Goal: Transaction & Acquisition: Purchase product/service

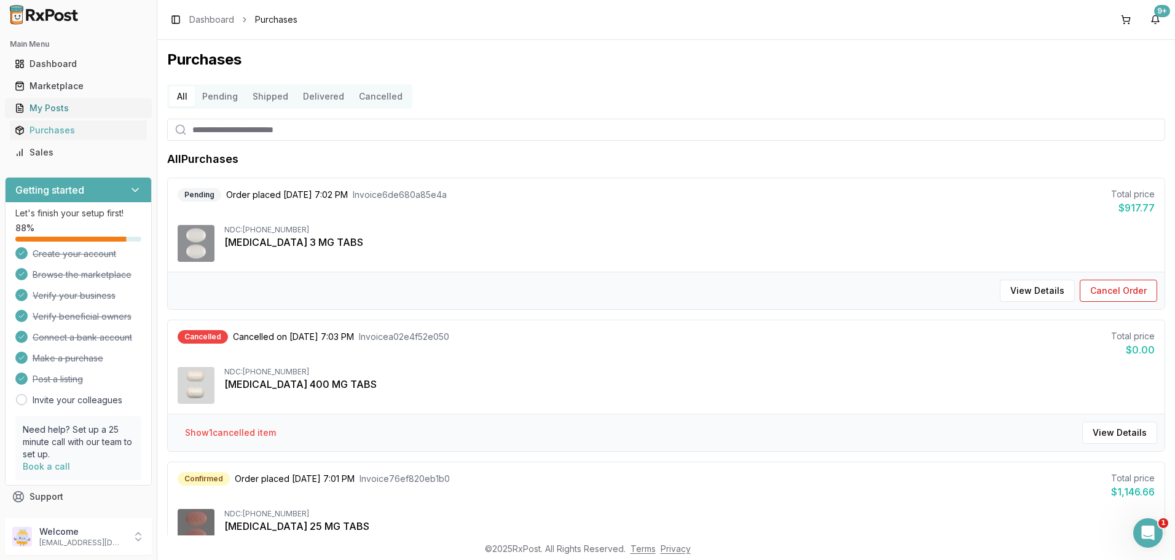
scroll to position [123, 0]
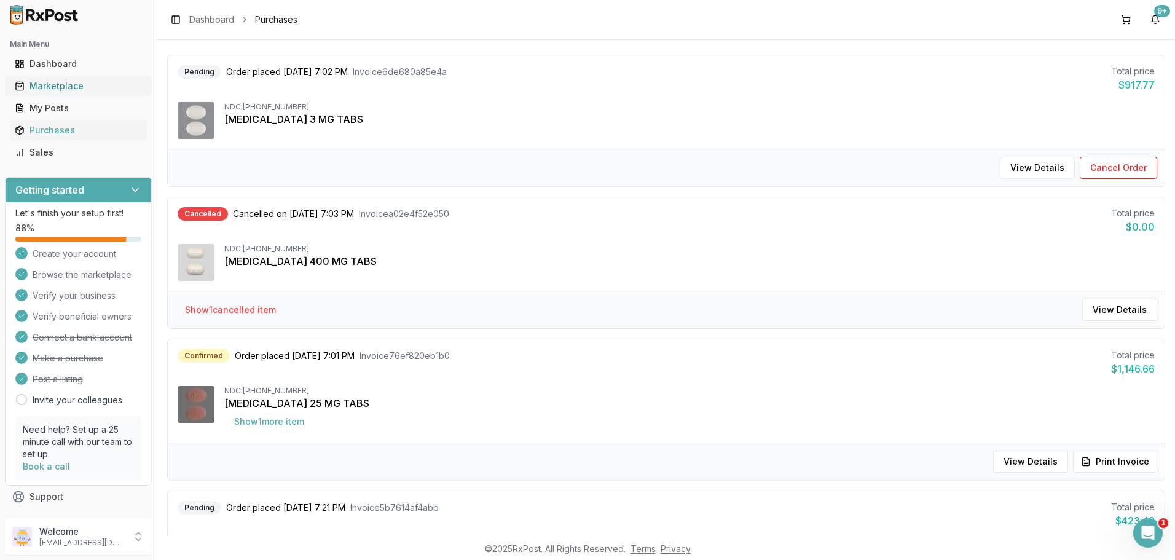
click at [78, 83] on div "Marketplace" at bounding box center [78, 86] width 127 height 12
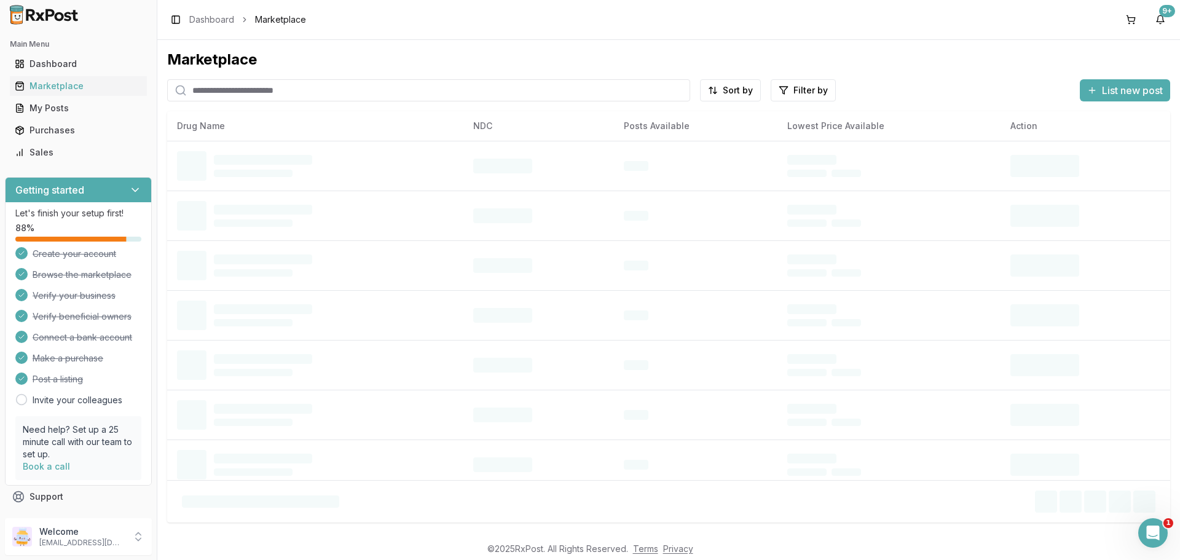
click at [235, 97] on input "search" at bounding box center [428, 90] width 523 height 22
paste input "**********"
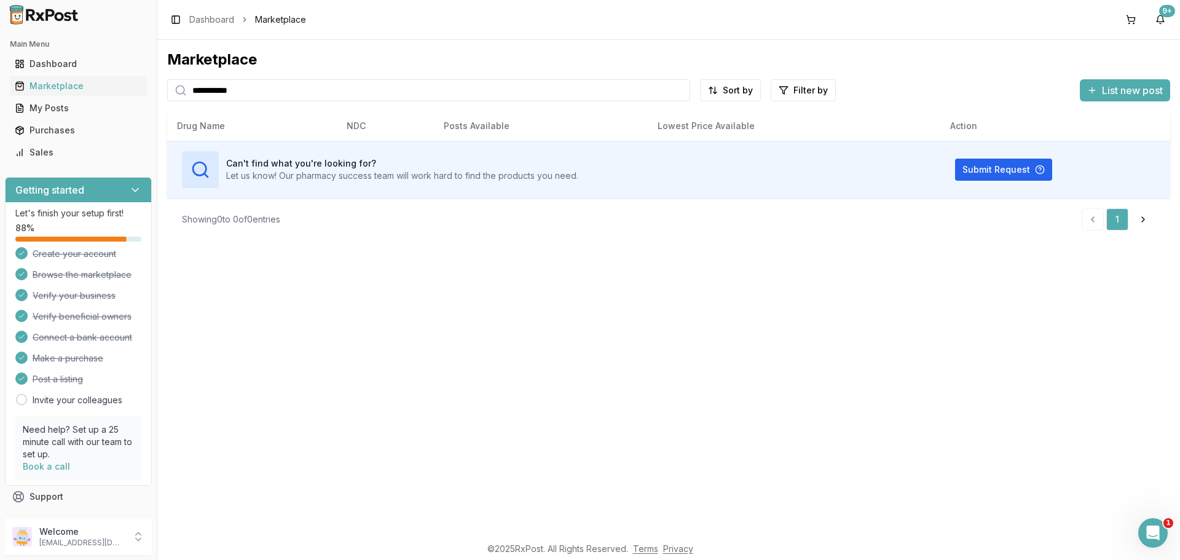
type input "**********"
click at [1131, 26] on button at bounding box center [1131, 20] width 20 height 20
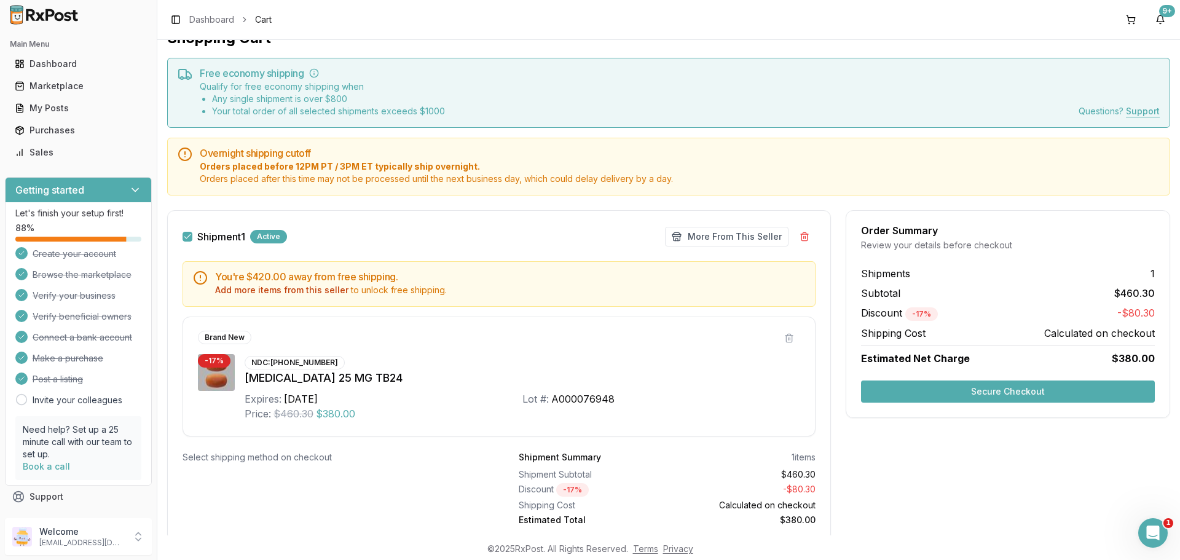
scroll to position [62, 0]
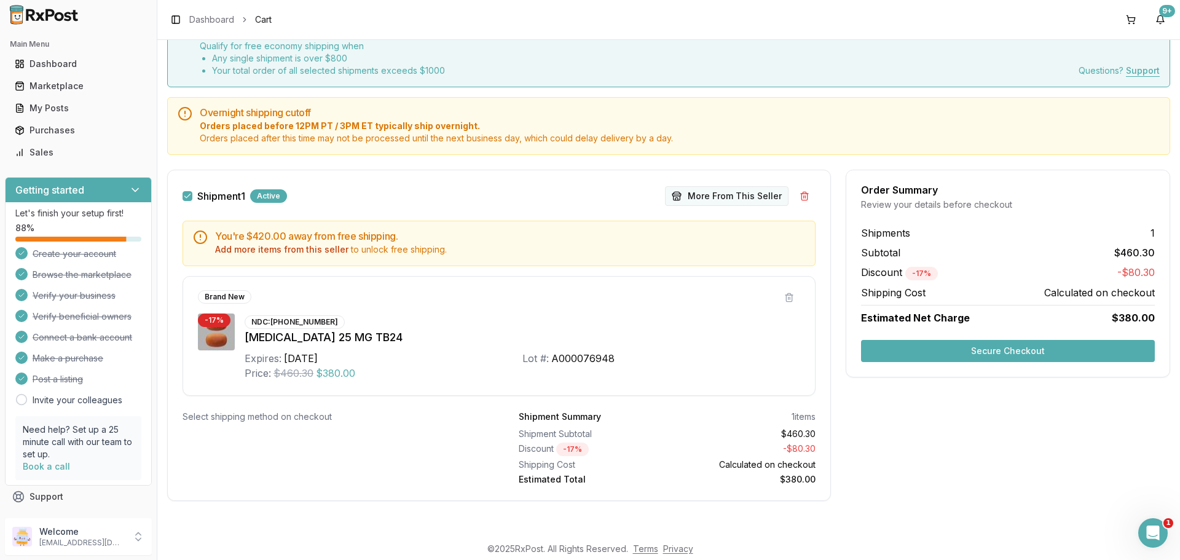
click at [715, 193] on button "More From This Seller" at bounding box center [726, 196] width 123 height 20
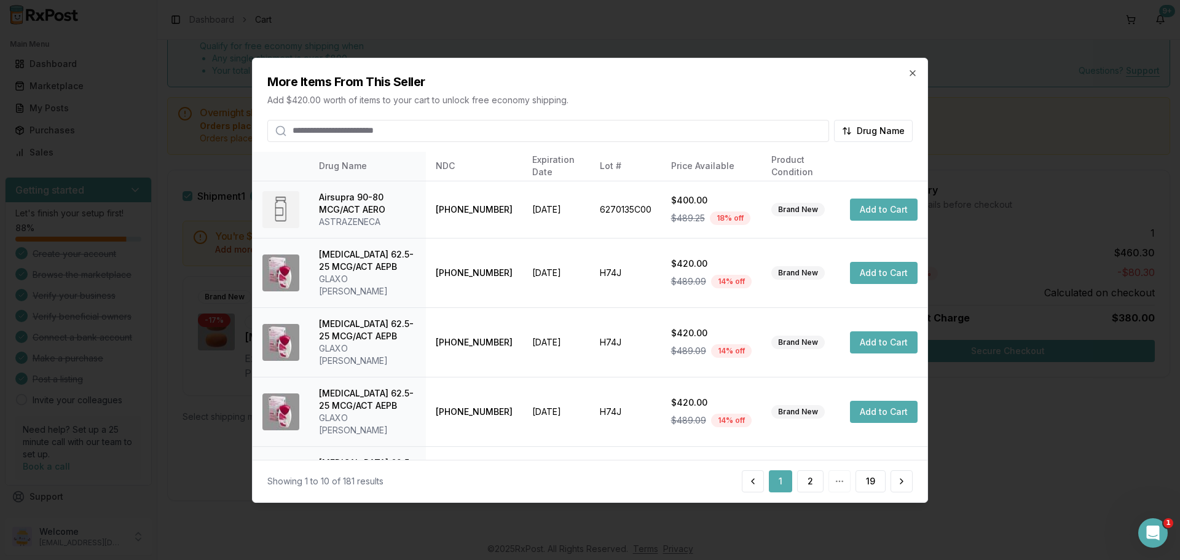
click at [380, 135] on input "search" at bounding box center [548, 130] width 562 height 22
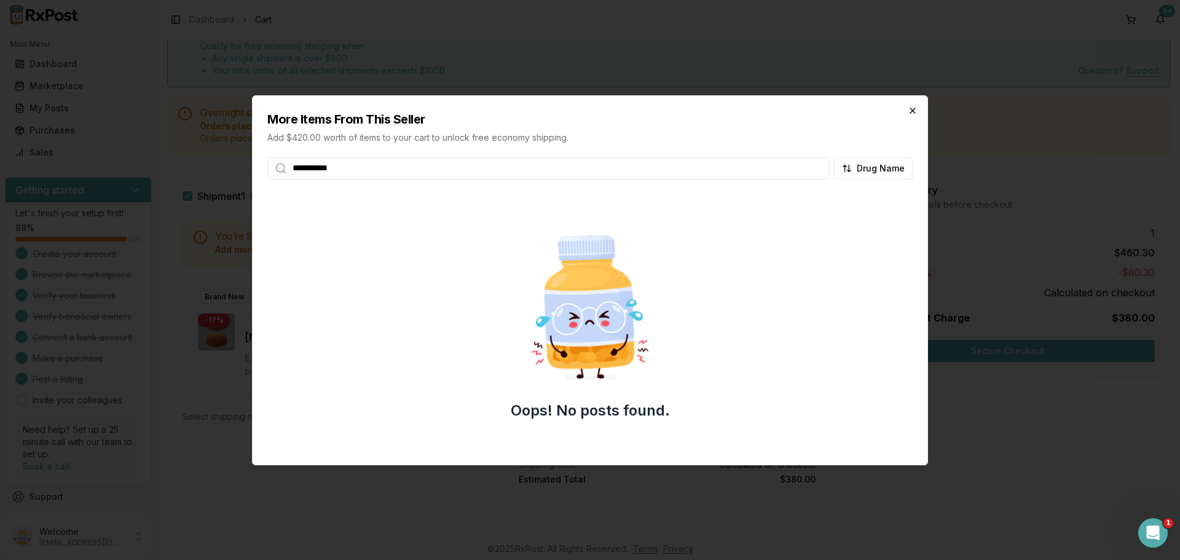
type input "**********"
click at [911, 111] on icon "button" at bounding box center [912, 110] width 5 height 5
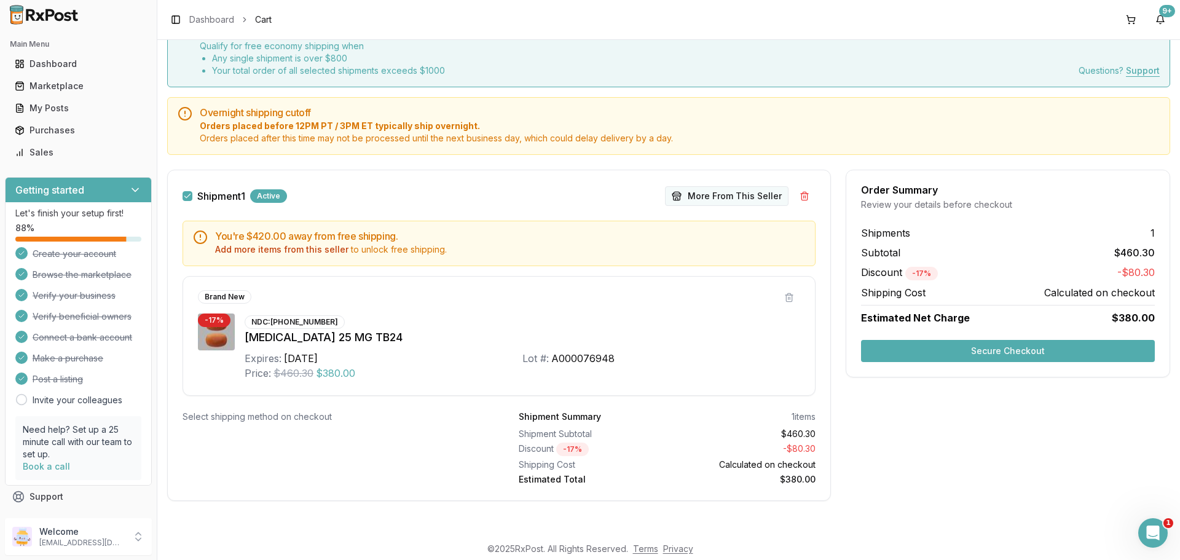
click at [725, 194] on button "More From This Seller" at bounding box center [726, 196] width 123 height 20
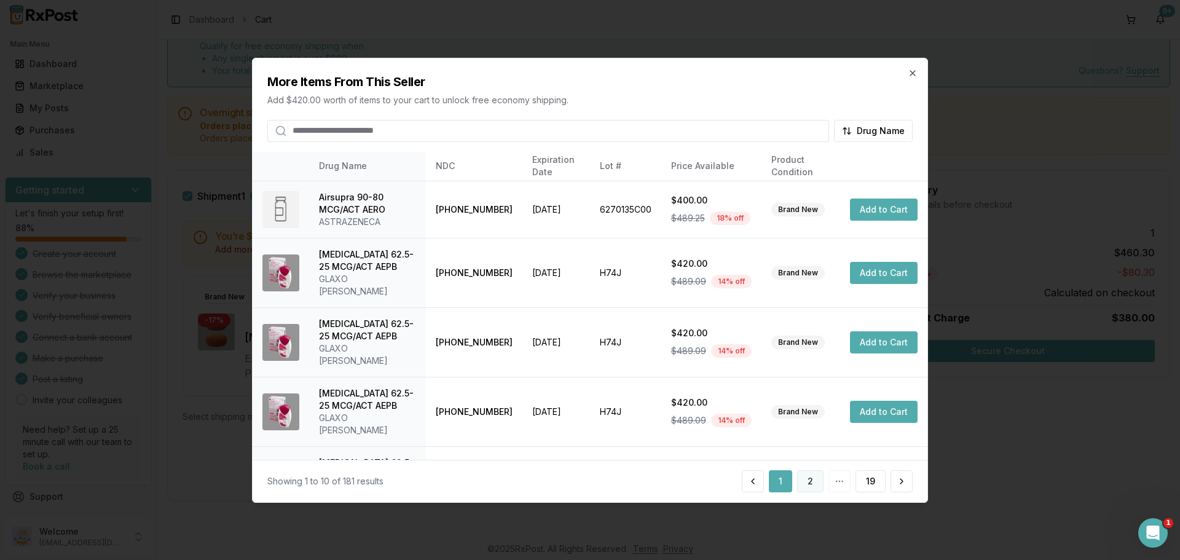
click at [816, 482] on button "2" at bounding box center [810, 481] width 26 height 22
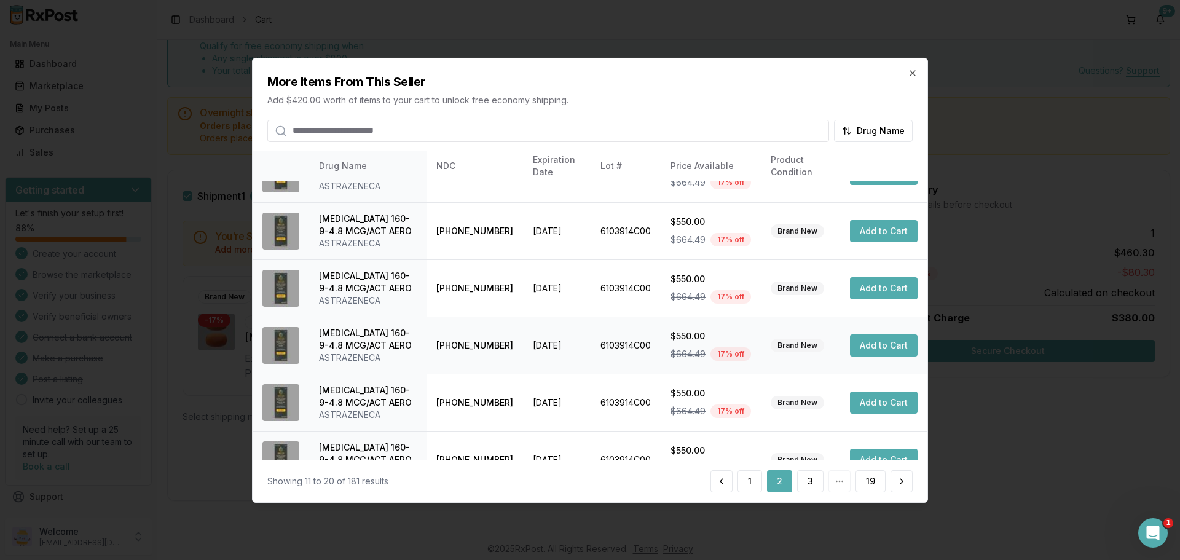
scroll to position [292, 0]
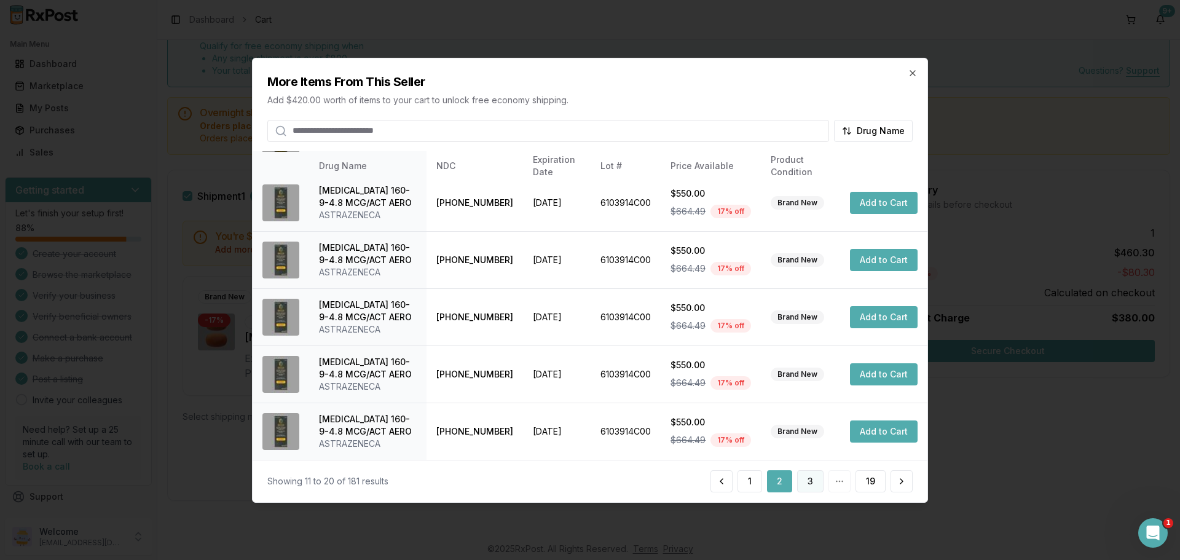
click at [807, 485] on button "3" at bounding box center [810, 481] width 26 height 22
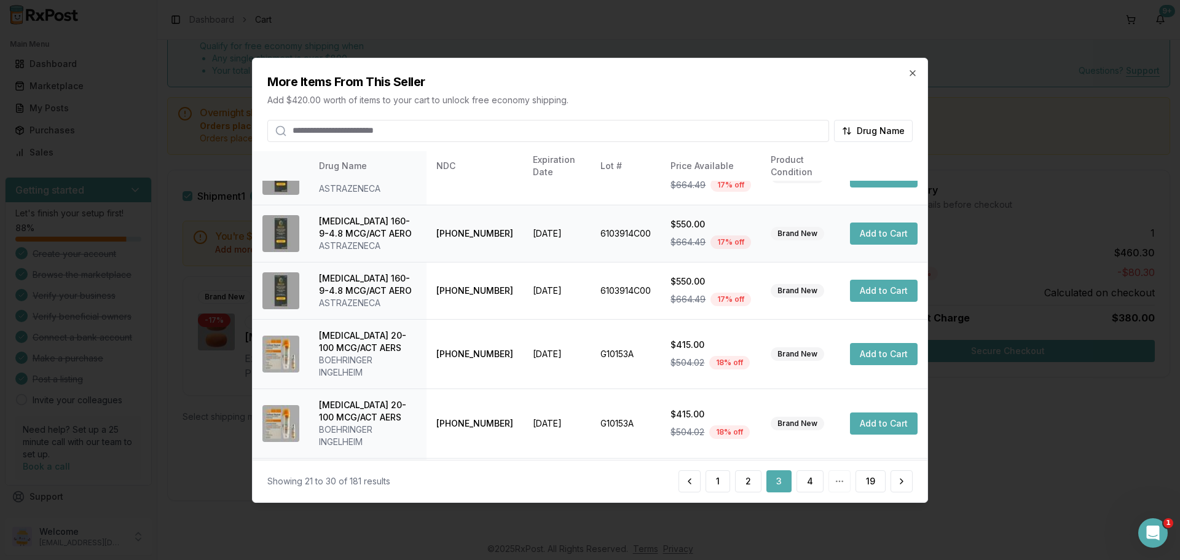
scroll to position [82, 0]
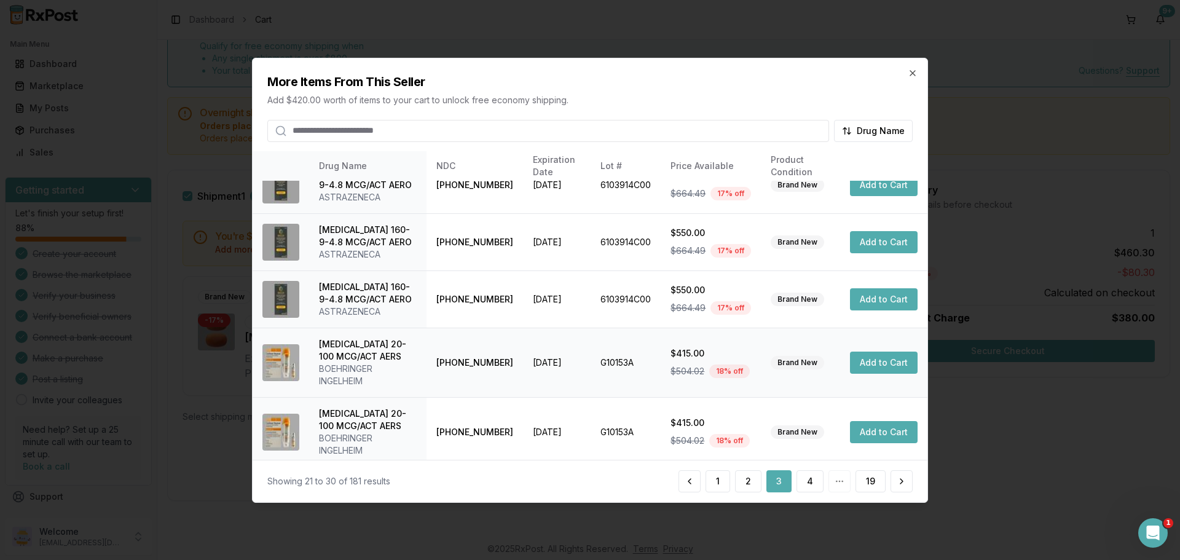
click at [888, 363] on button "Add to Cart" at bounding box center [884, 362] width 68 height 22
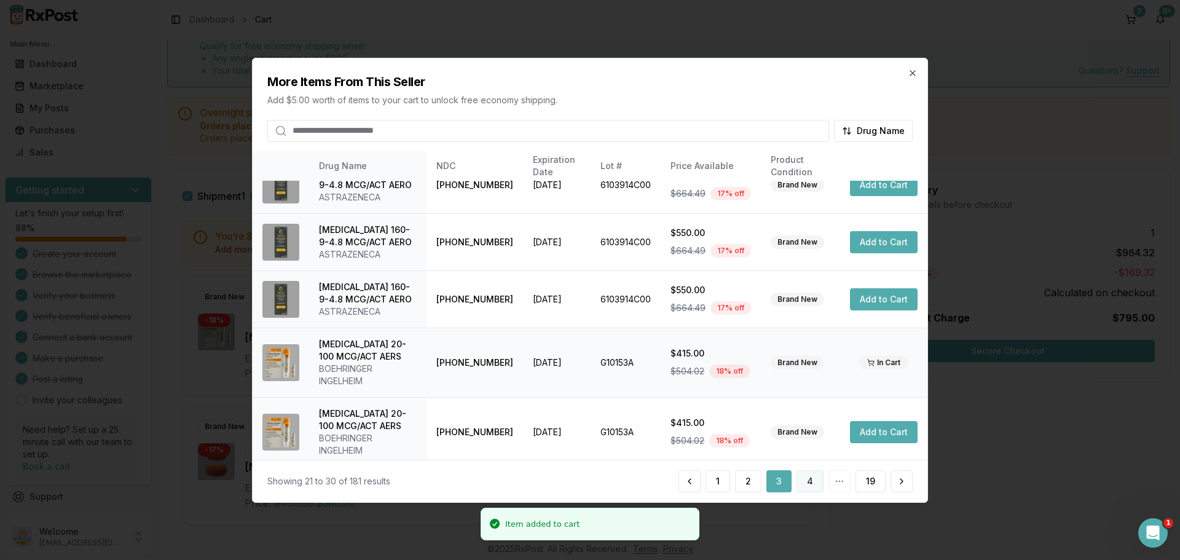
click at [813, 474] on button "4" at bounding box center [809, 481] width 27 height 22
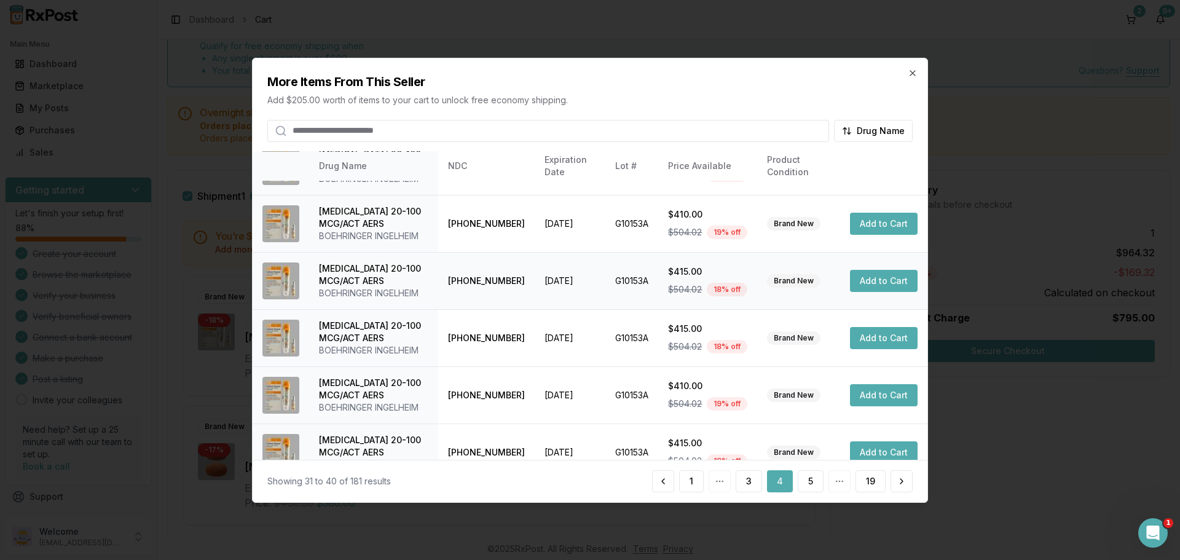
scroll to position [292, 0]
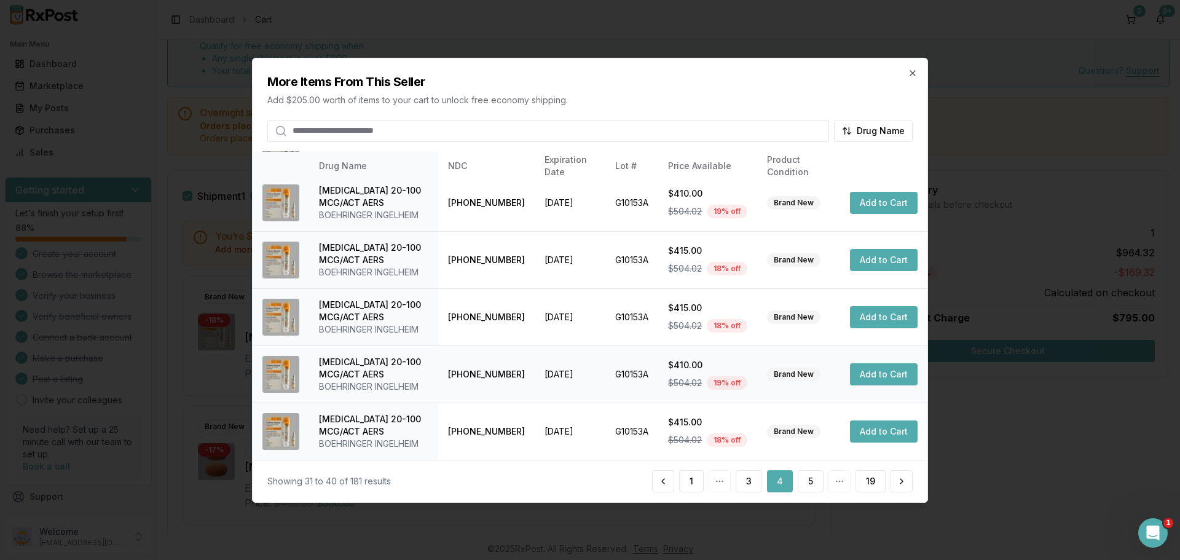
click at [879, 377] on button "Add to Cart" at bounding box center [884, 374] width 68 height 22
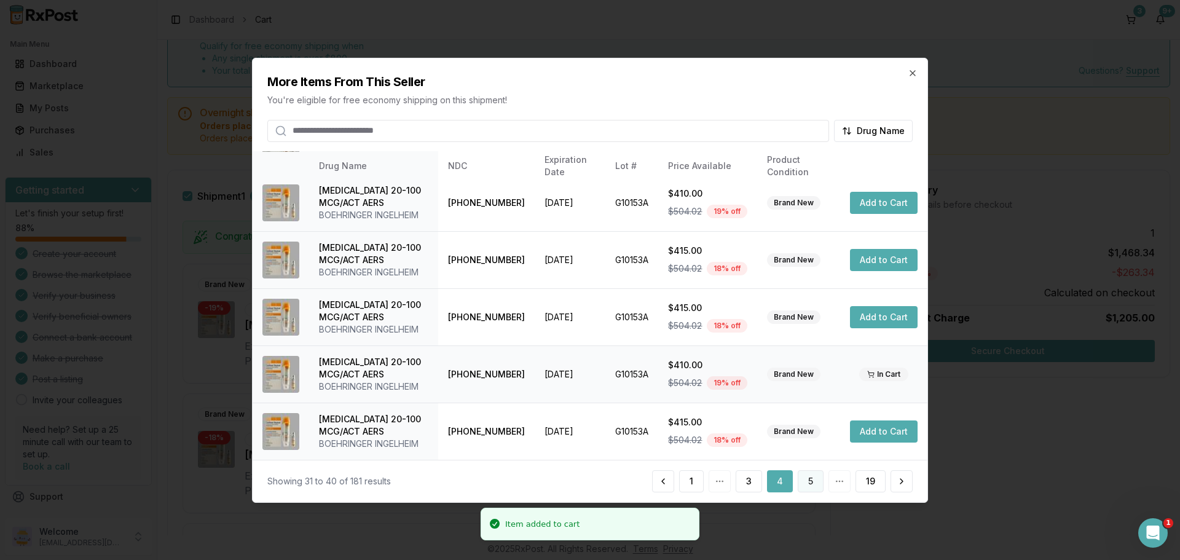
click at [813, 483] on button "5" at bounding box center [811, 481] width 26 height 22
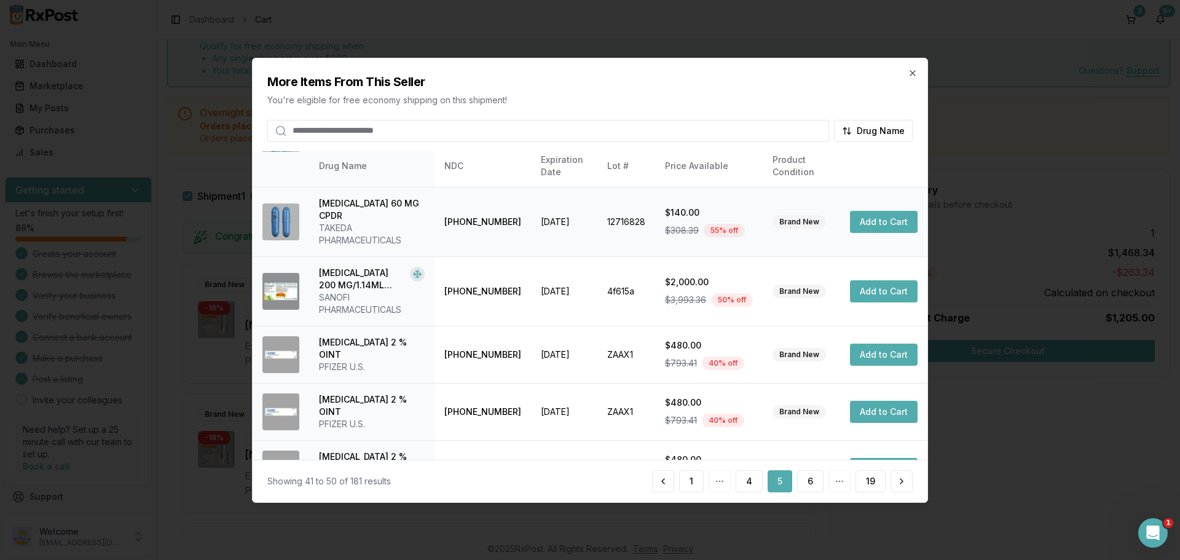
scroll to position [305, 0]
click at [812, 480] on button "6" at bounding box center [810, 481] width 26 height 22
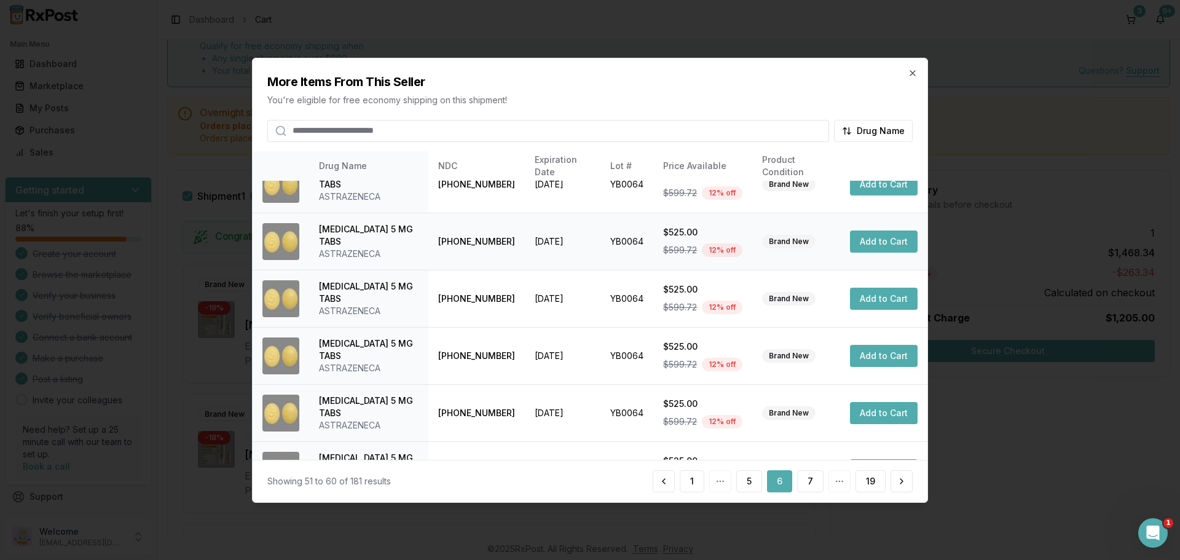
scroll to position [292, 0]
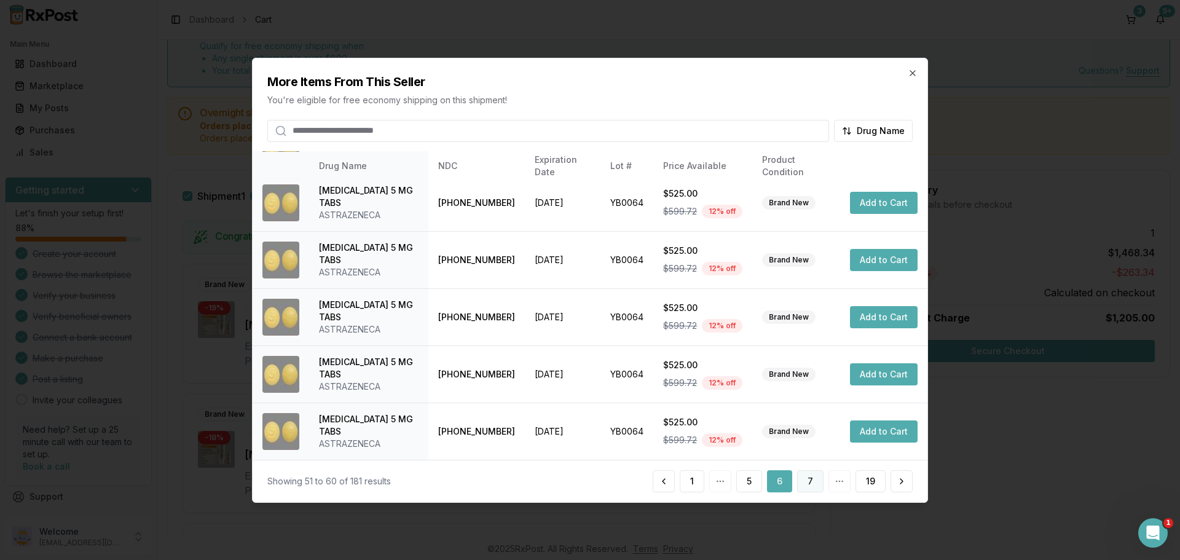
click at [815, 477] on button "7" at bounding box center [810, 481] width 26 height 22
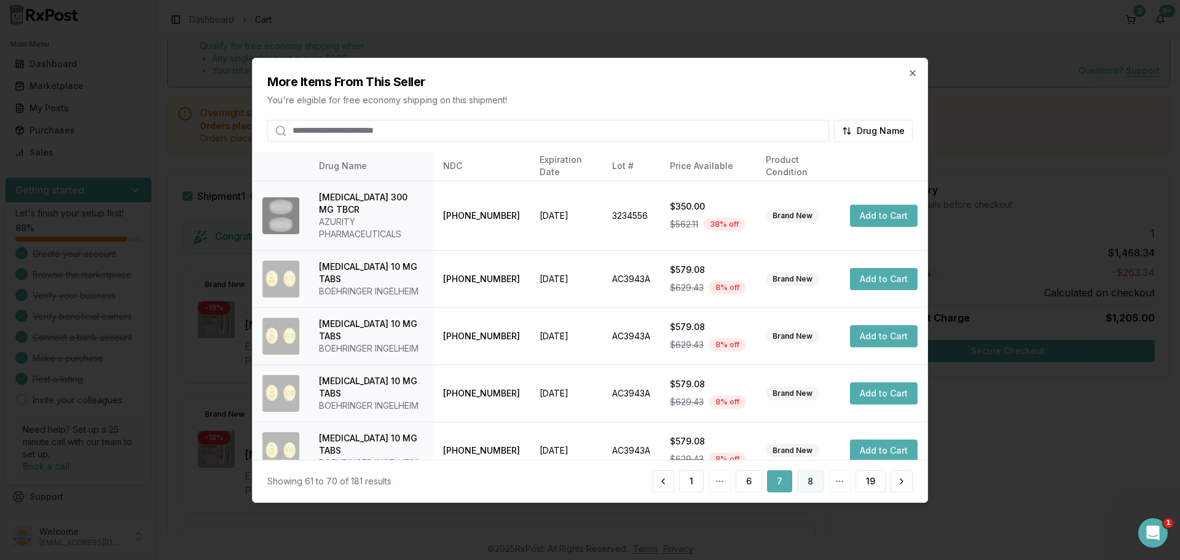
click at [811, 479] on button "8" at bounding box center [810, 481] width 26 height 22
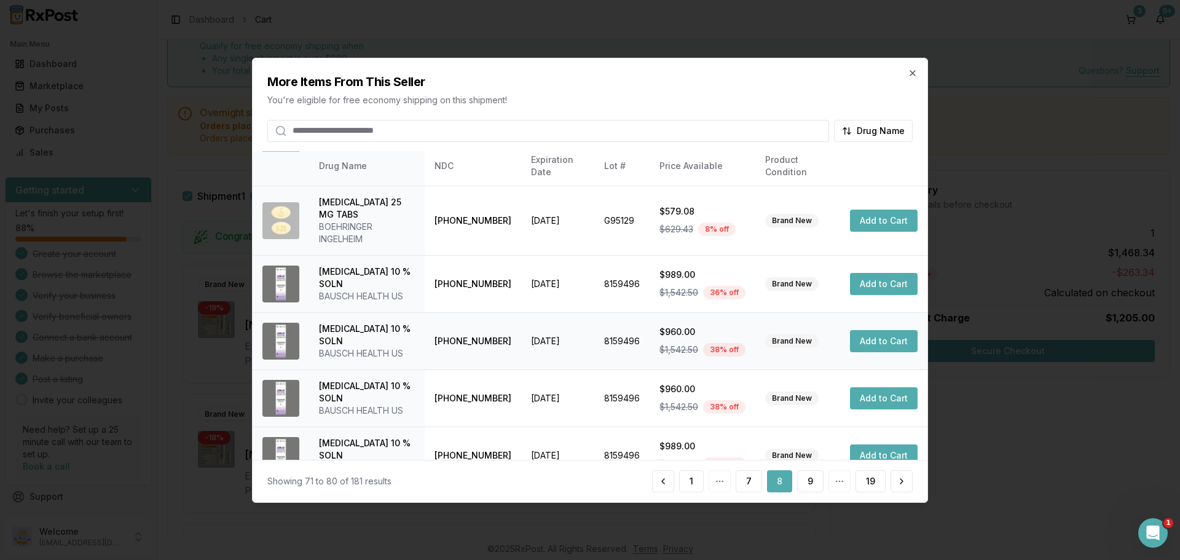
scroll to position [354, 0]
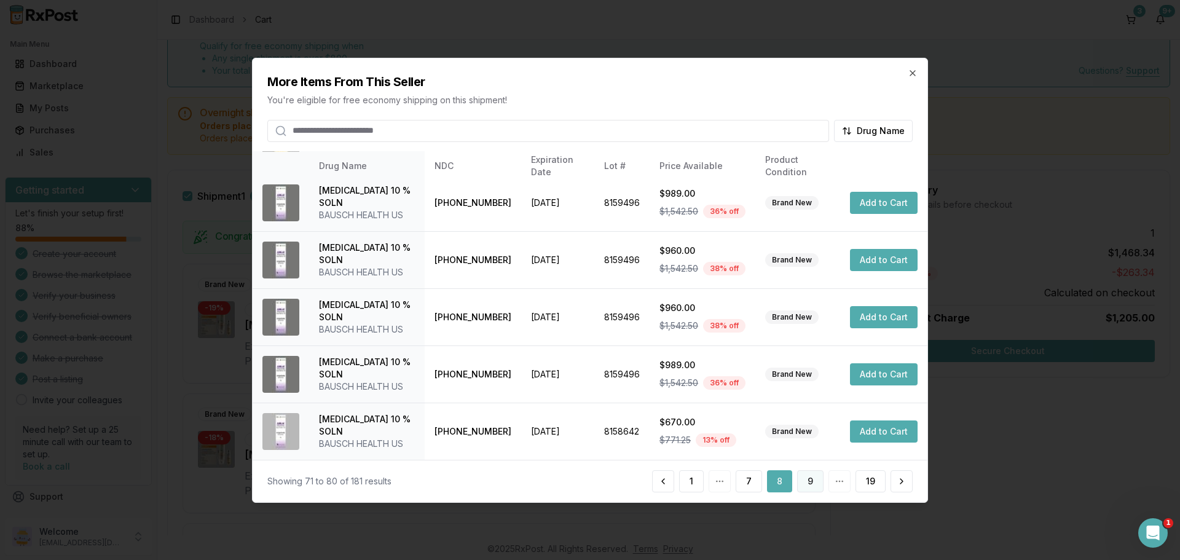
click at [812, 480] on button "9" at bounding box center [810, 481] width 26 height 22
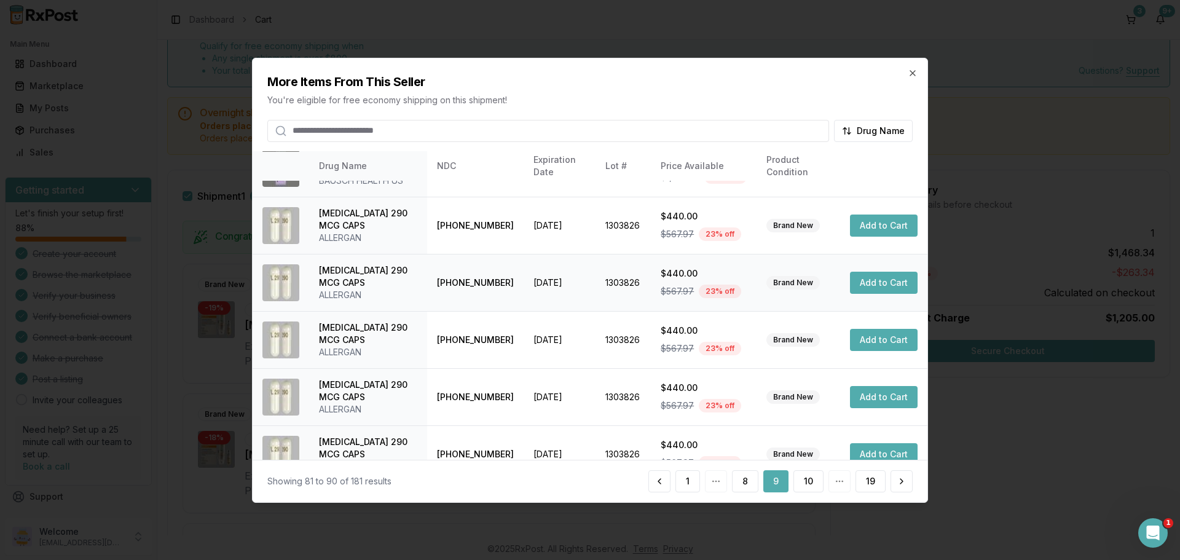
scroll to position [292, 0]
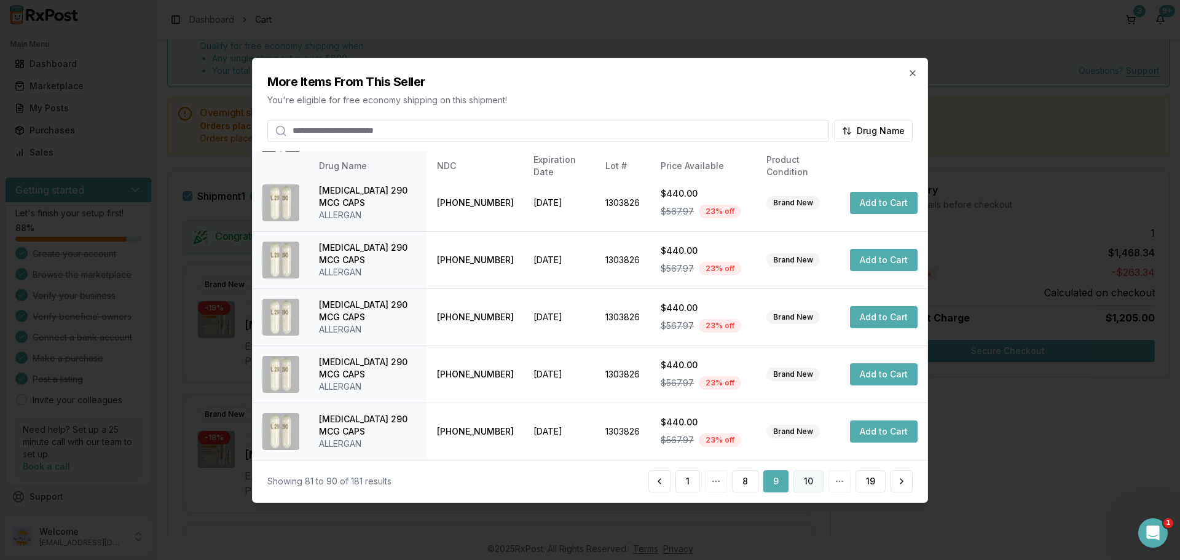
click at [809, 492] on button "10" at bounding box center [808, 481] width 30 height 22
click at [805, 488] on button "11" at bounding box center [809, 481] width 28 height 22
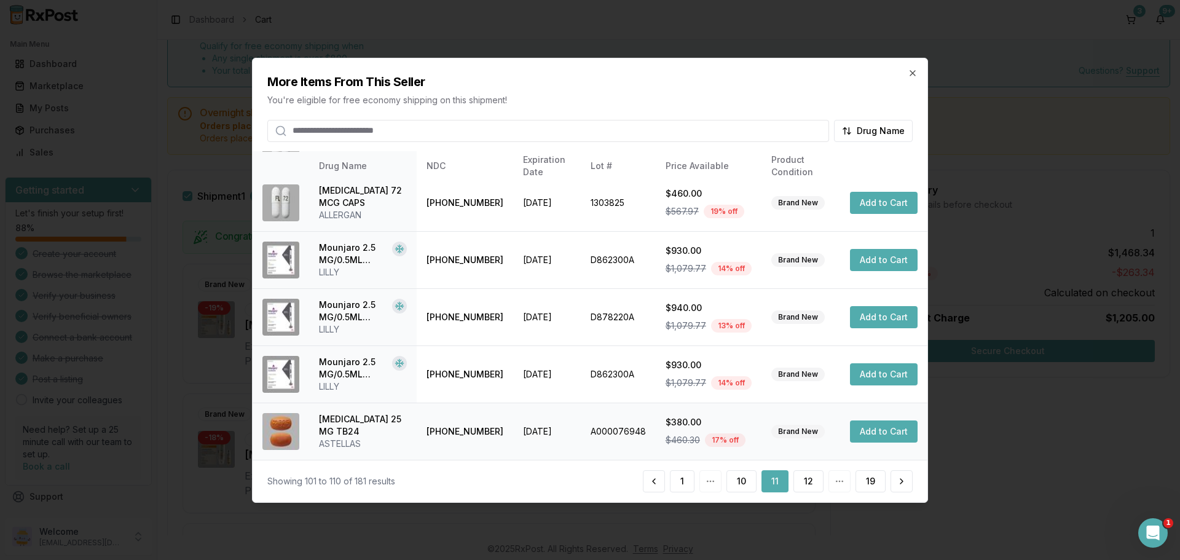
click at [868, 439] on button "Add to Cart" at bounding box center [884, 431] width 68 height 22
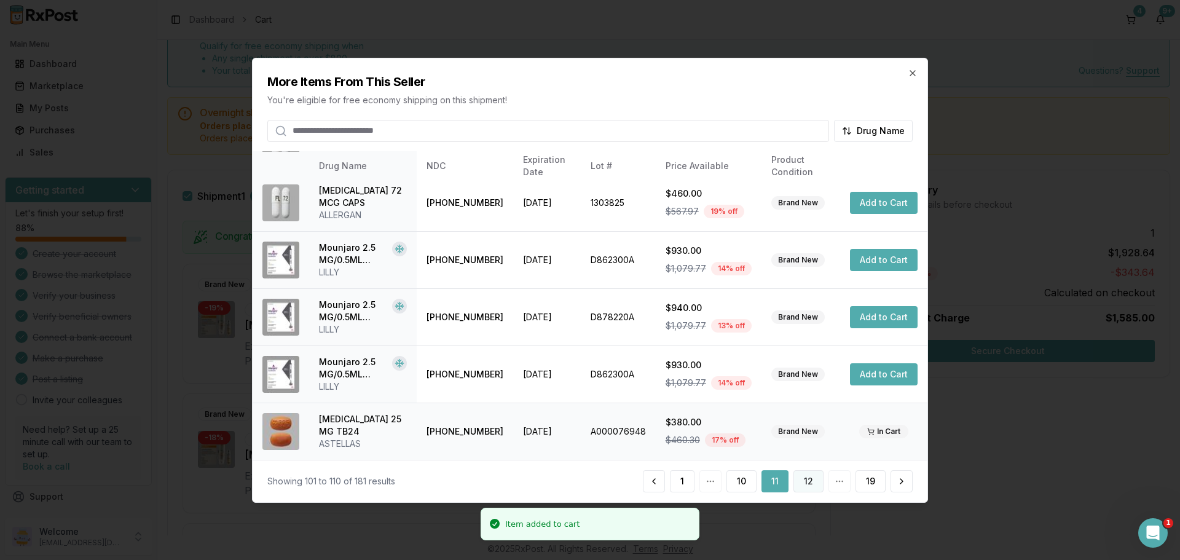
click at [809, 482] on button "12" at bounding box center [808, 481] width 30 height 22
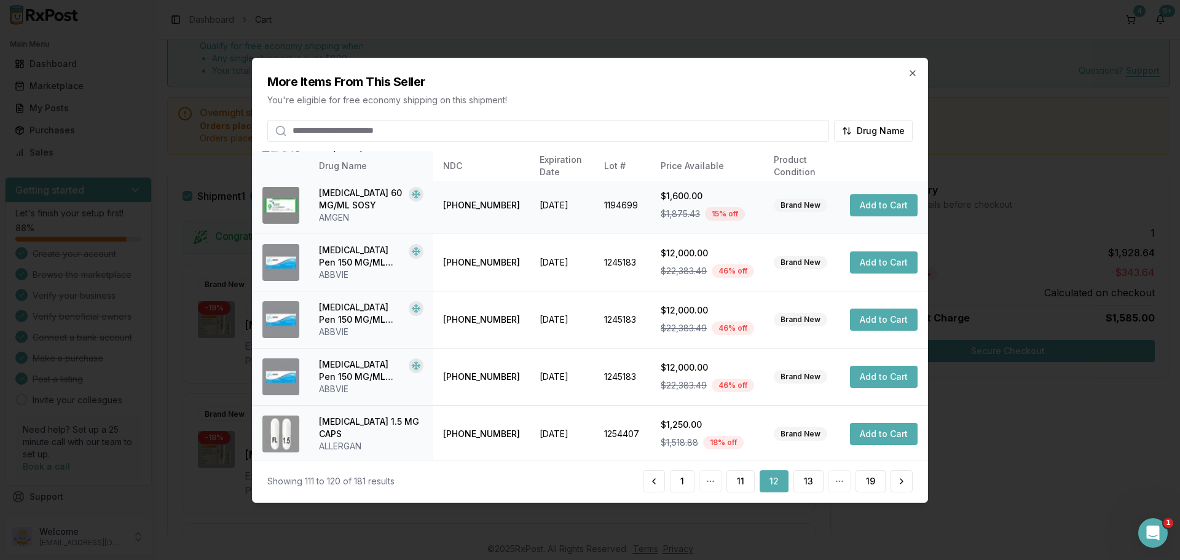
scroll to position [305, 0]
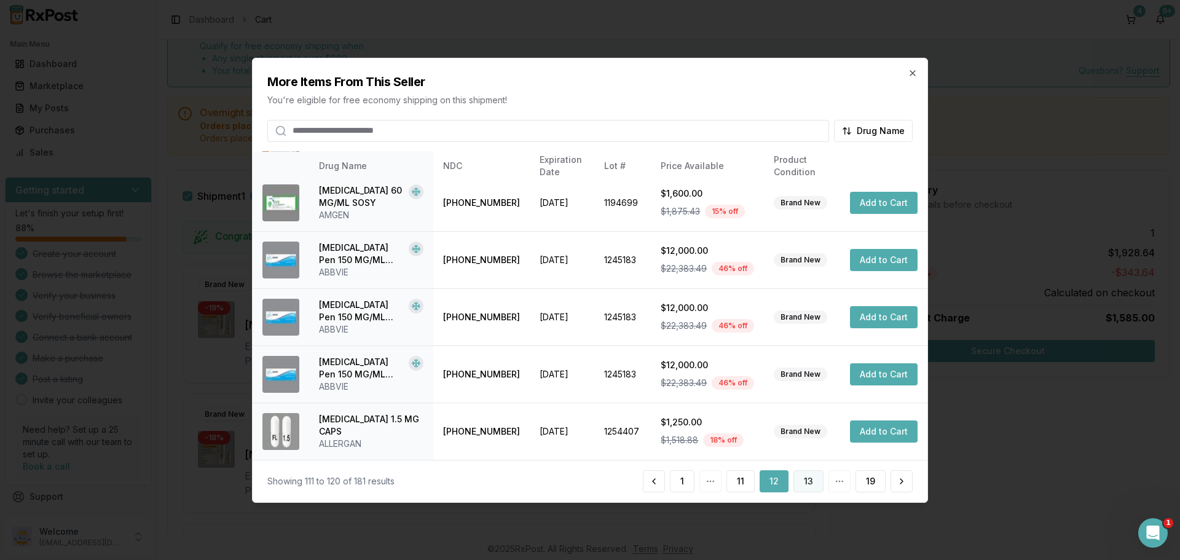
click at [808, 487] on button "13" at bounding box center [808, 481] width 30 height 22
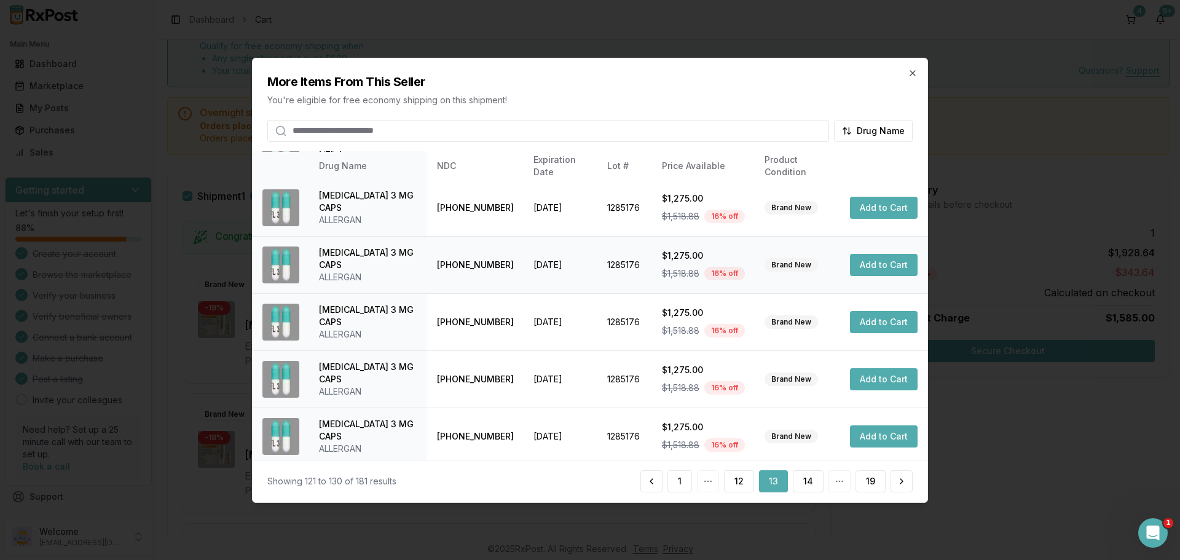
scroll to position [292, 0]
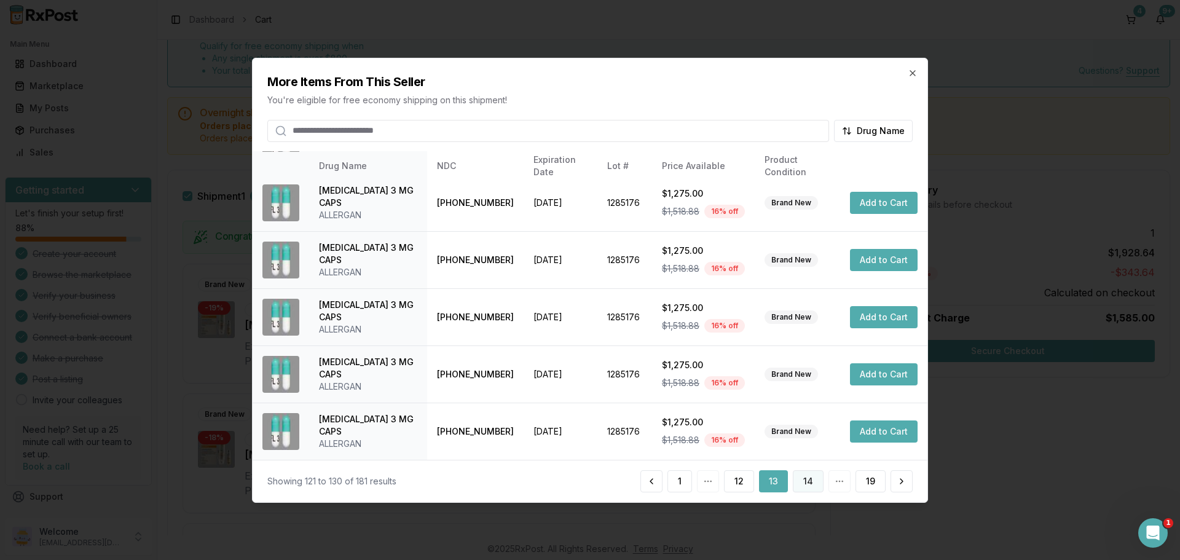
click at [809, 483] on button "14" at bounding box center [808, 481] width 31 height 22
click at [812, 491] on button "15" at bounding box center [808, 481] width 29 height 22
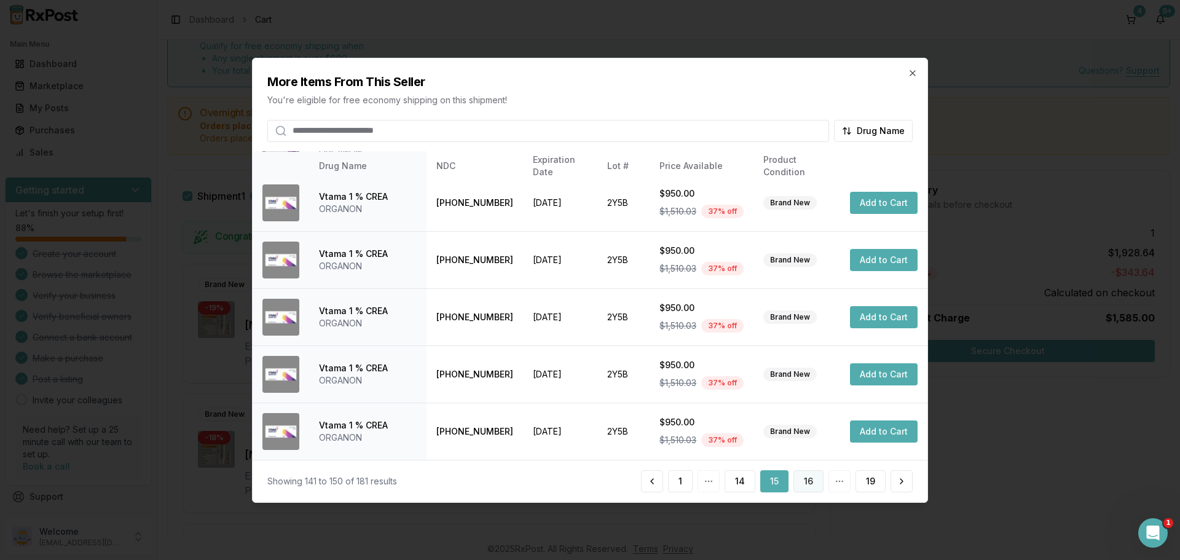
click at [807, 472] on button "16" at bounding box center [808, 481] width 30 height 22
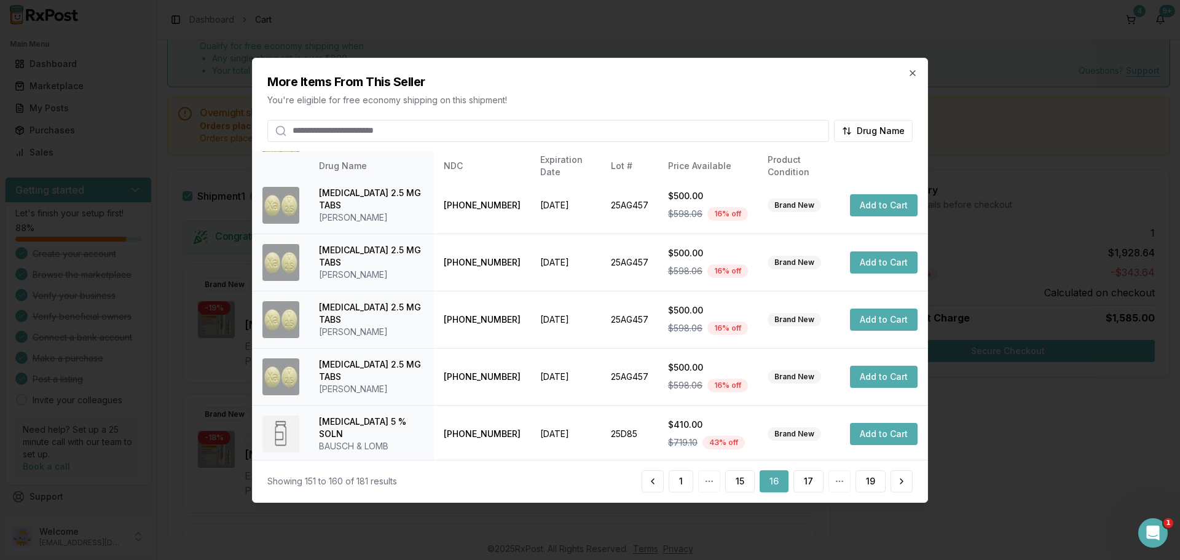
scroll to position [295, 0]
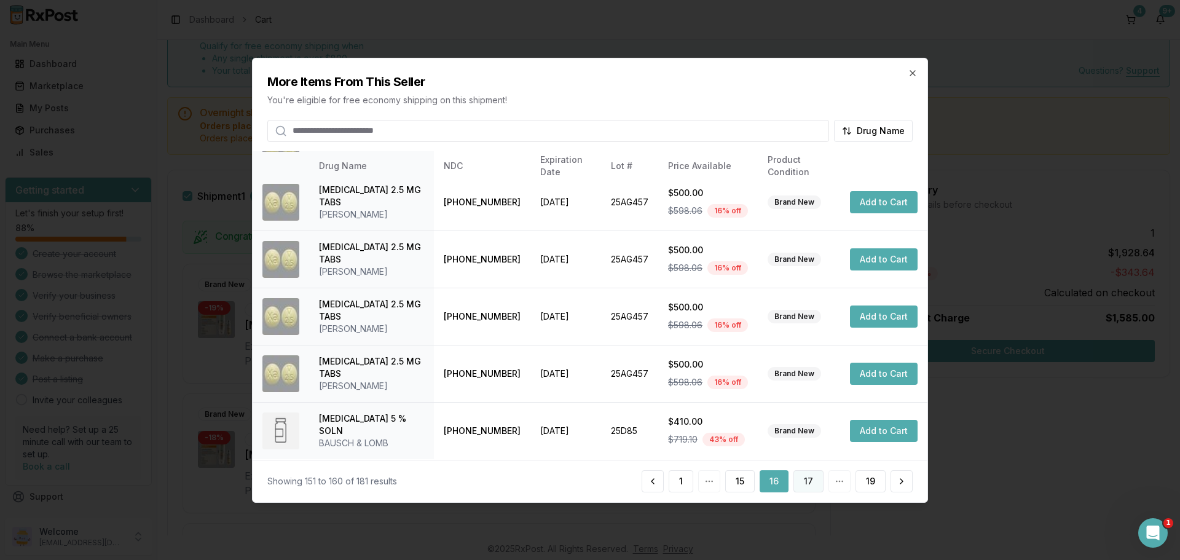
click at [806, 479] on button "17" at bounding box center [808, 481] width 30 height 22
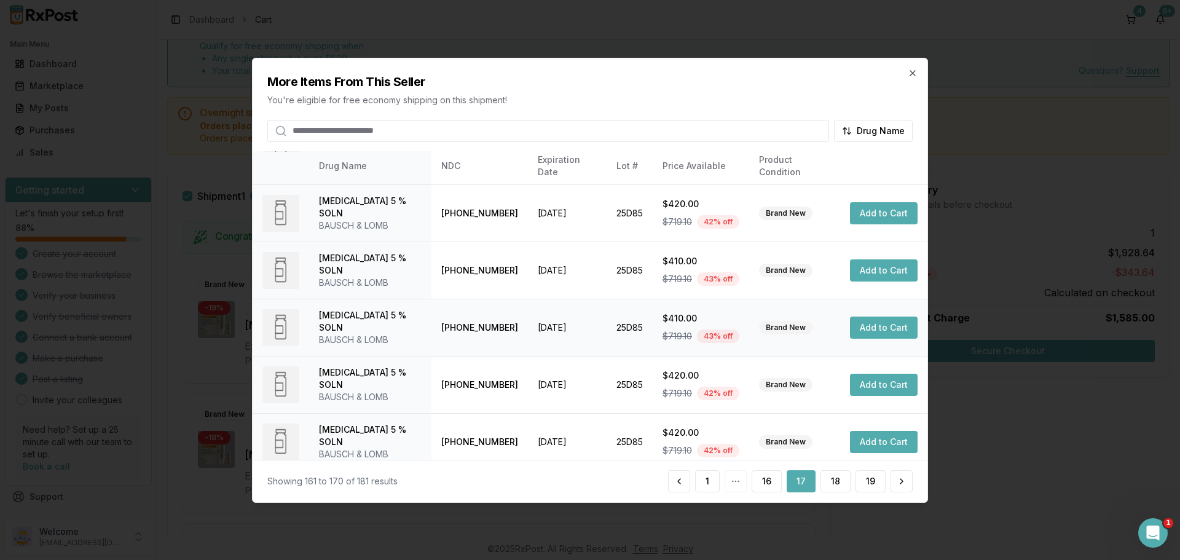
scroll to position [292, 0]
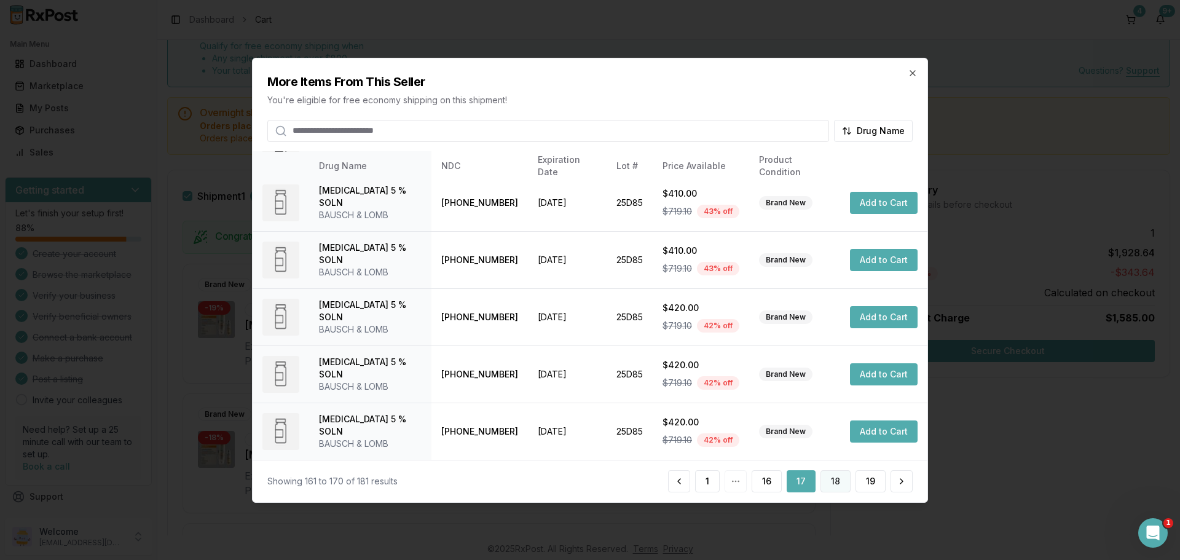
click at [834, 480] on button "18" at bounding box center [835, 481] width 30 height 22
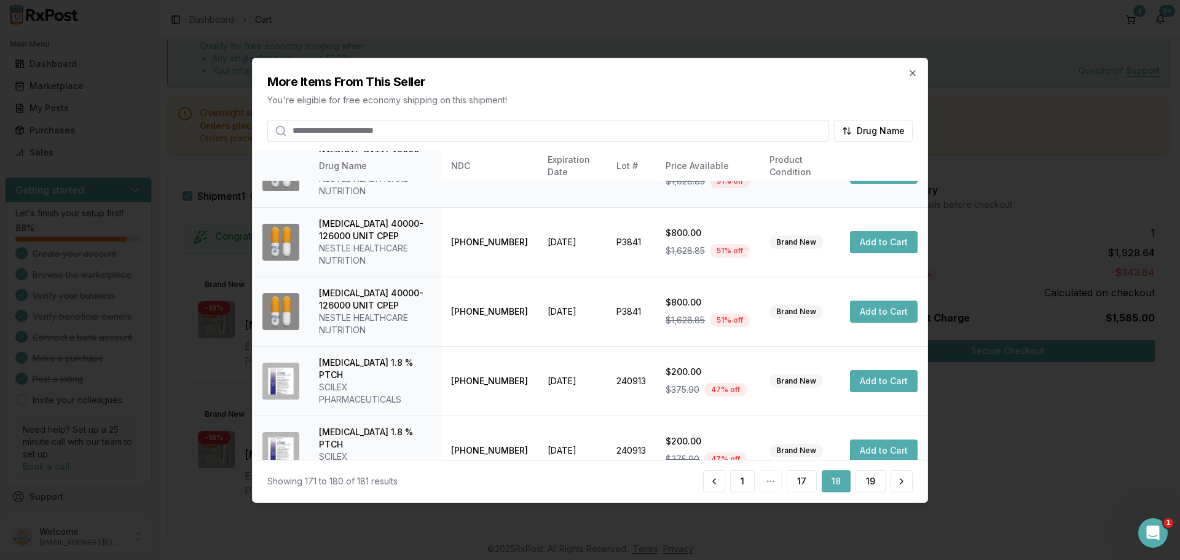
scroll to position [366, 0]
click at [859, 479] on button "19" at bounding box center [870, 481] width 30 height 22
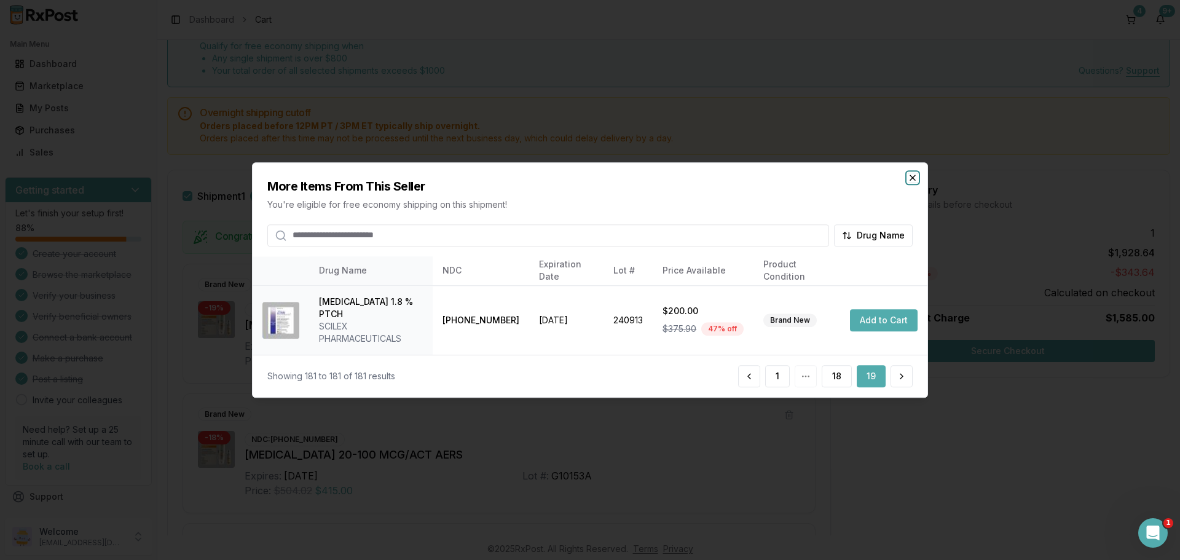
click at [914, 181] on icon "button" at bounding box center [912, 178] width 10 height 10
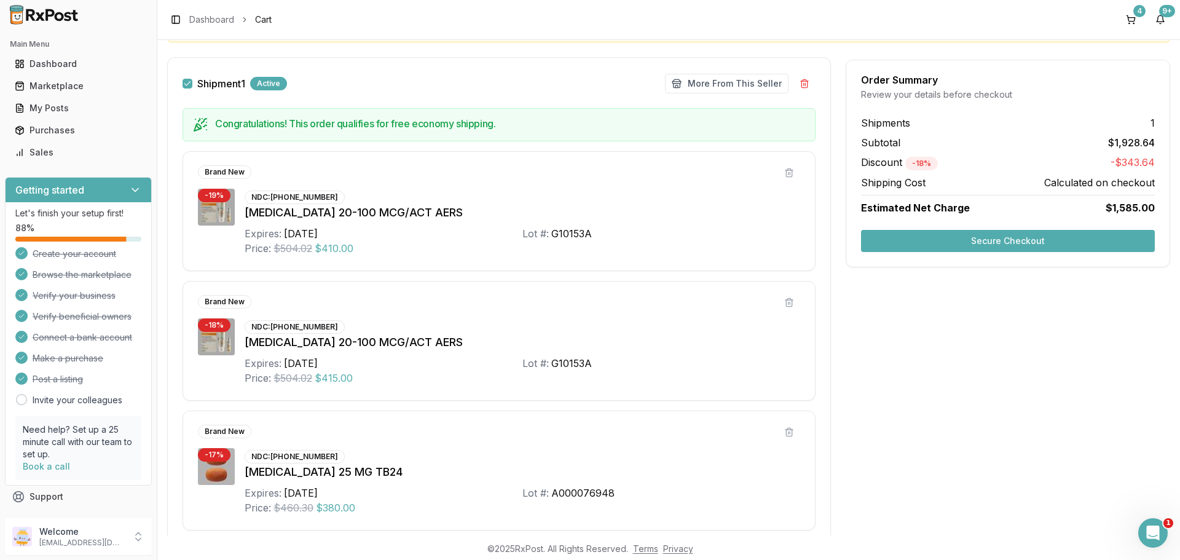
scroll to position [185, 0]
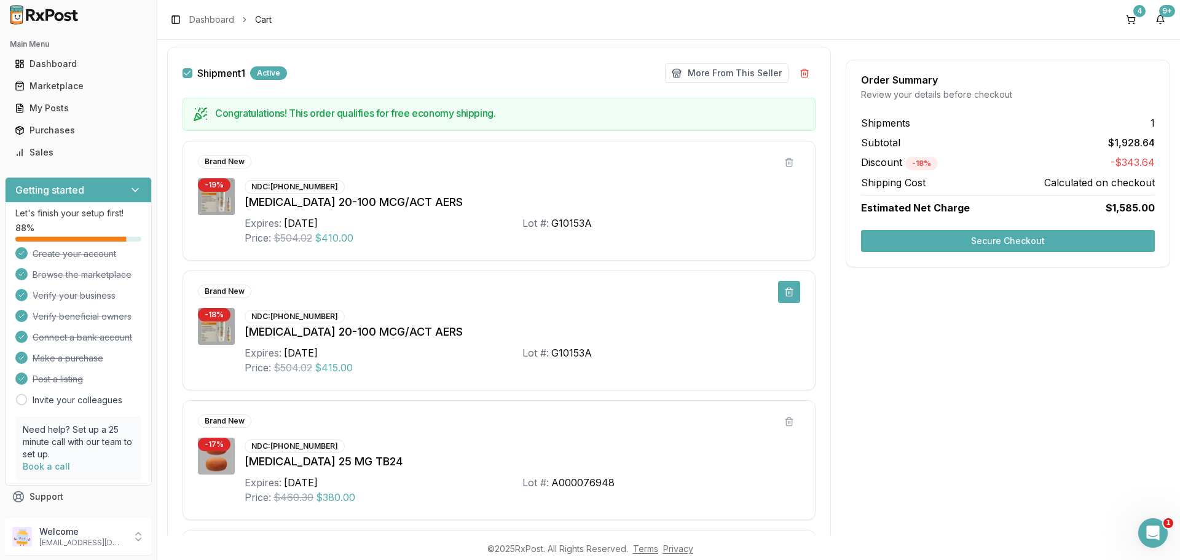
click at [786, 297] on button at bounding box center [789, 292] width 22 height 22
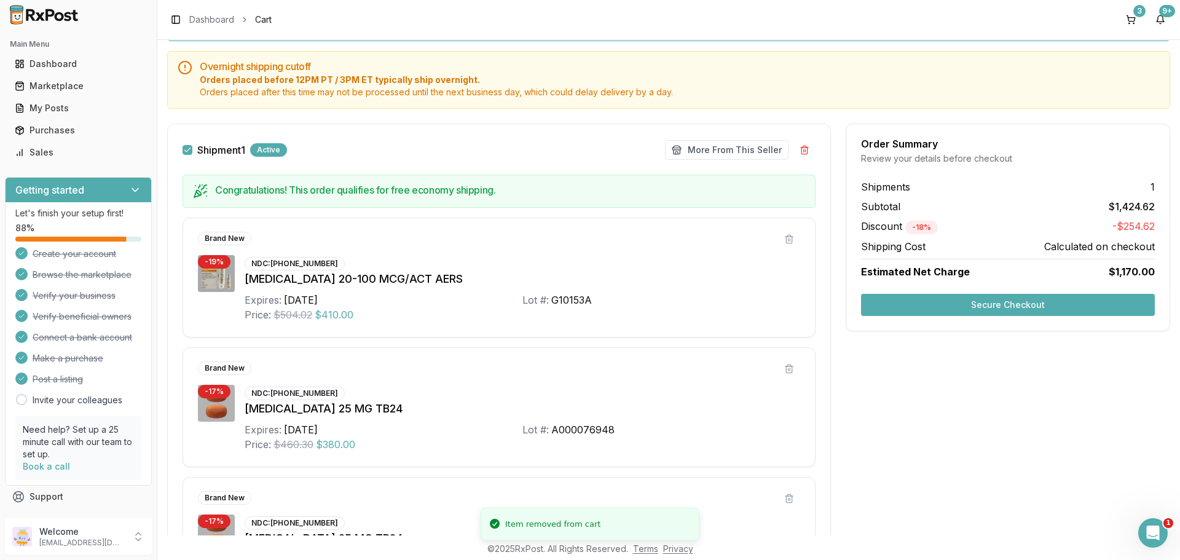
scroll to position [104, 0]
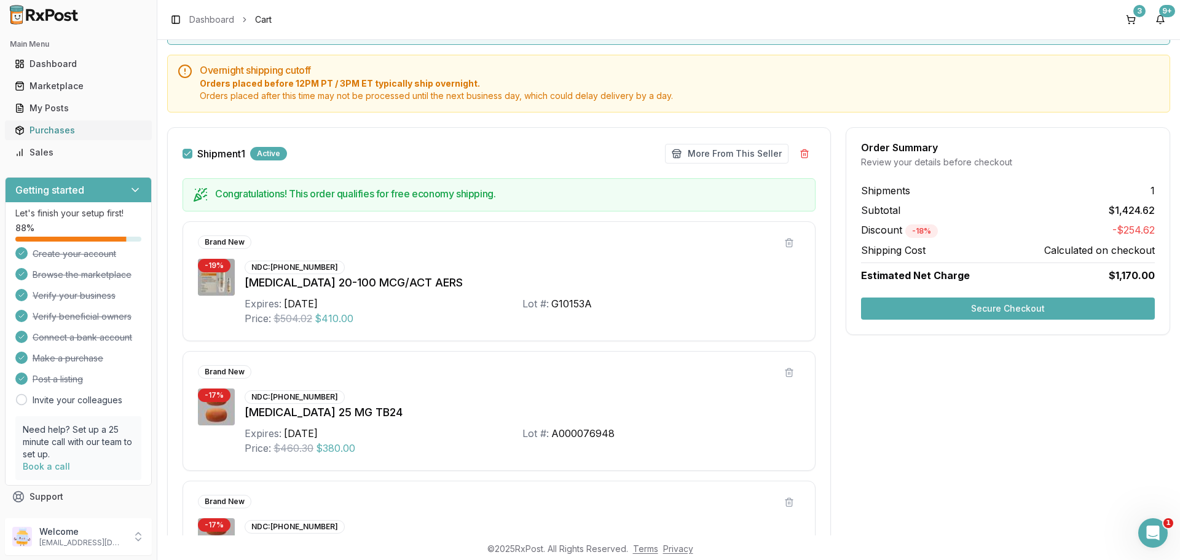
click at [66, 126] on div "Purchases" at bounding box center [78, 130] width 127 height 12
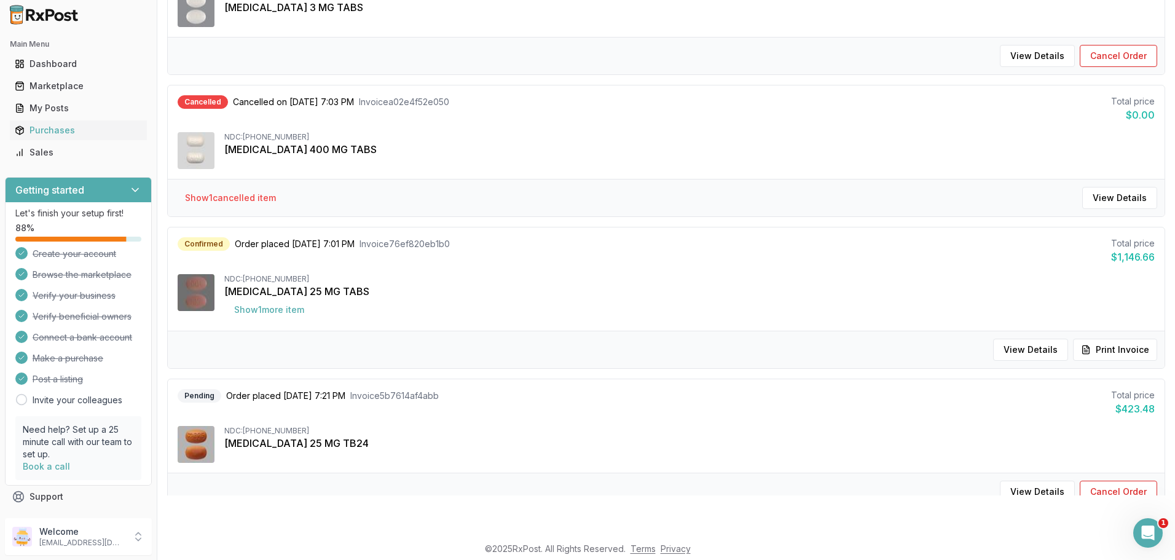
scroll to position [208, 0]
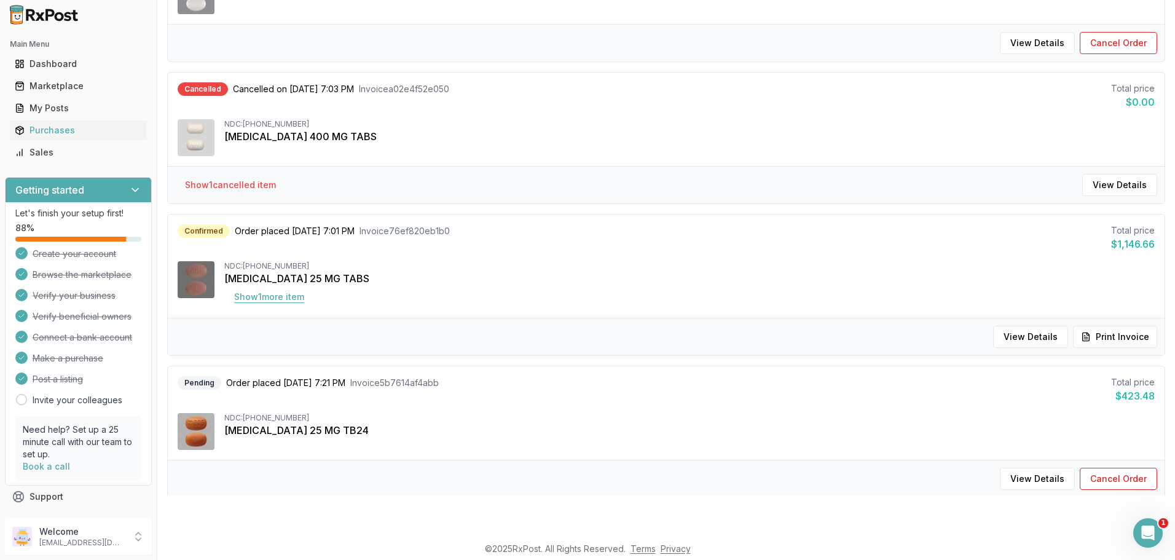
click at [288, 299] on button "Show 1 more item" at bounding box center [269, 297] width 90 height 22
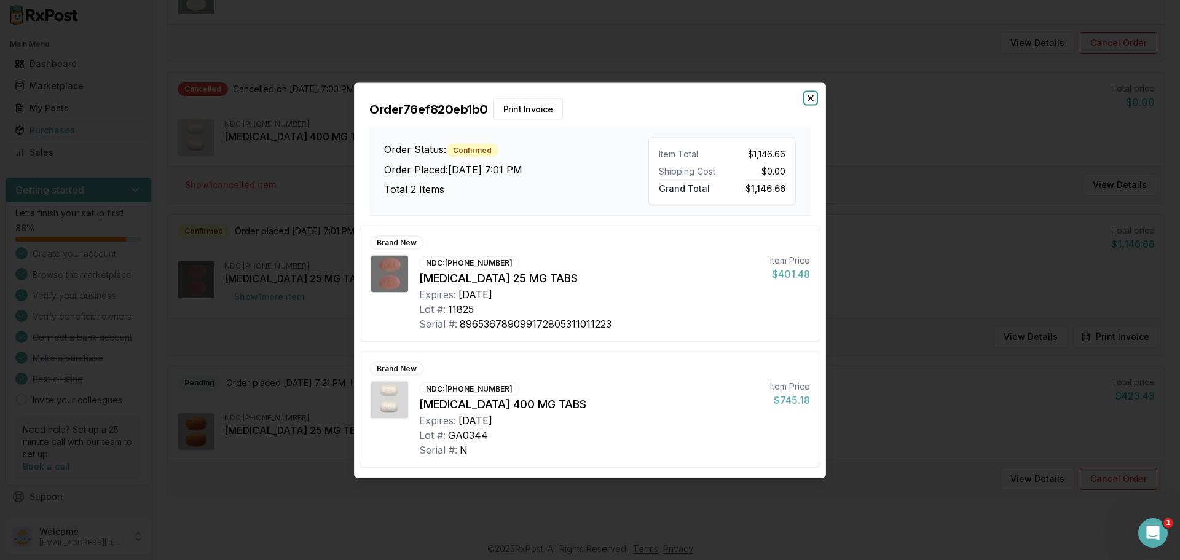
click at [809, 98] on icon "button" at bounding box center [810, 98] width 10 height 10
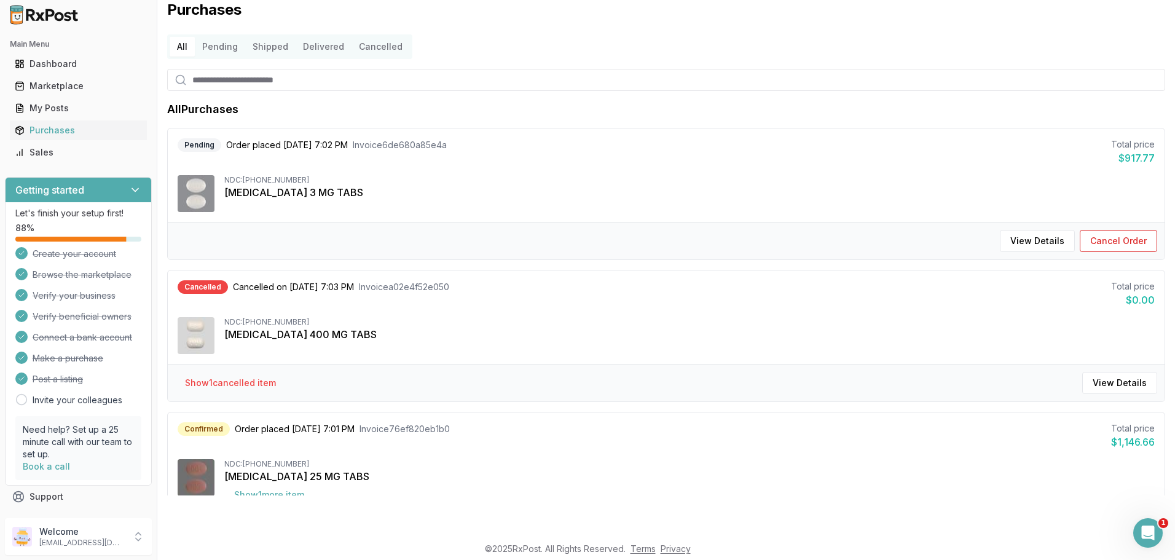
scroll to position [0, 0]
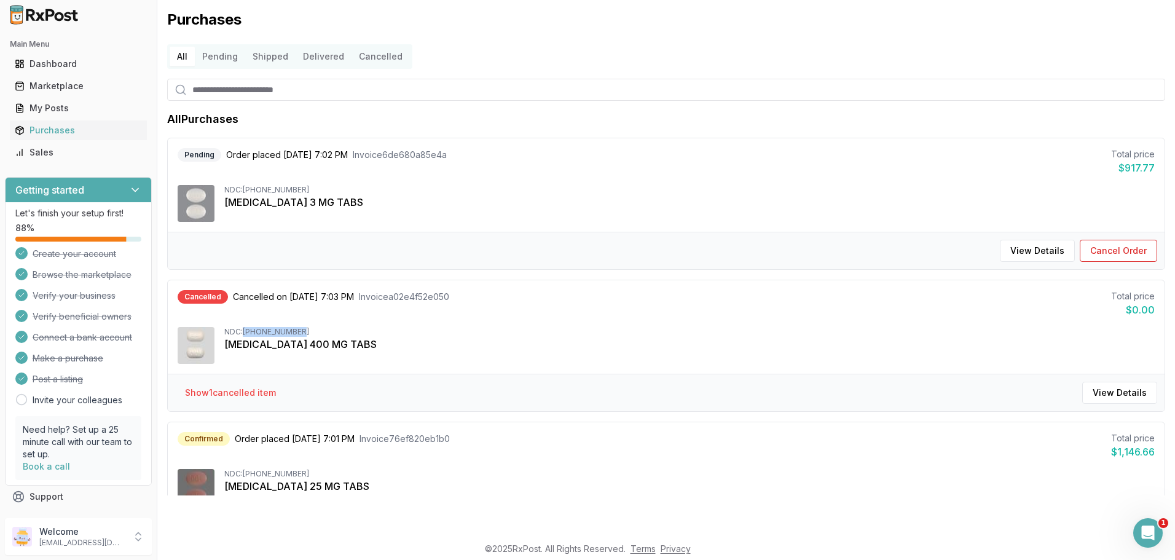
drag, startPoint x: 244, startPoint y: 333, endPoint x: 303, endPoint y: 329, distance: 59.1
click at [303, 329] on div "NDC: [PHONE_NUMBER]" at bounding box center [689, 332] width 930 height 10
copy div "[PHONE_NUMBER]"
click at [73, 92] on div "Marketplace" at bounding box center [78, 86] width 127 height 12
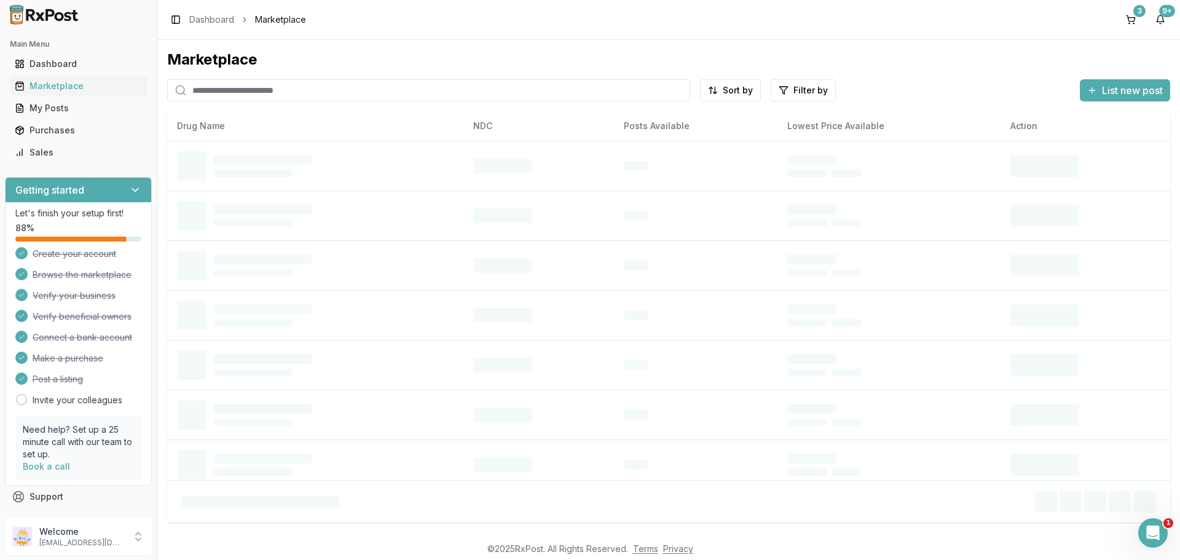
click at [265, 95] on input "search" at bounding box center [428, 90] width 523 height 22
paste input "**********"
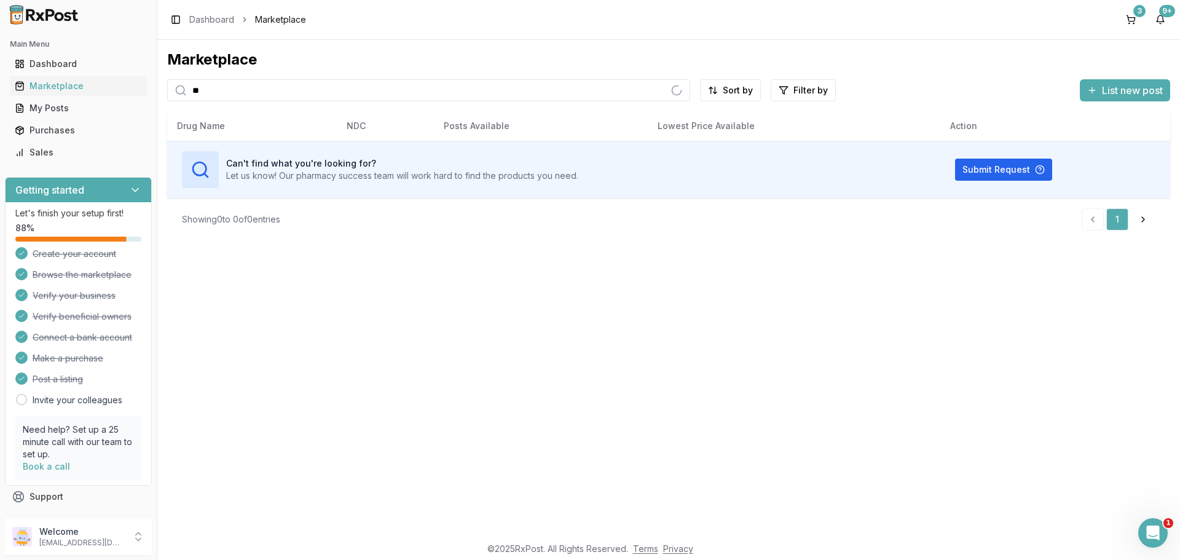
type input "*"
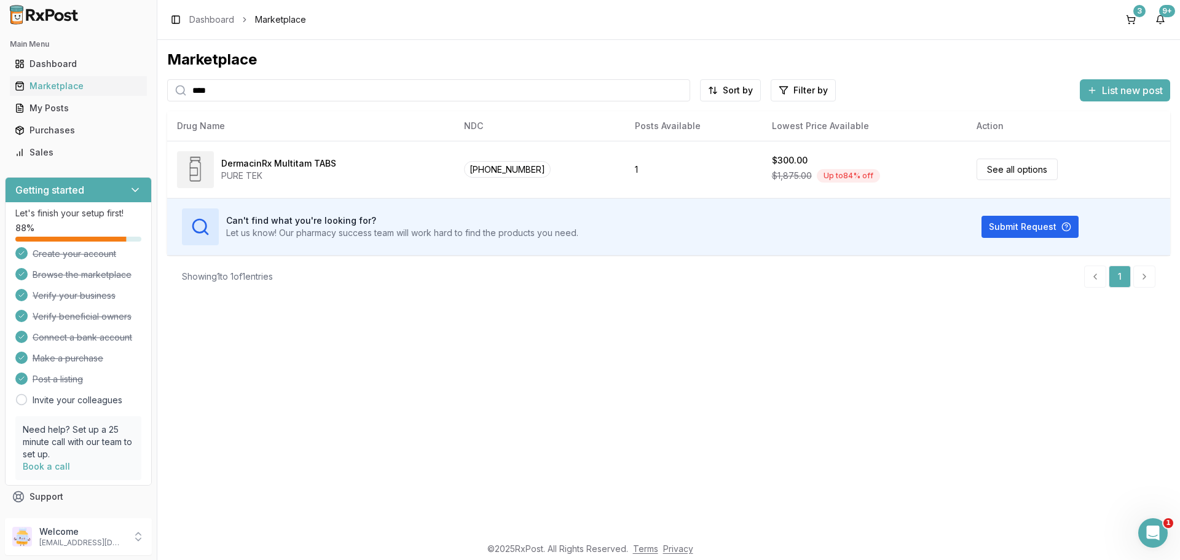
type input "****"
click at [68, 127] on div "Purchases" at bounding box center [78, 130] width 127 height 12
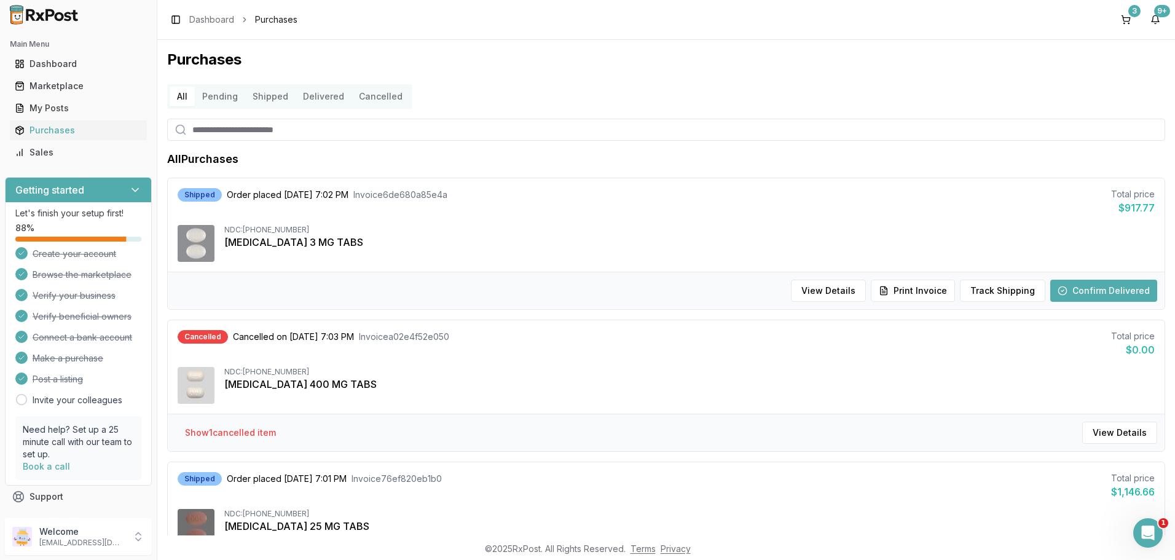
click at [237, 130] on input "search" at bounding box center [666, 130] width 998 height 22
type input "***"
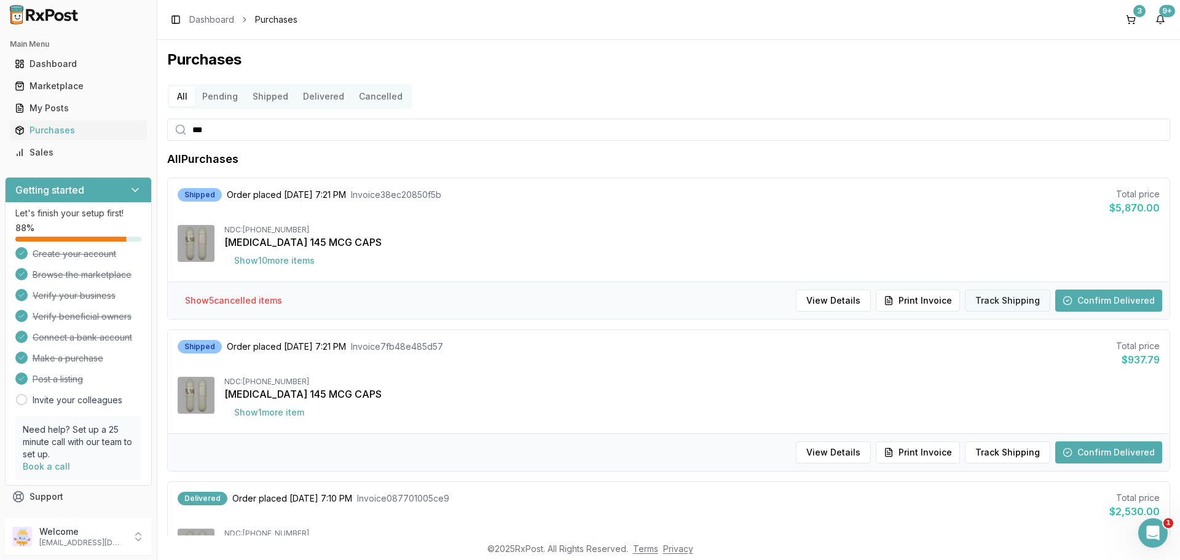
click at [1021, 299] on button "Track Shipping" at bounding box center [1007, 300] width 85 height 22
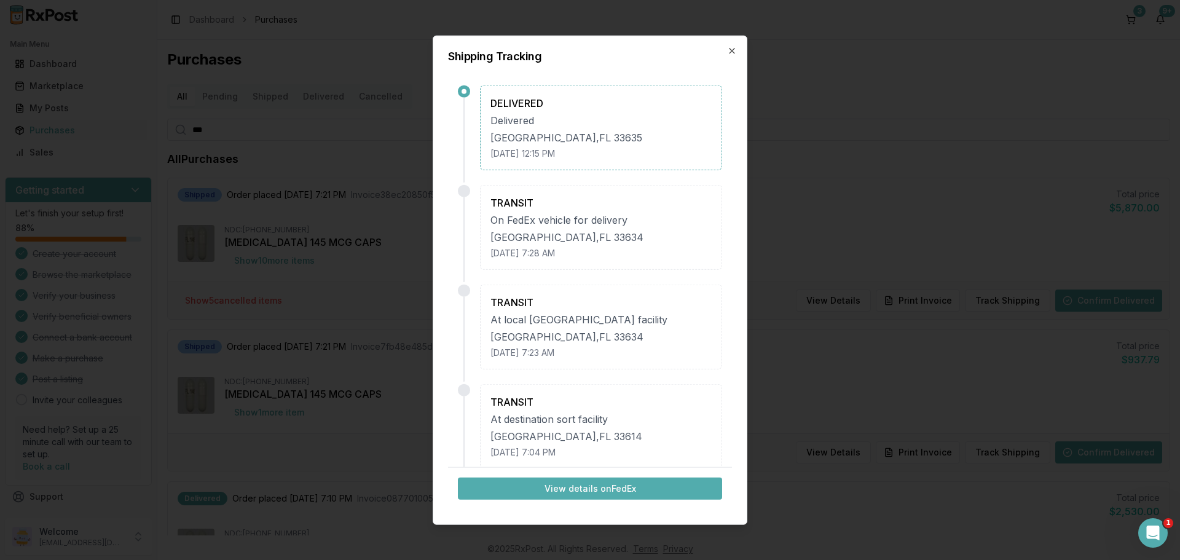
click at [726, 52] on h2 "Shipping Tracking" at bounding box center [590, 55] width 284 height 11
click at [733, 49] on icon "button" at bounding box center [732, 50] width 10 height 10
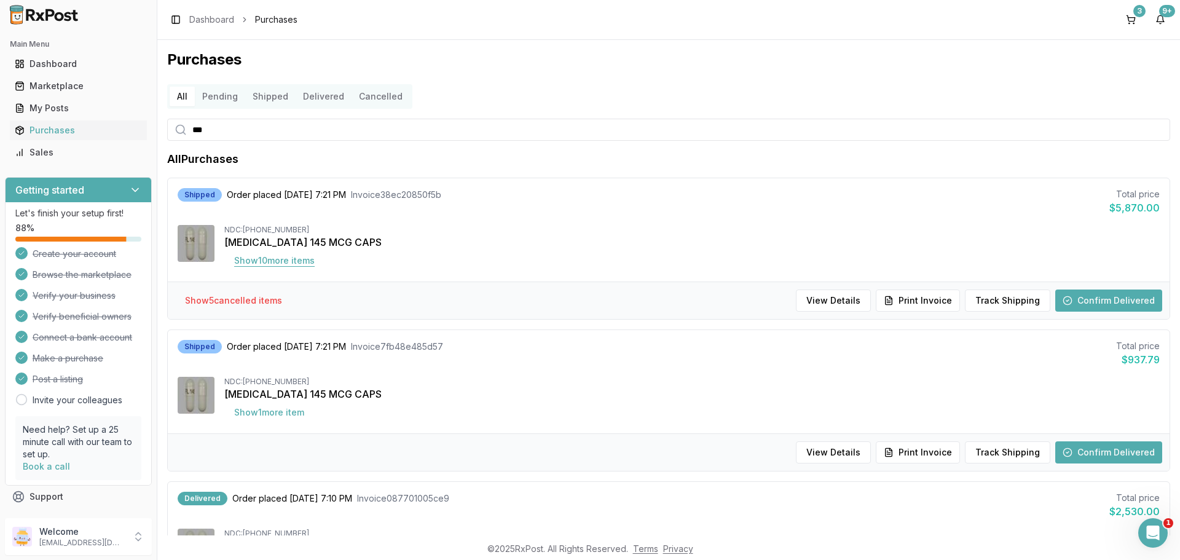
click at [283, 265] on button "Show 10 more item s" at bounding box center [274, 260] width 100 height 22
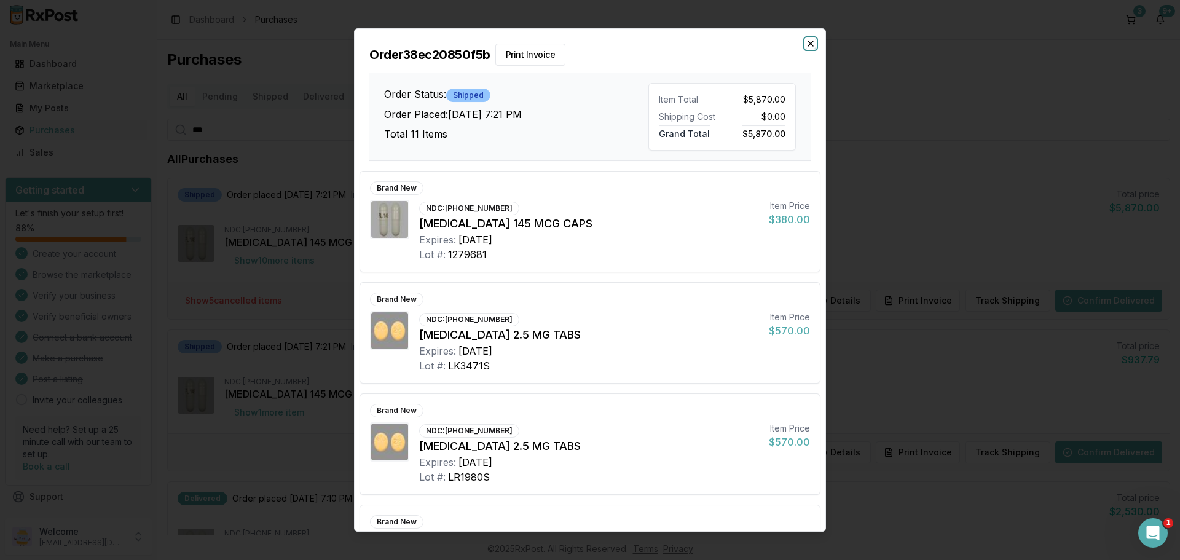
click at [810, 47] on icon "button" at bounding box center [810, 44] width 10 height 10
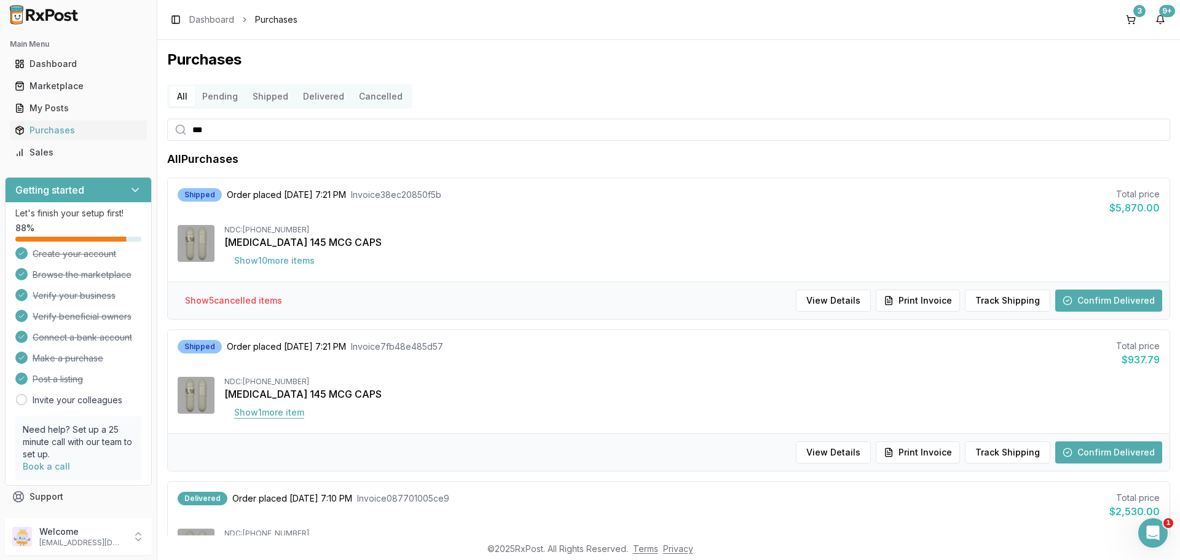
click at [298, 407] on button "Show 1 more item" at bounding box center [269, 412] width 90 height 22
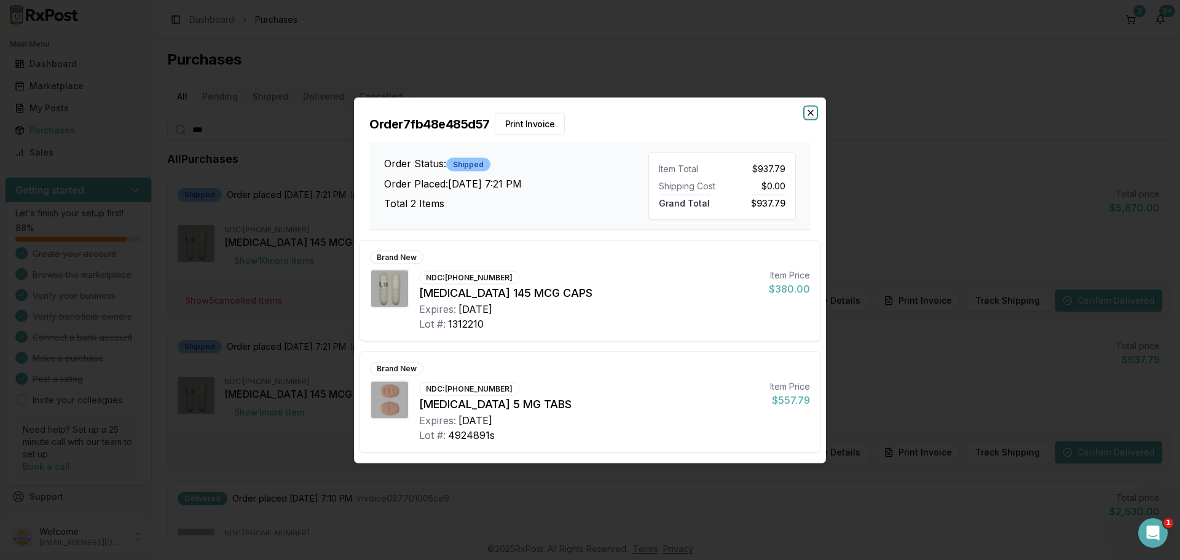
click at [813, 116] on icon "button" at bounding box center [810, 113] width 10 height 10
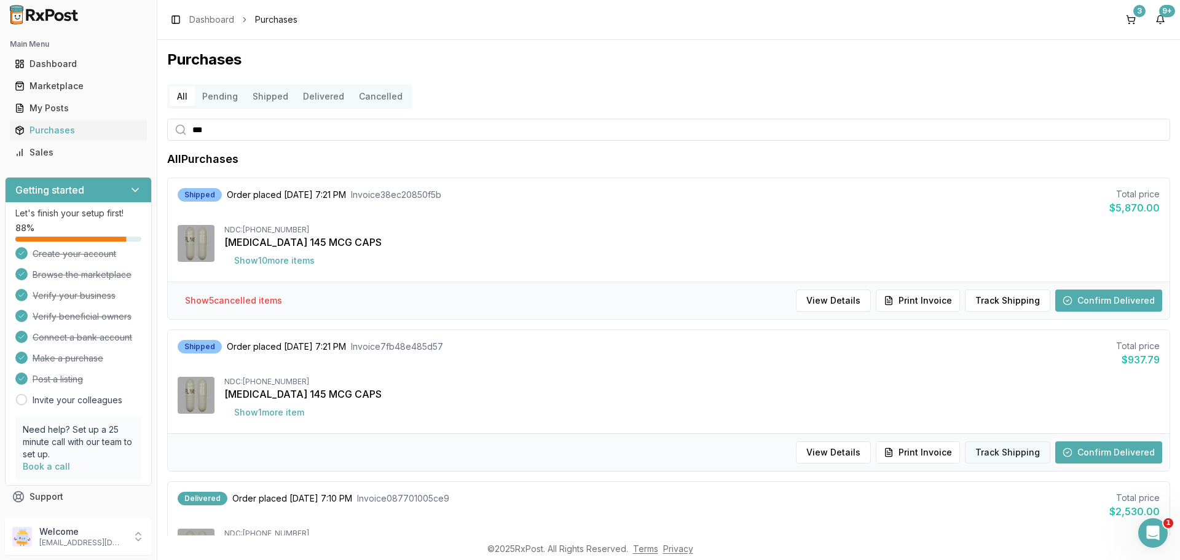
click at [1011, 456] on button "Track Shipping" at bounding box center [1007, 452] width 85 height 22
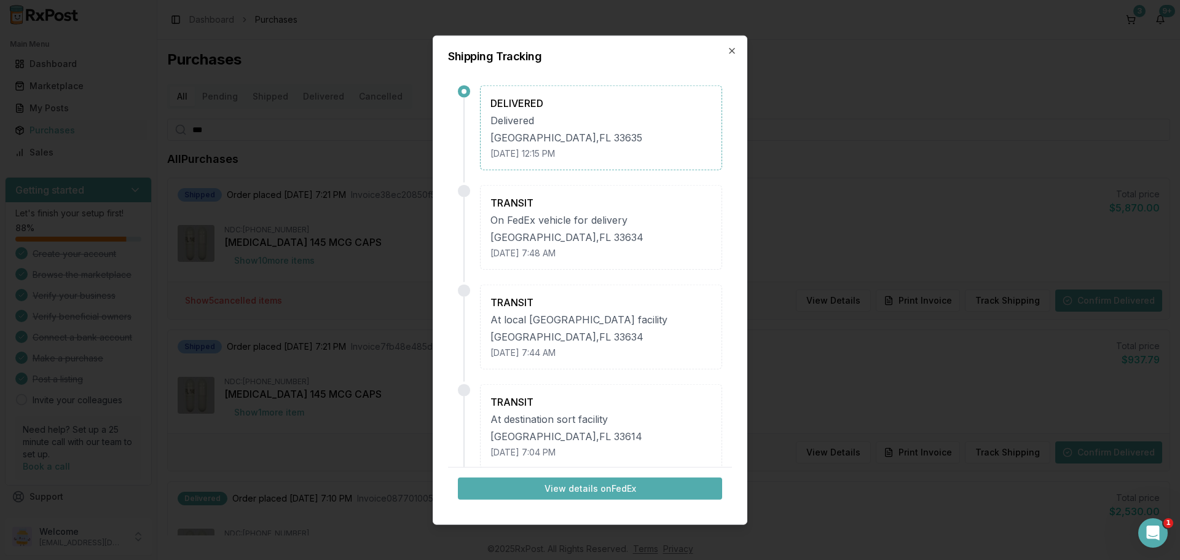
click at [735, 57] on div "Shipping Tracking DELIVERED Delivered [GEOGRAPHIC_DATA] [DATE] 12:15 PM TRANSIT…" at bounding box center [590, 280] width 315 height 490
click at [734, 51] on icon "button" at bounding box center [732, 50] width 10 height 10
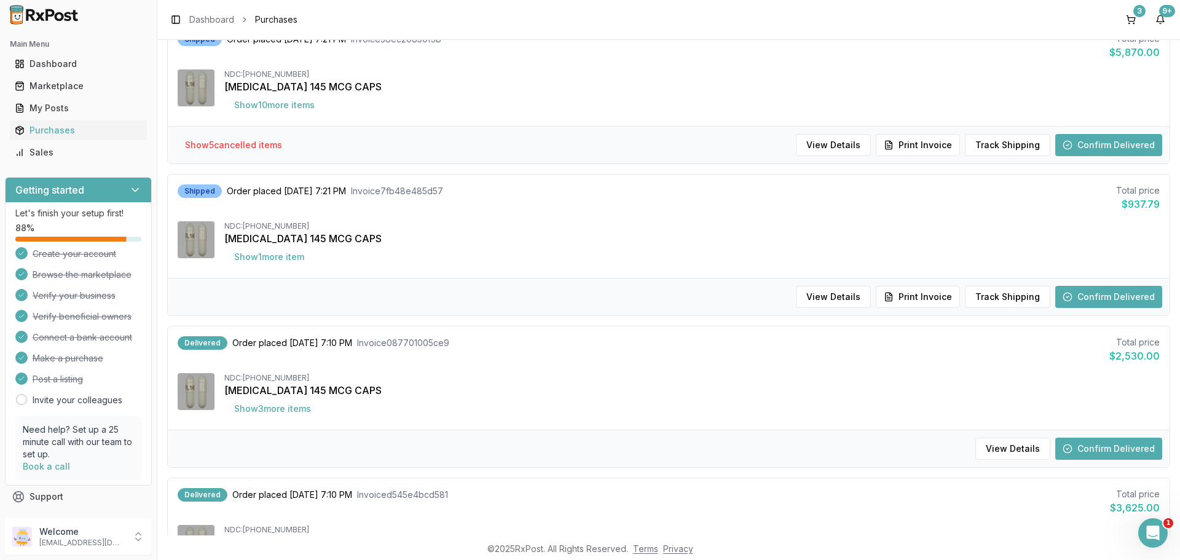
scroll to position [164, 0]
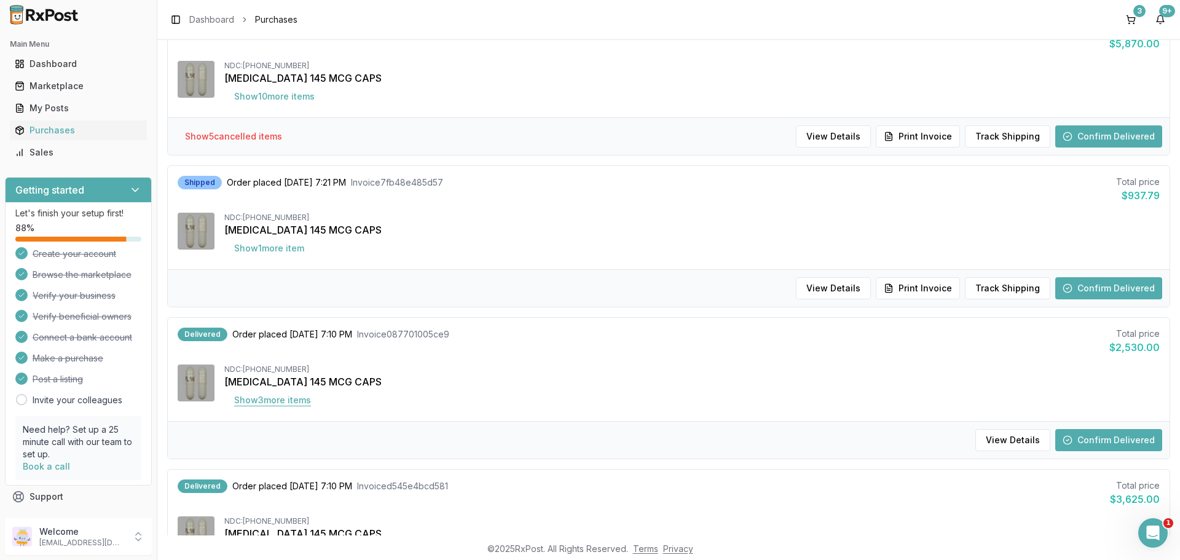
click at [300, 399] on button "Show 3 more item s" at bounding box center [272, 400] width 96 height 22
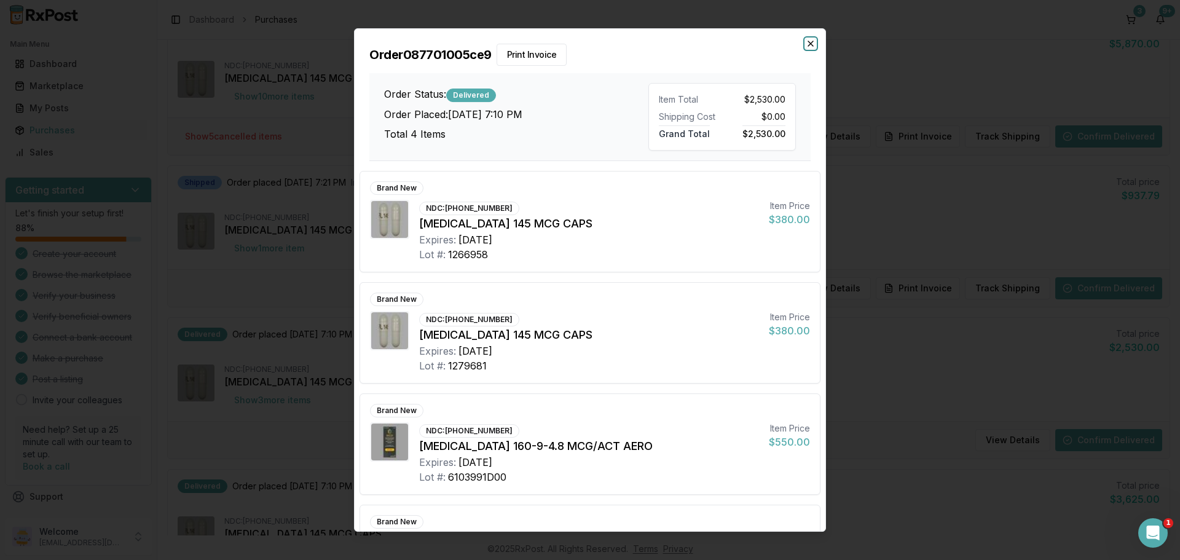
click at [813, 47] on icon "button" at bounding box center [810, 44] width 10 height 10
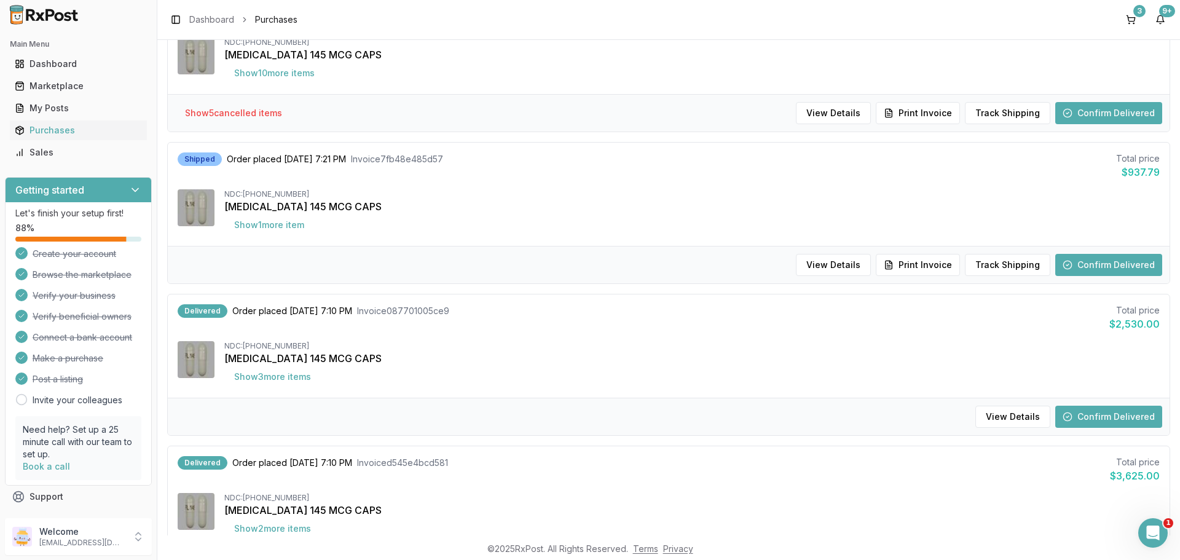
scroll to position [287, 0]
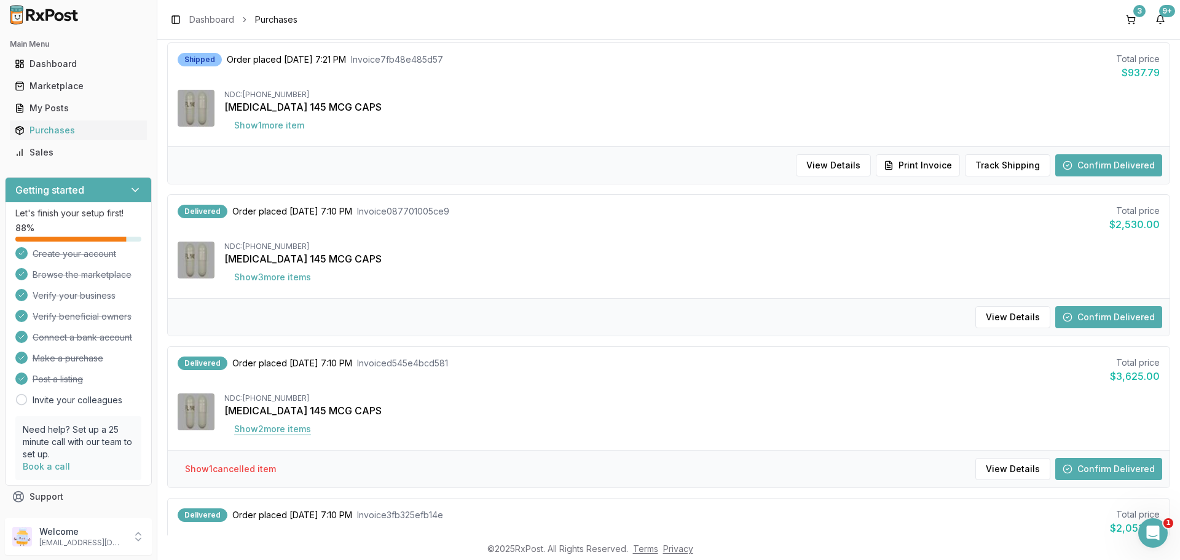
click at [285, 434] on button "Show 2 more item s" at bounding box center [272, 429] width 96 height 22
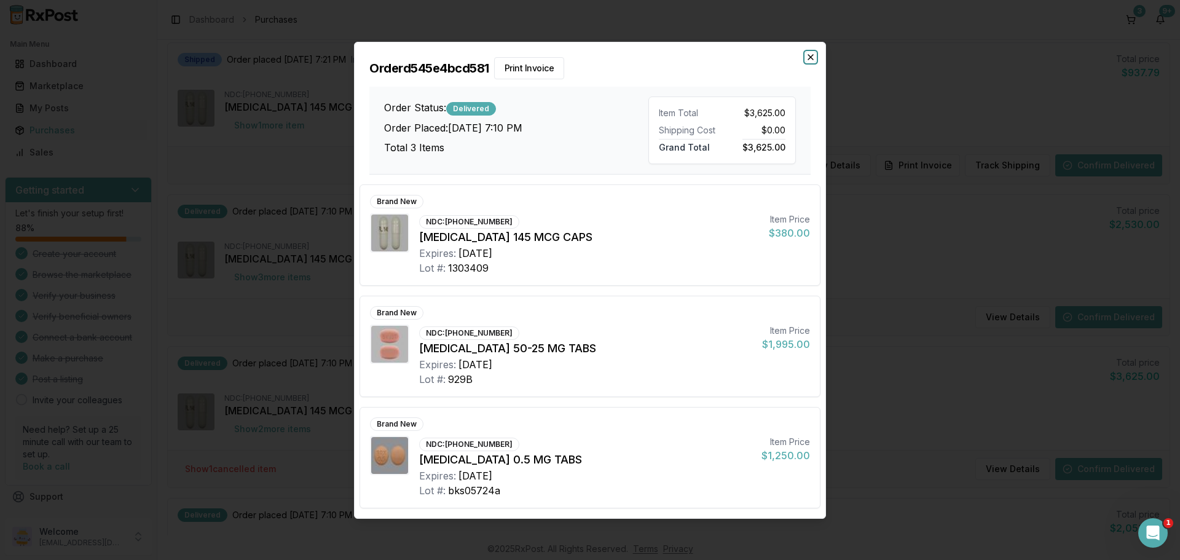
click at [814, 58] on icon "button" at bounding box center [810, 57] width 10 height 10
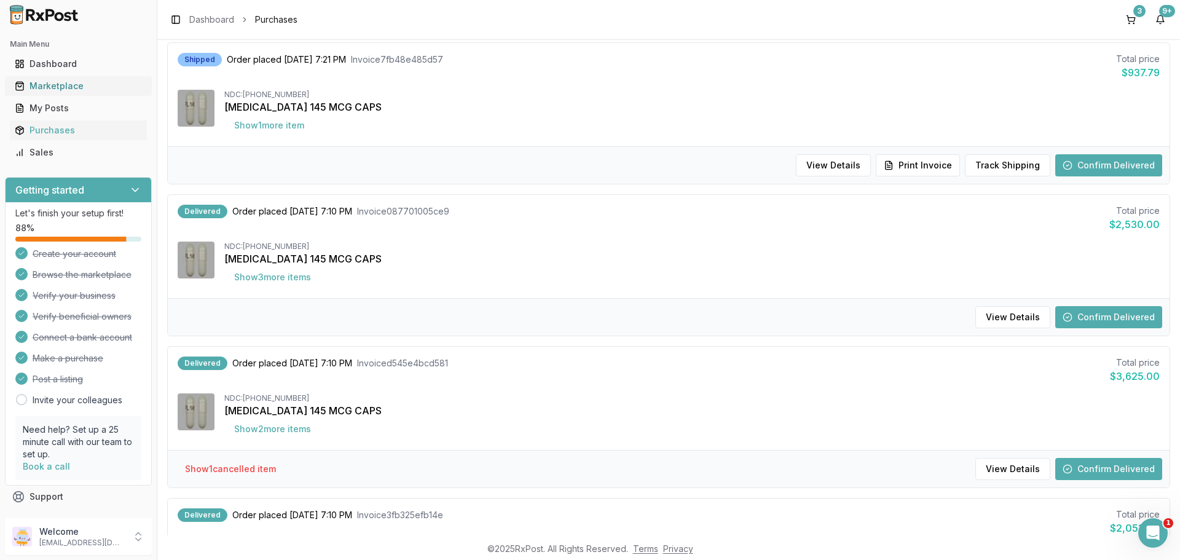
click at [72, 84] on div "Marketplace" at bounding box center [78, 86] width 127 height 12
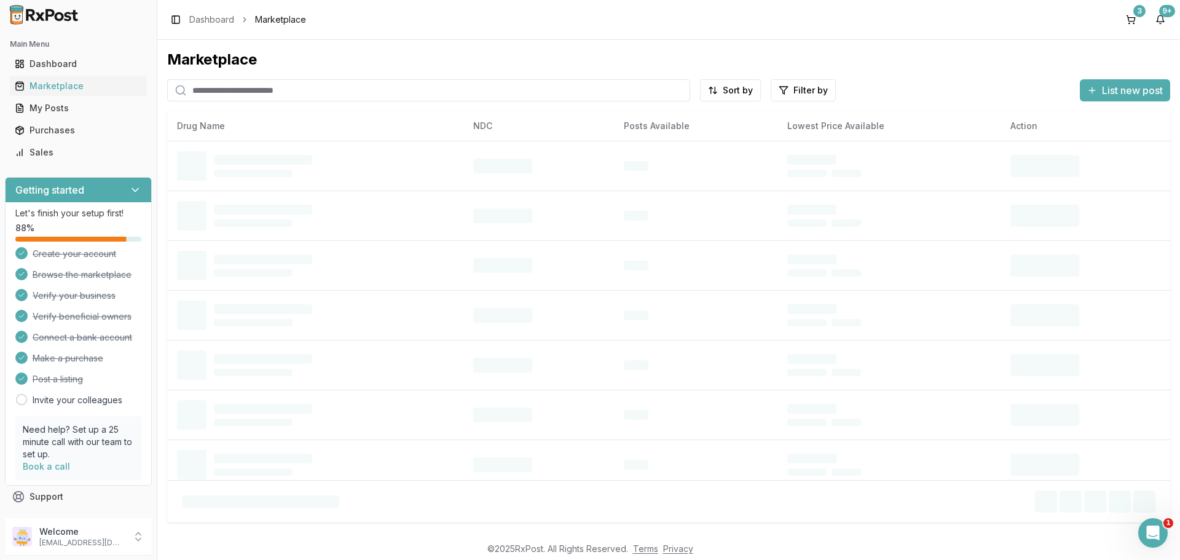
click at [244, 93] on input "search" at bounding box center [428, 90] width 523 height 22
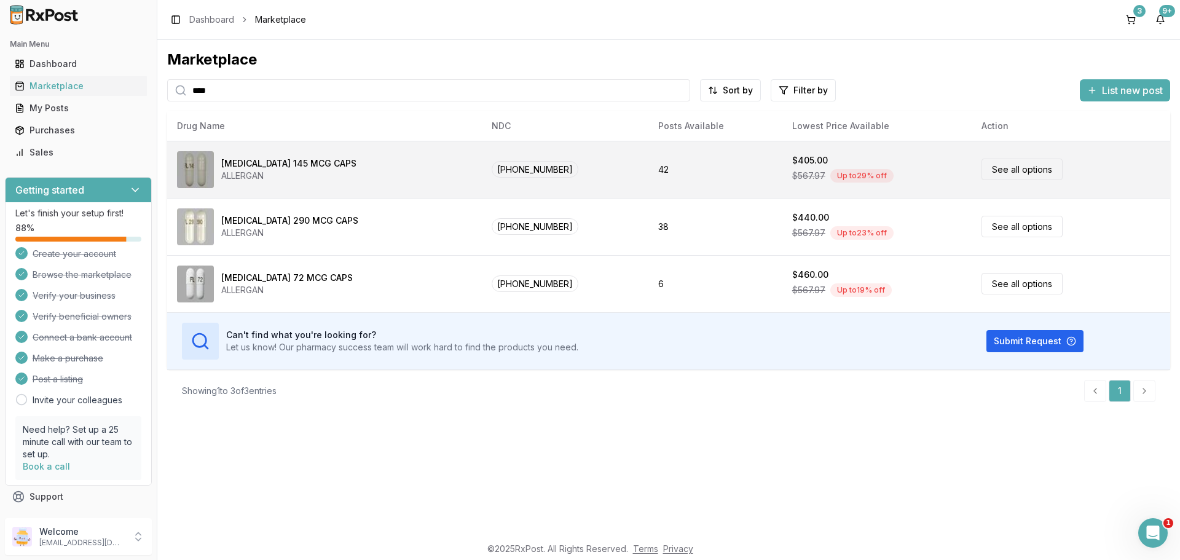
type input "****"
click at [276, 171] on div "ALLERGAN" at bounding box center [288, 176] width 135 height 12
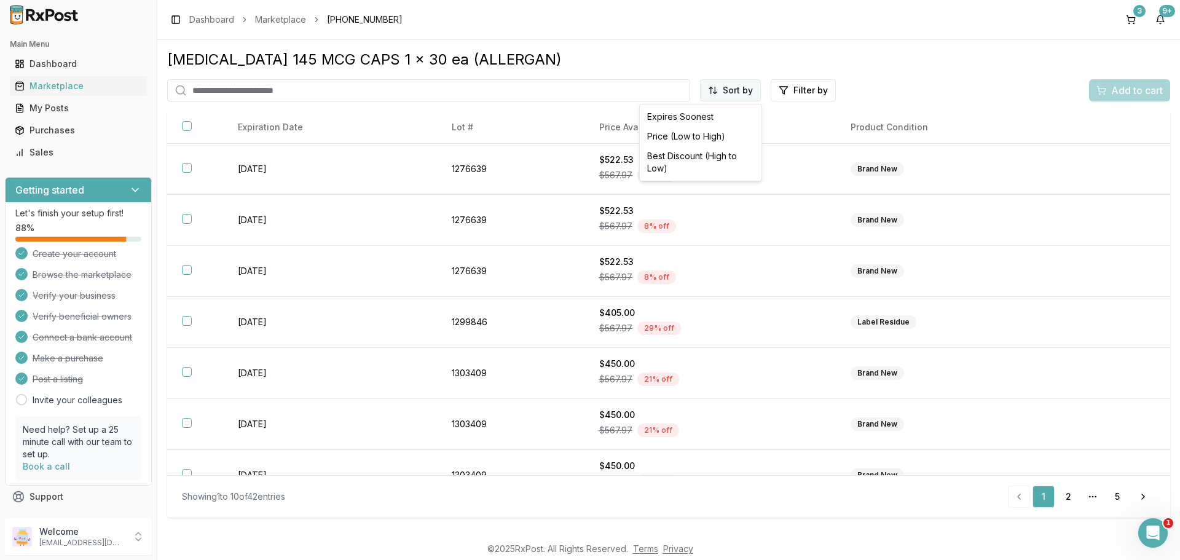
click at [734, 87] on html "Main Menu Dashboard Marketplace My Posts Purchases Sales Getting started Let's …" at bounding box center [590, 280] width 1180 height 560
click at [697, 134] on div "Price (Low to High)" at bounding box center [700, 137] width 117 height 20
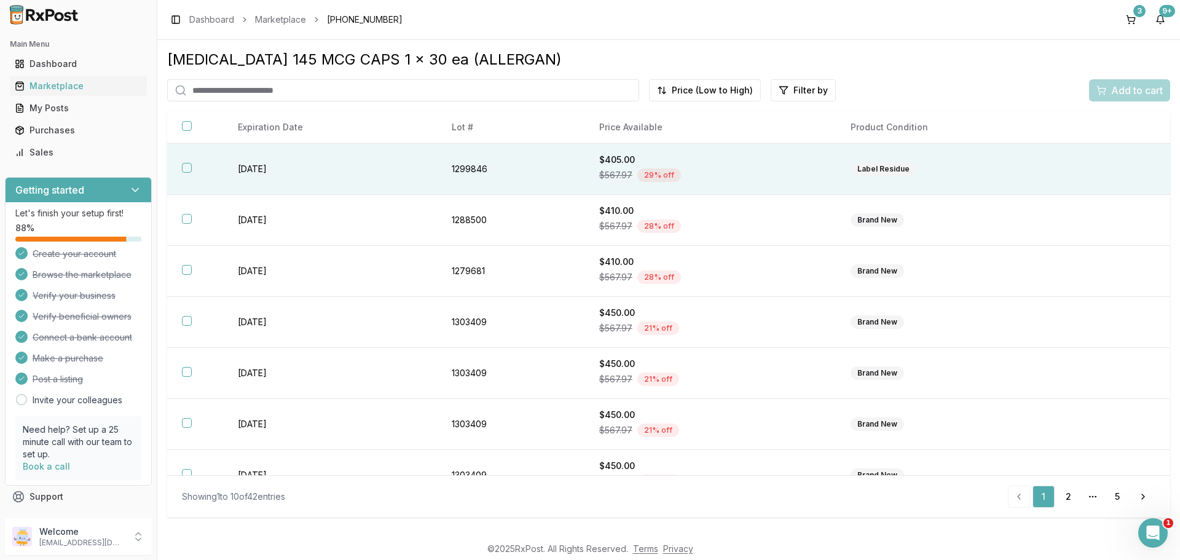
click at [185, 170] on button "button" at bounding box center [187, 168] width 10 height 10
click at [1137, 96] on span "Add to cart" at bounding box center [1137, 90] width 52 height 15
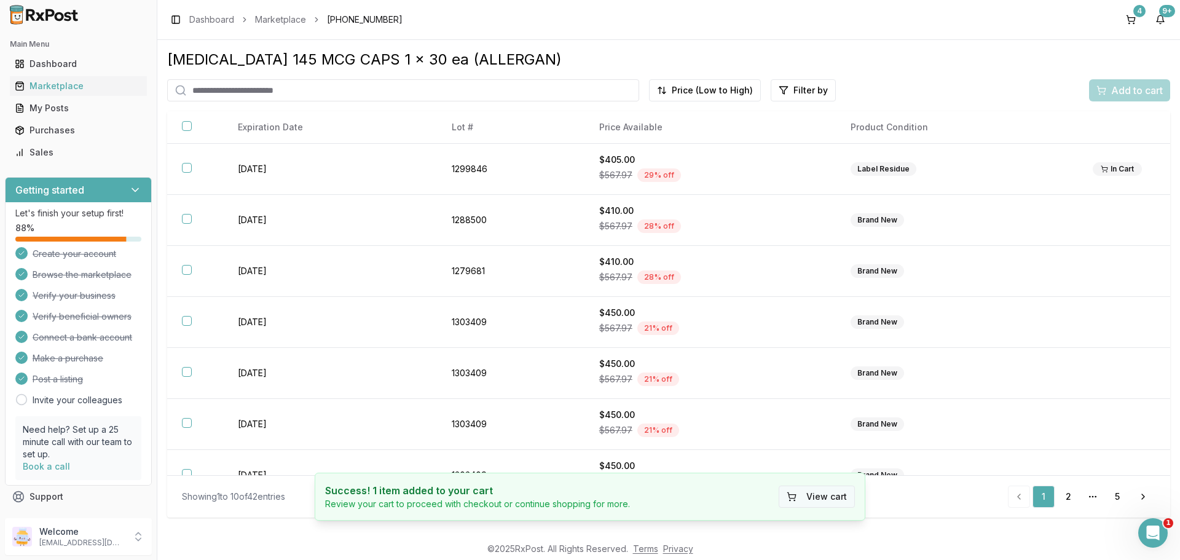
click at [806, 496] on button "View cart" at bounding box center [816, 496] width 76 height 22
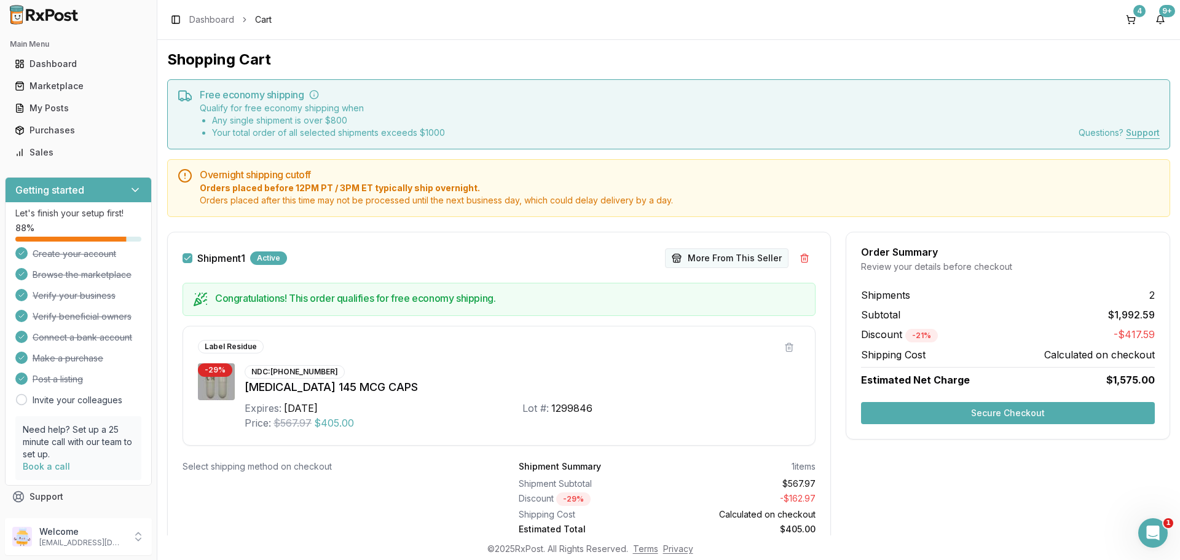
click at [713, 249] on button "More From This Seller" at bounding box center [726, 258] width 123 height 20
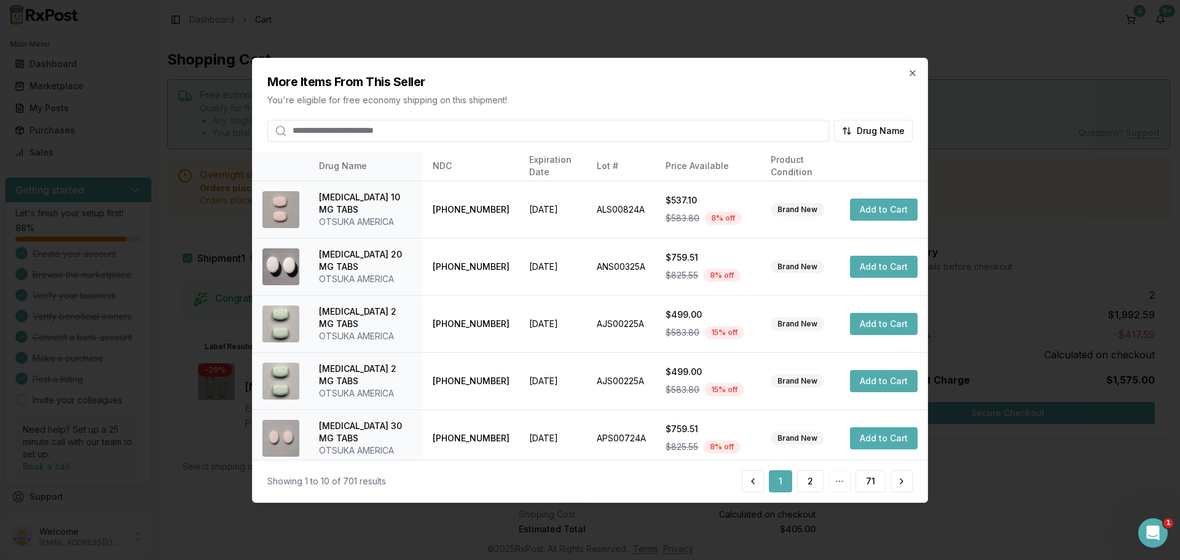
click at [386, 135] on input "search" at bounding box center [548, 130] width 562 height 22
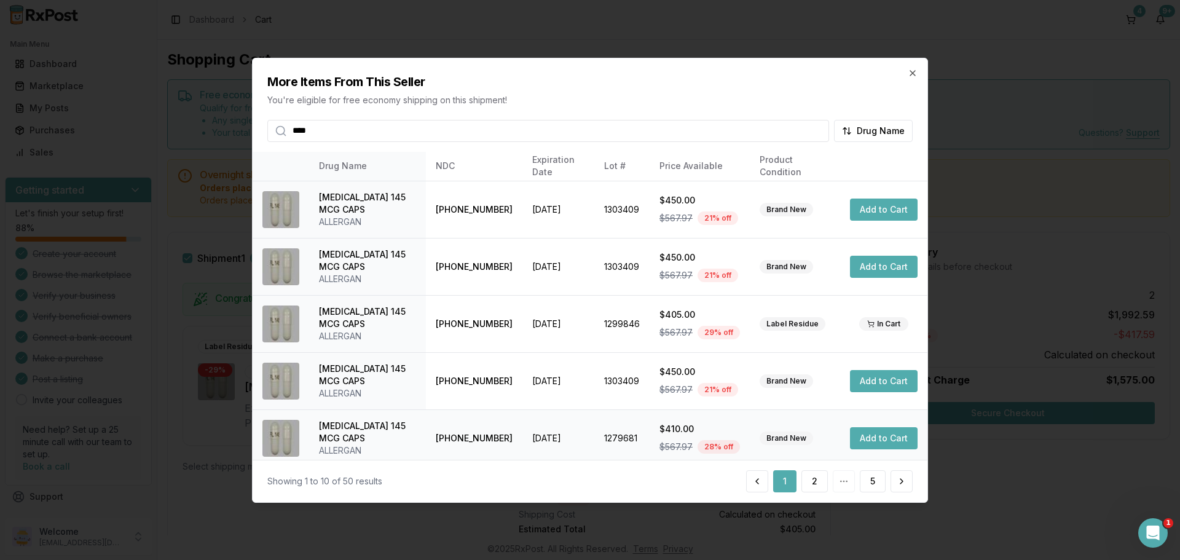
type input "****"
click at [885, 442] on button "Add to Cart" at bounding box center [884, 438] width 68 height 22
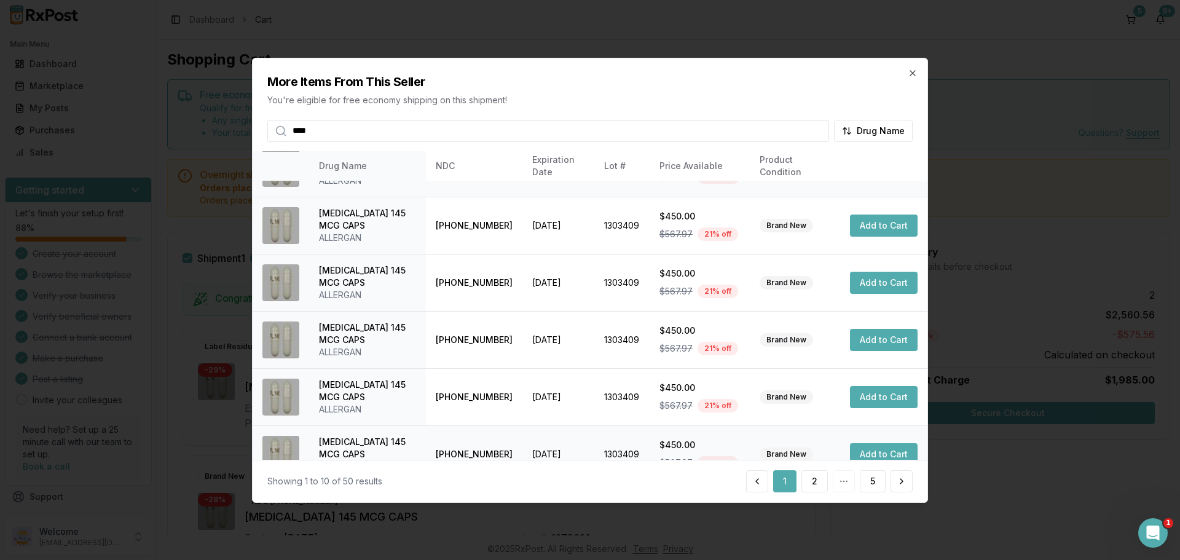
scroll to position [292, 0]
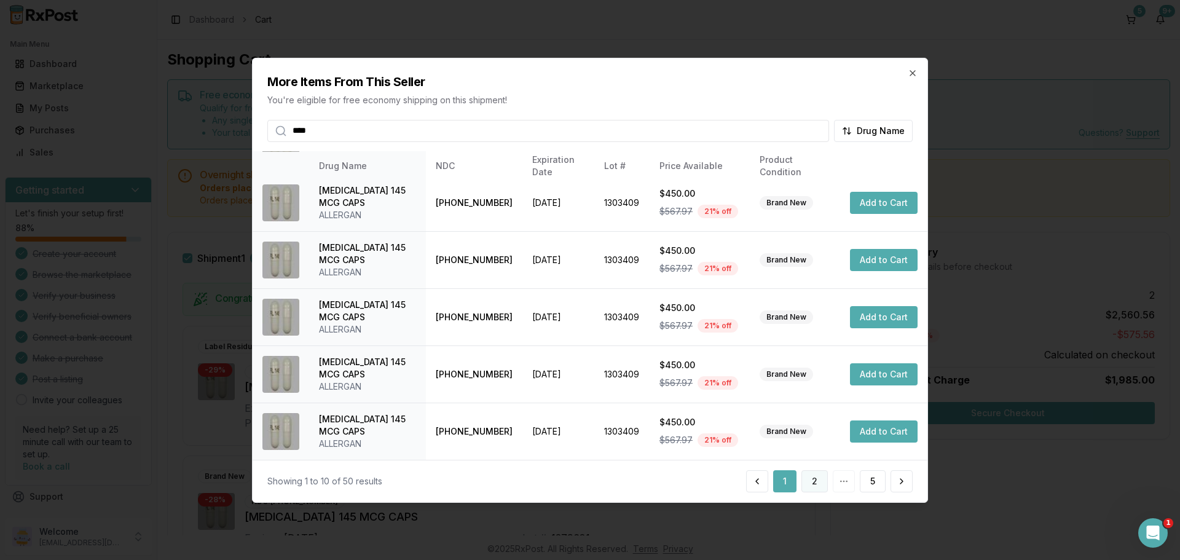
click at [815, 485] on button "2" at bounding box center [814, 481] width 26 height 22
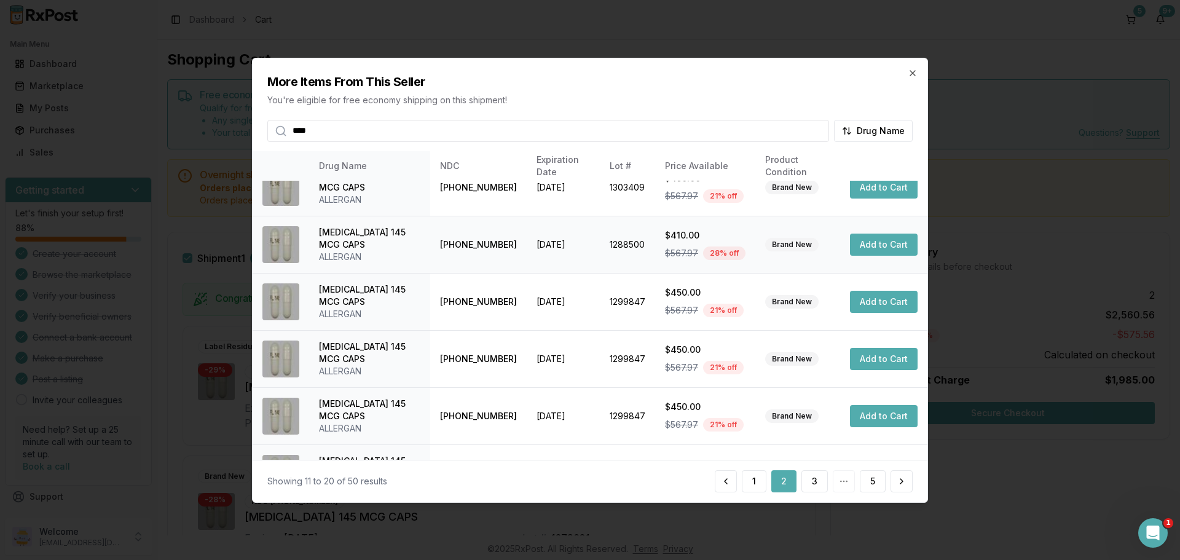
scroll to position [205, 0]
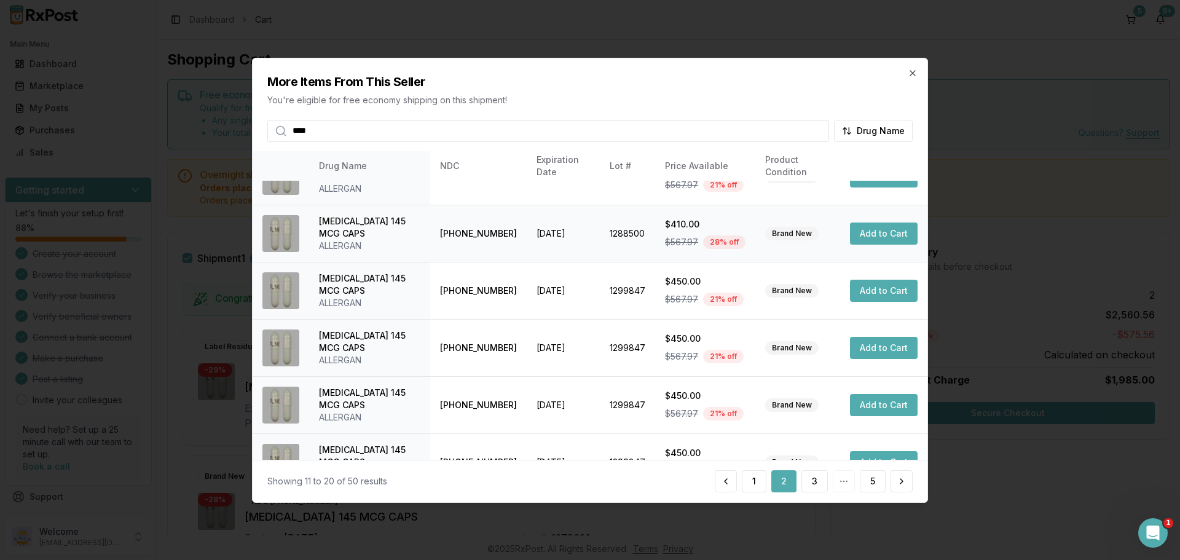
click at [880, 237] on button "Add to Cart" at bounding box center [884, 233] width 68 height 22
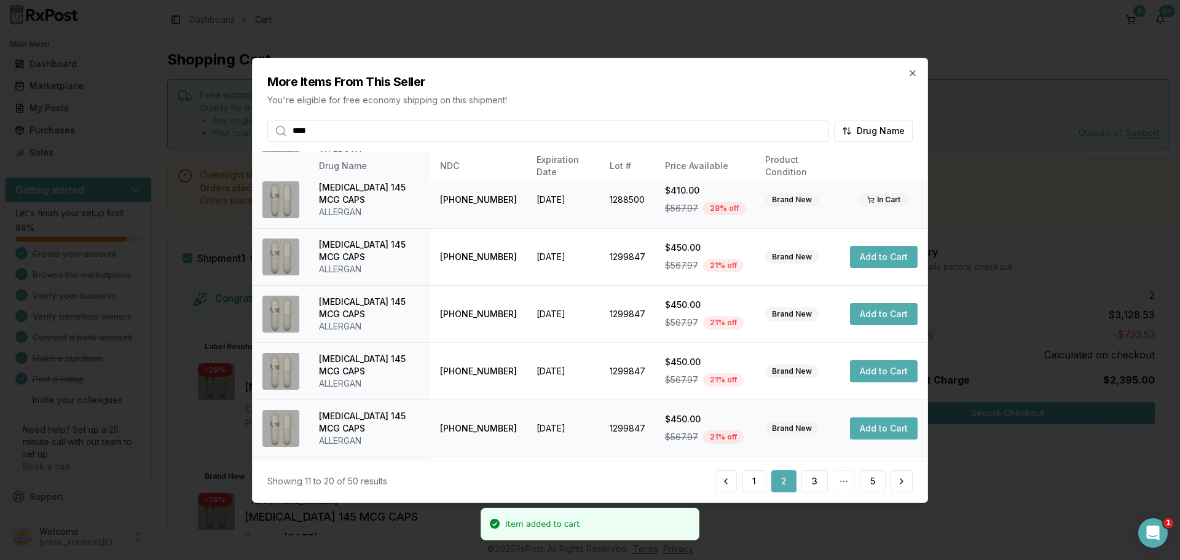
scroll to position [292, 0]
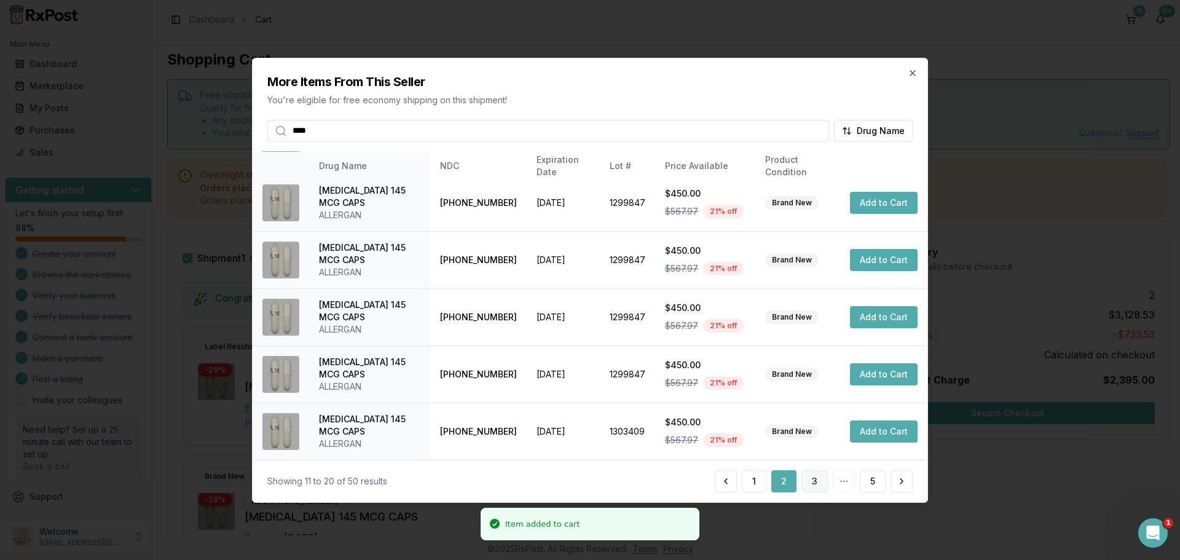
click at [807, 482] on button "3" at bounding box center [814, 481] width 26 height 22
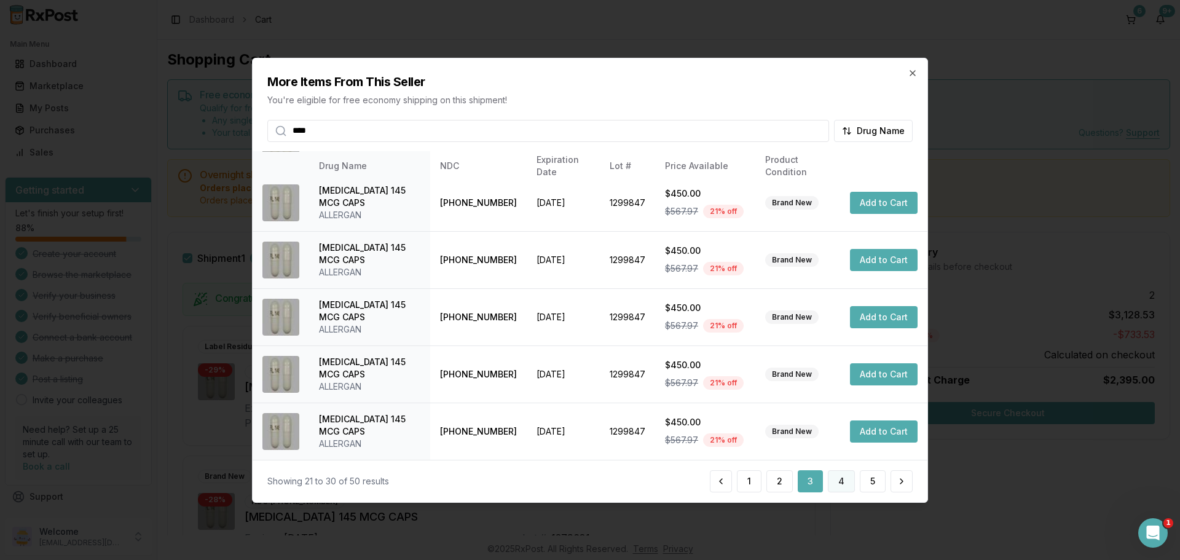
click at [850, 488] on button "4" at bounding box center [841, 481] width 27 height 22
click at [866, 479] on button "5" at bounding box center [873, 481] width 26 height 22
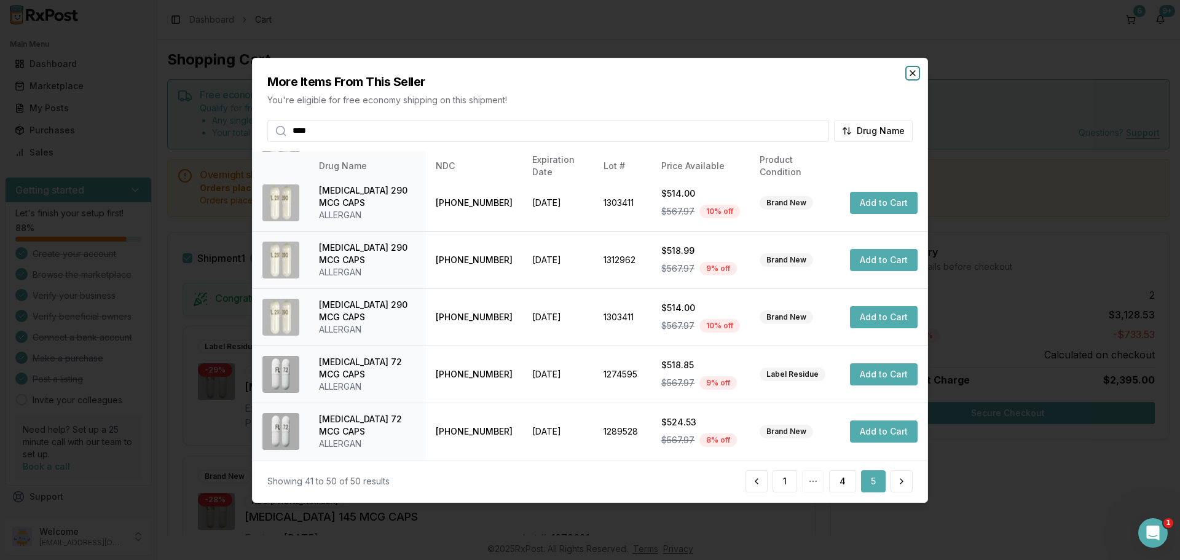
click at [911, 75] on icon "button" at bounding box center [912, 73] width 10 height 10
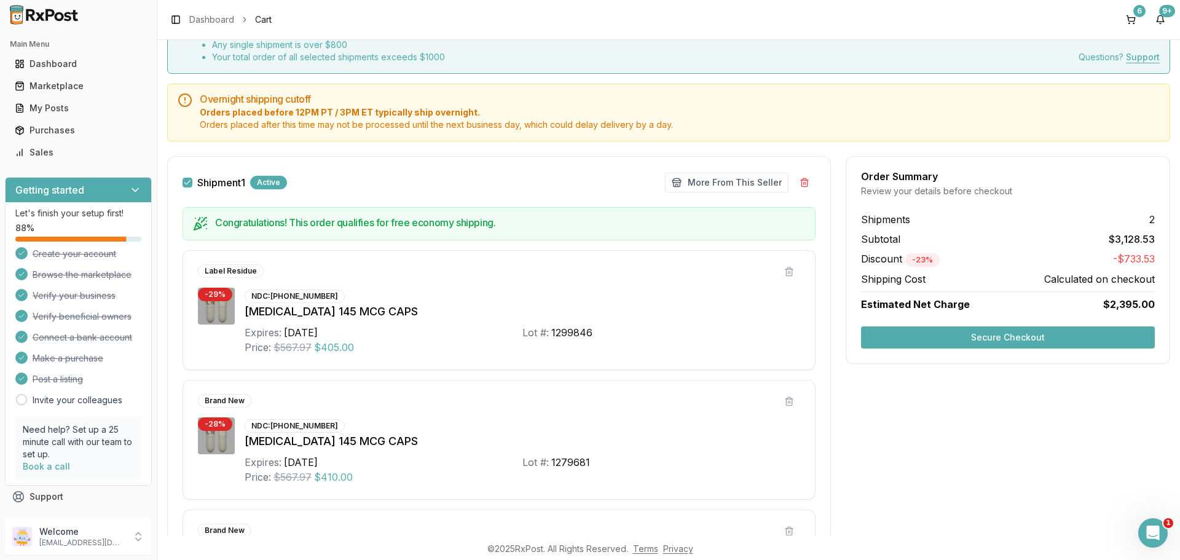
scroll to position [41, 0]
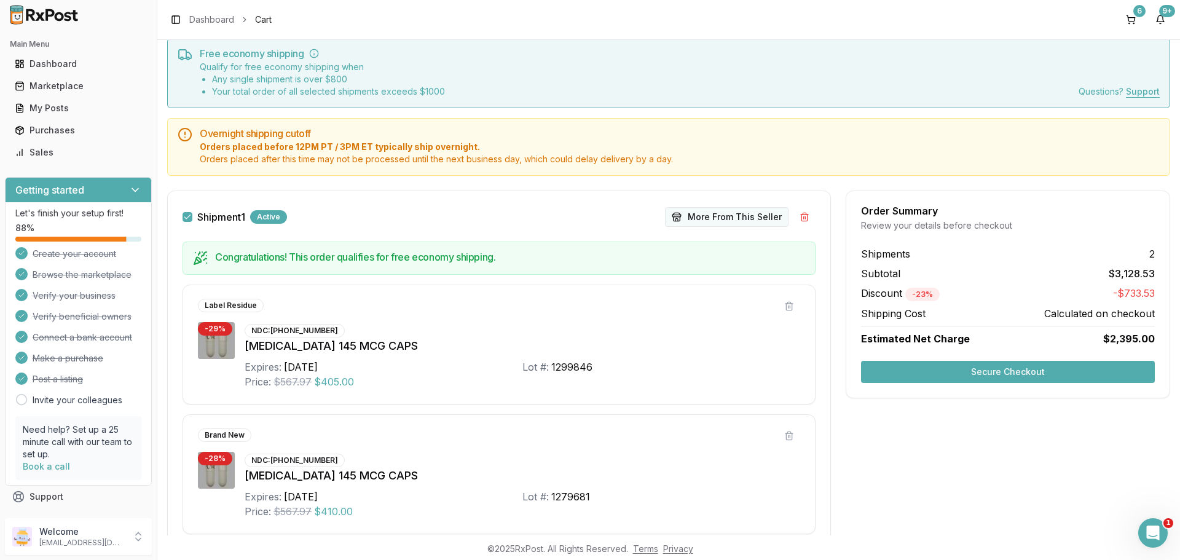
click at [736, 221] on button "More From This Seller" at bounding box center [726, 217] width 123 height 20
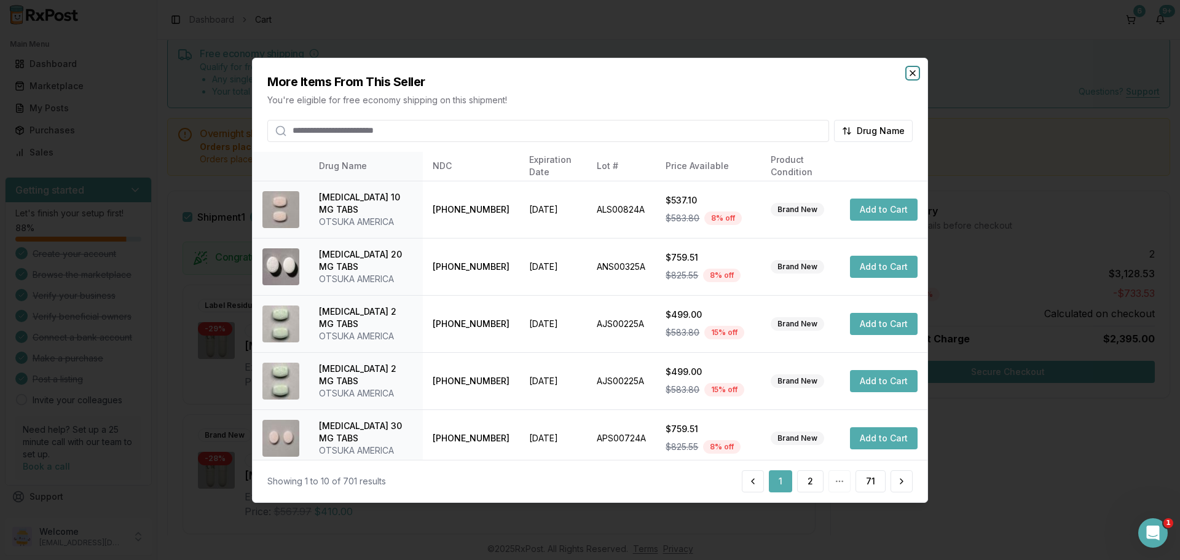
click at [911, 76] on icon "button" at bounding box center [912, 73] width 10 height 10
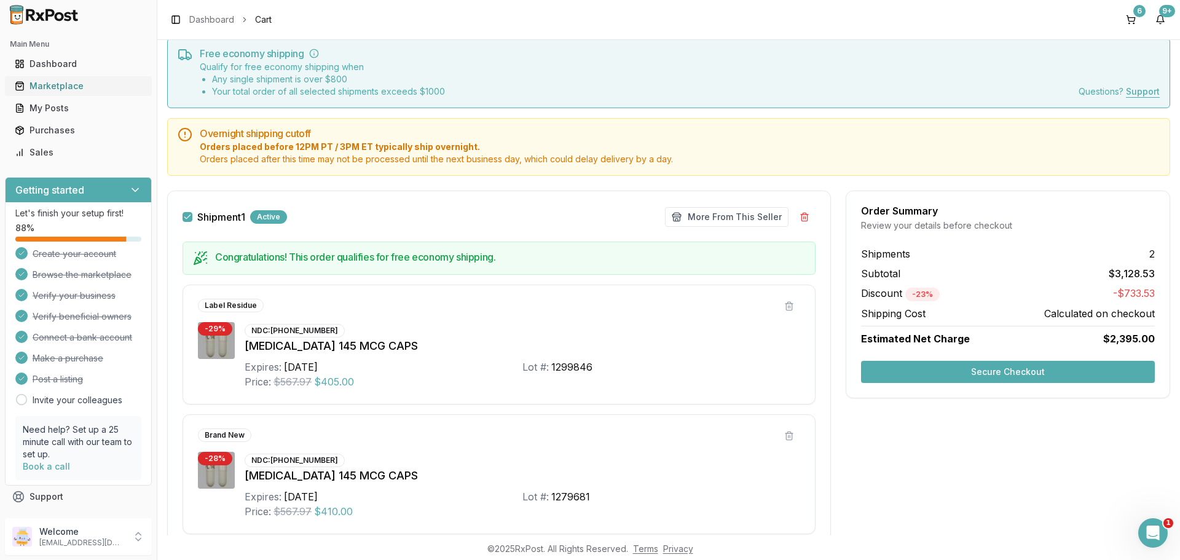
click at [66, 76] on link "Marketplace" at bounding box center [78, 86] width 137 height 22
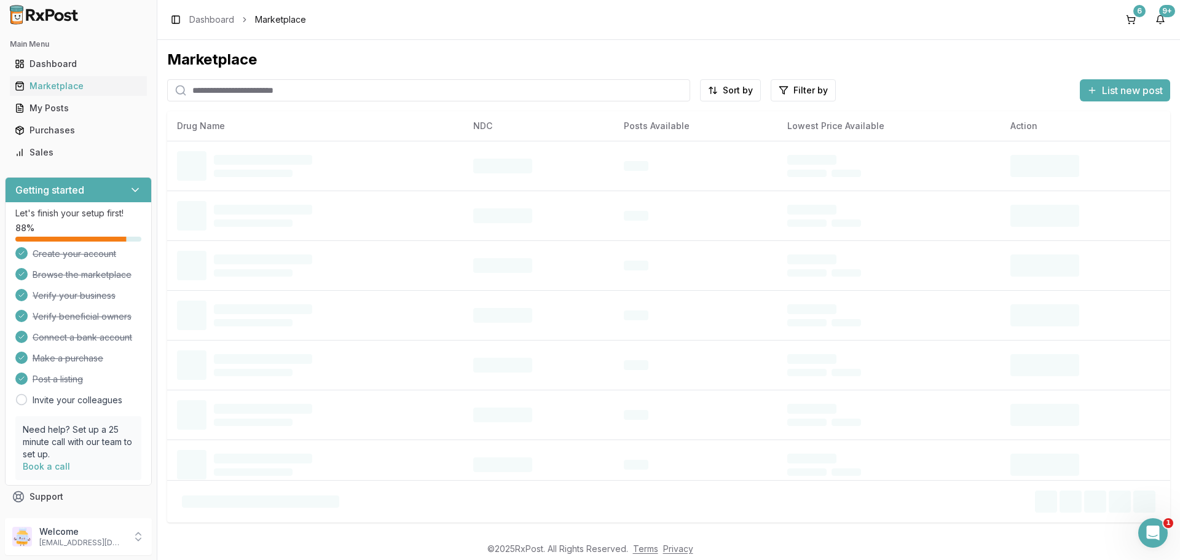
click at [328, 92] on input "search" at bounding box center [428, 90] width 523 height 22
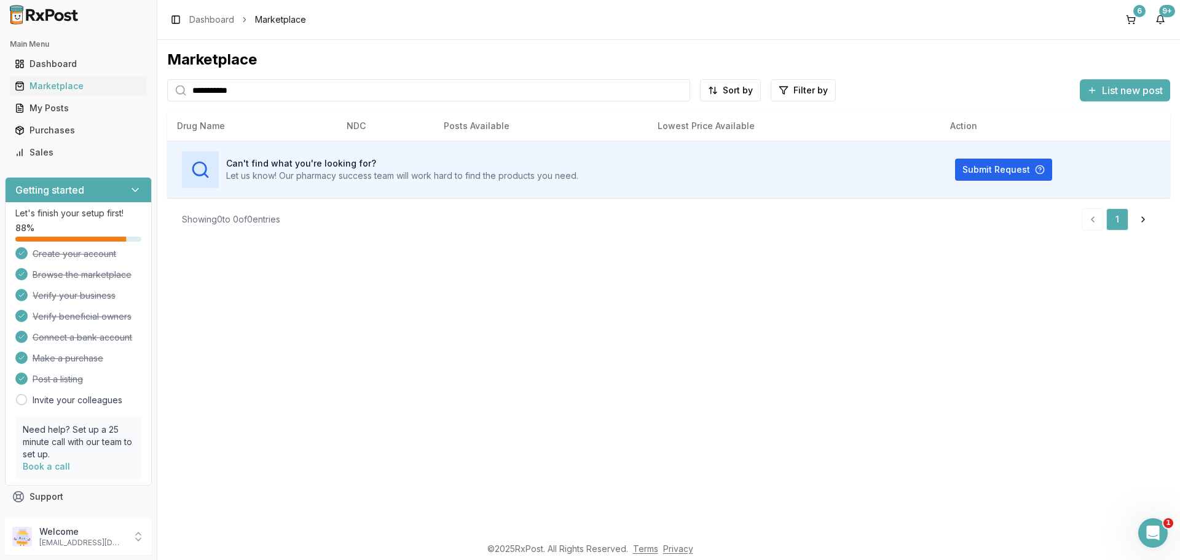
click at [232, 90] on input "**********" at bounding box center [428, 90] width 523 height 22
type input "**********"
click at [74, 111] on div "My Posts" at bounding box center [78, 108] width 127 height 12
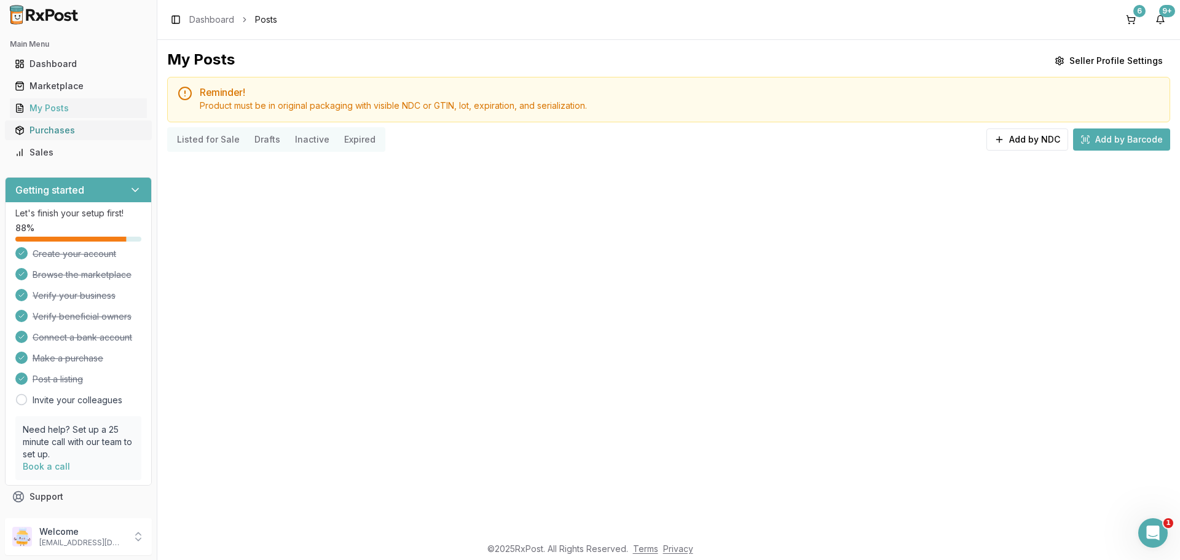
click at [68, 133] on div "Purchases" at bounding box center [78, 130] width 127 height 12
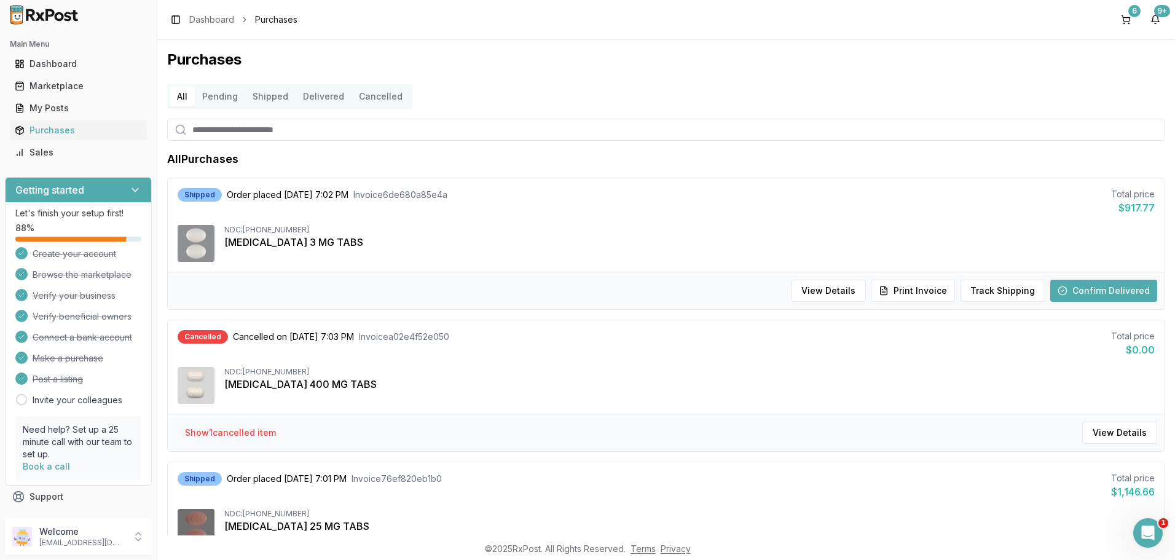
click at [266, 138] on input "search" at bounding box center [666, 130] width 998 height 22
type input "**"
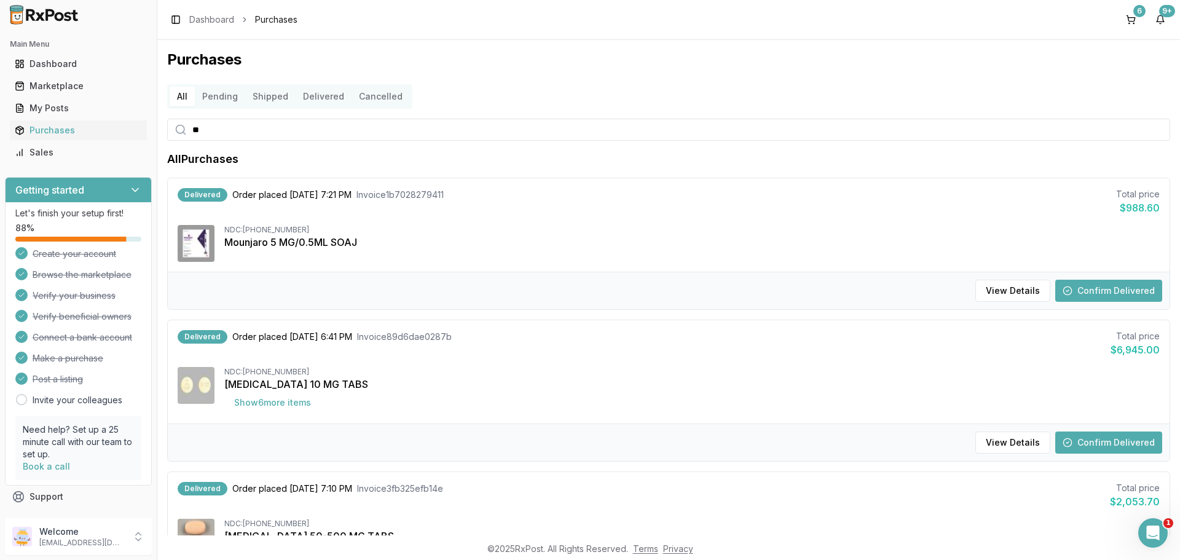
click at [297, 127] on input "**" at bounding box center [668, 130] width 1003 height 22
type input "****"
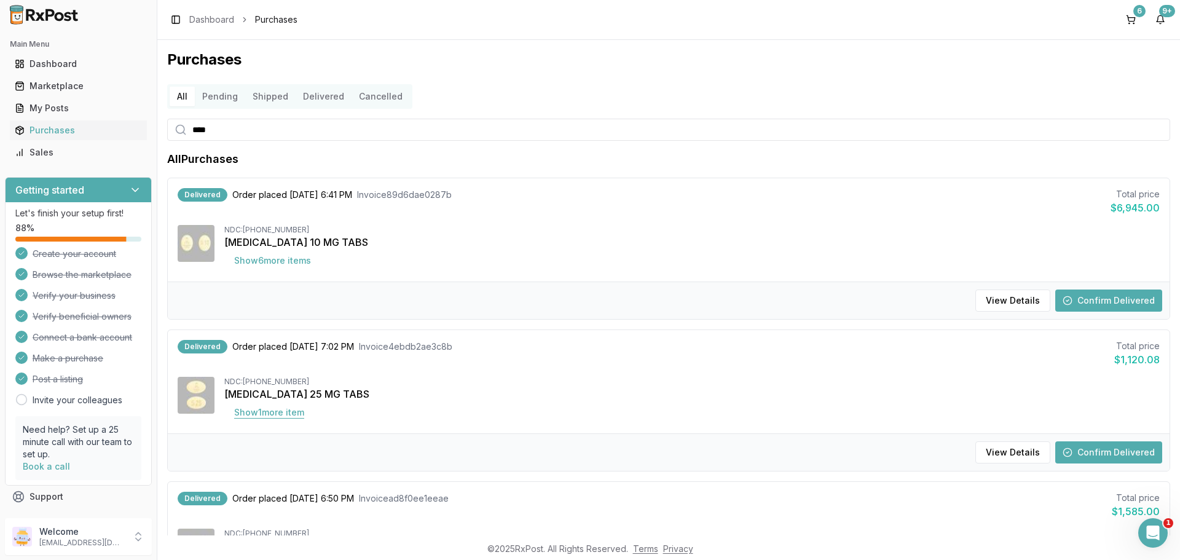
click at [296, 415] on button "Show 1 more item" at bounding box center [269, 412] width 90 height 22
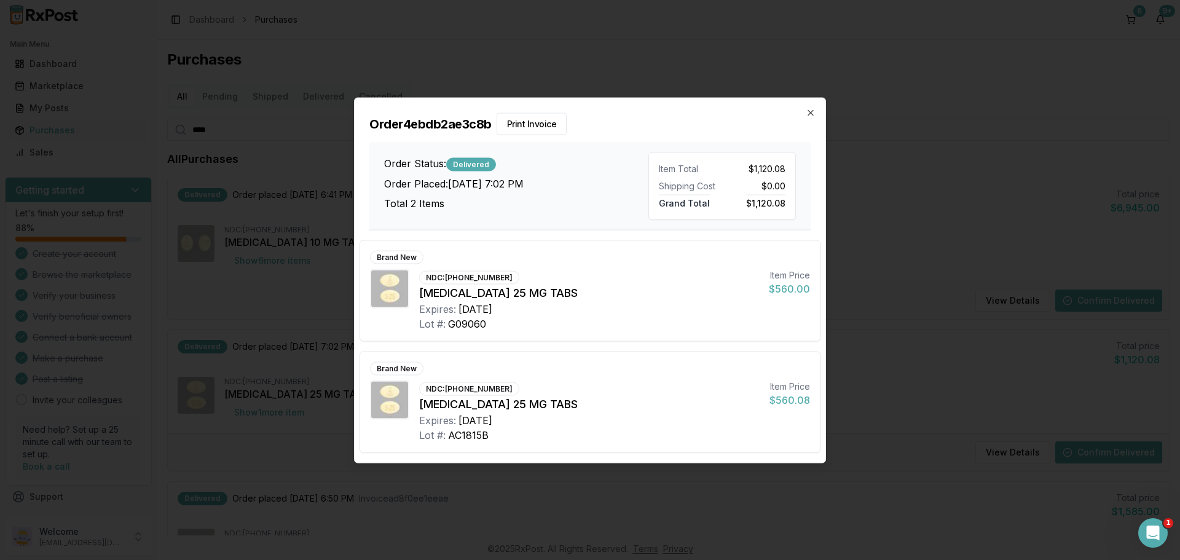
click at [810, 117] on div "Order 4ebdb2ae3c8b Print Invoice Order Status: Delivered Order Placed: [DATE] 7…" at bounding box center [590, 164] width 471 height 132
click at [810, 114] on icon "button" at bounding box center [810, 113] width 10 height 10
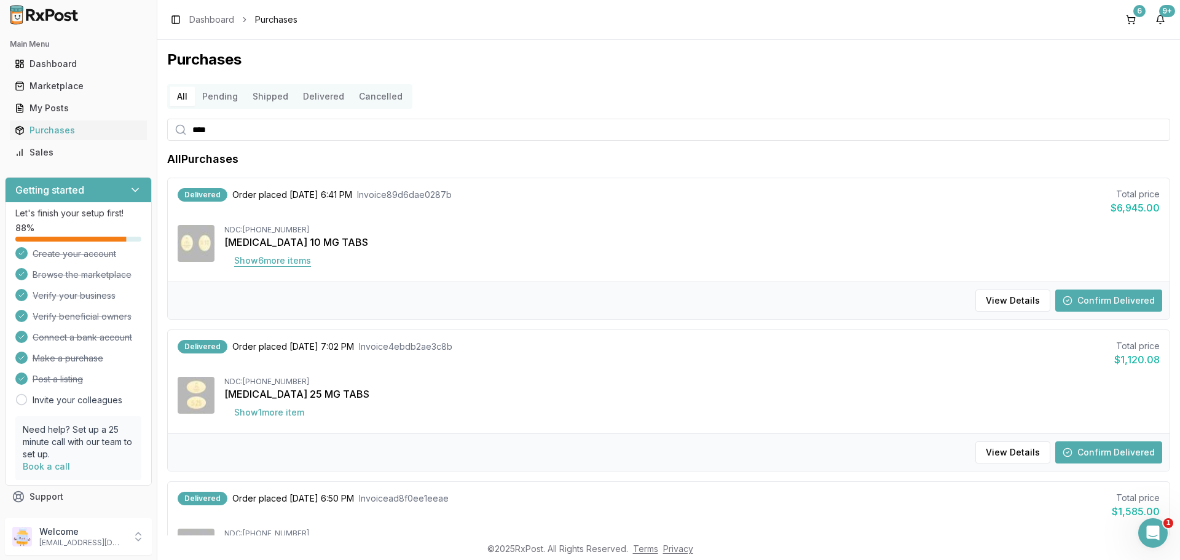
click at [288, 263] on button "Show 6 more item s" at bounding box center [272, 260] width 96 height 22
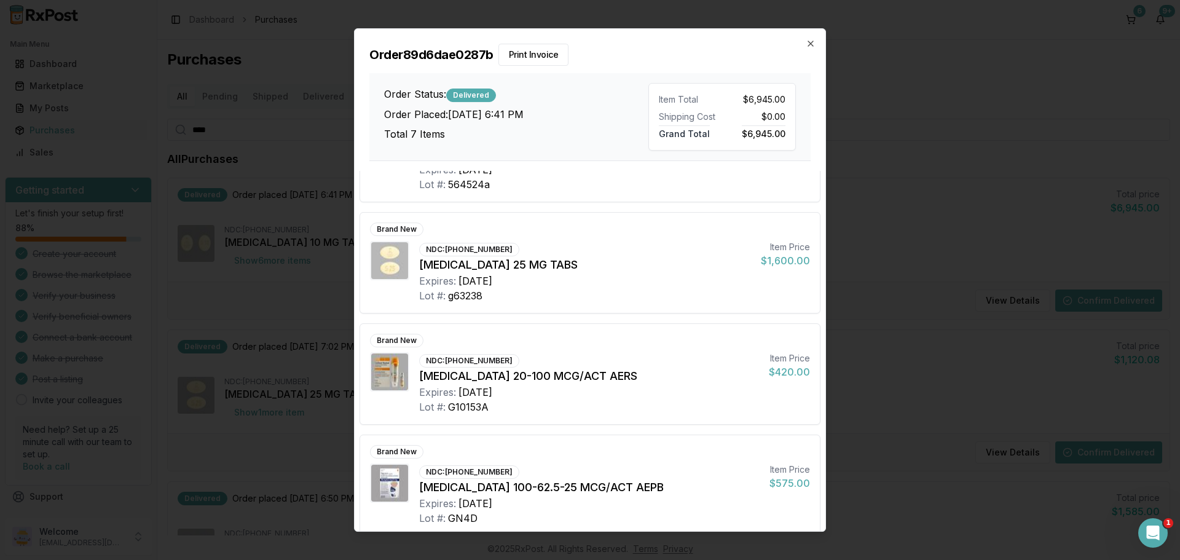
scroll to position [41, 0]
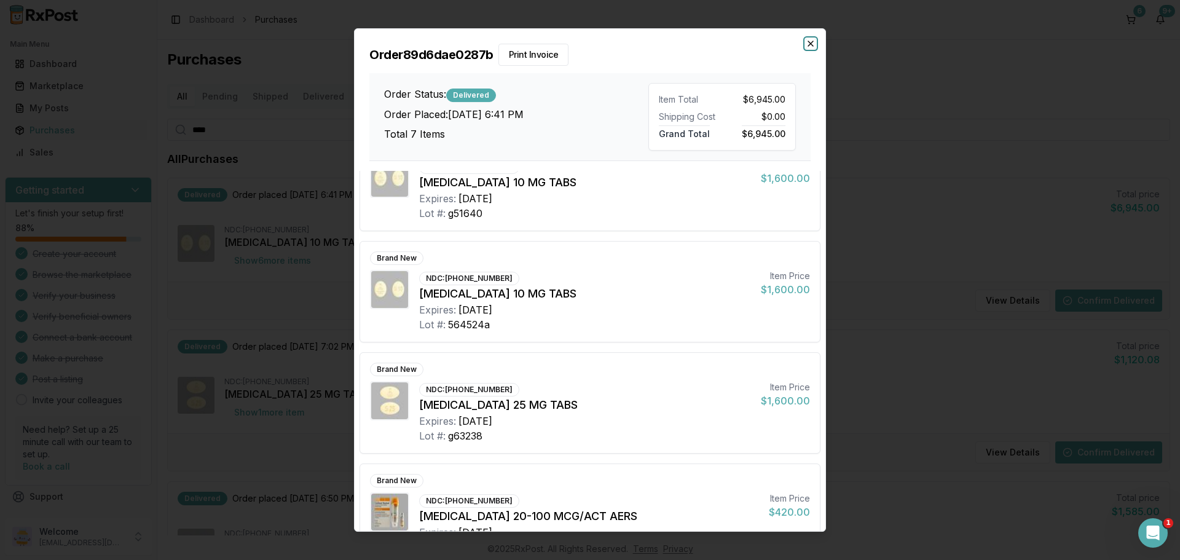
click at [809, 45] on icon "button" at bounding box center [810, 43] width 5 height 5
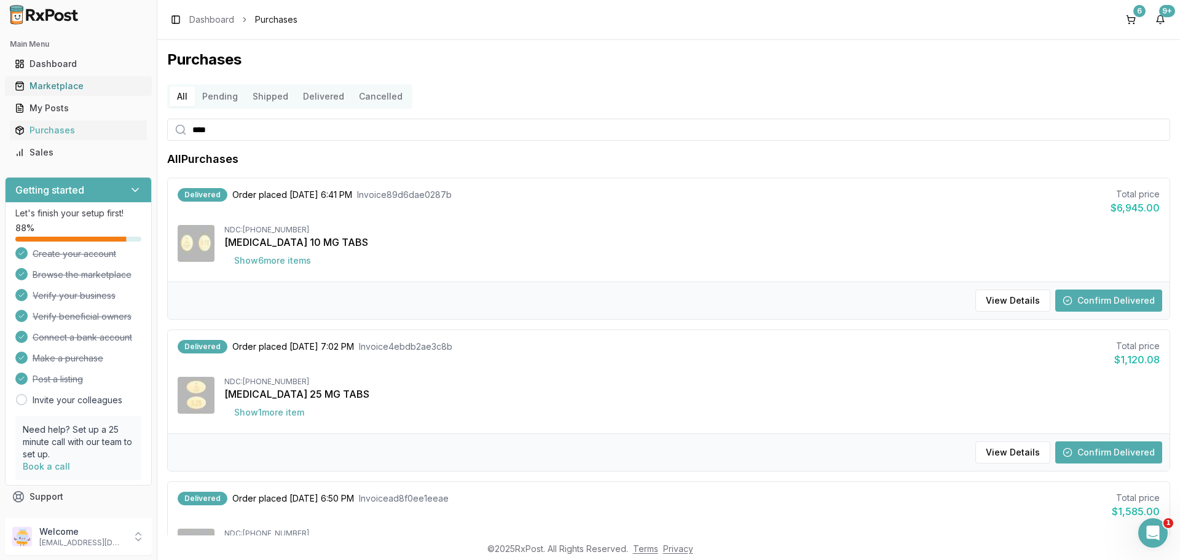
click at [103, 85] on div "Marketplace" at bounding box center [78, 86] width 127 height 12
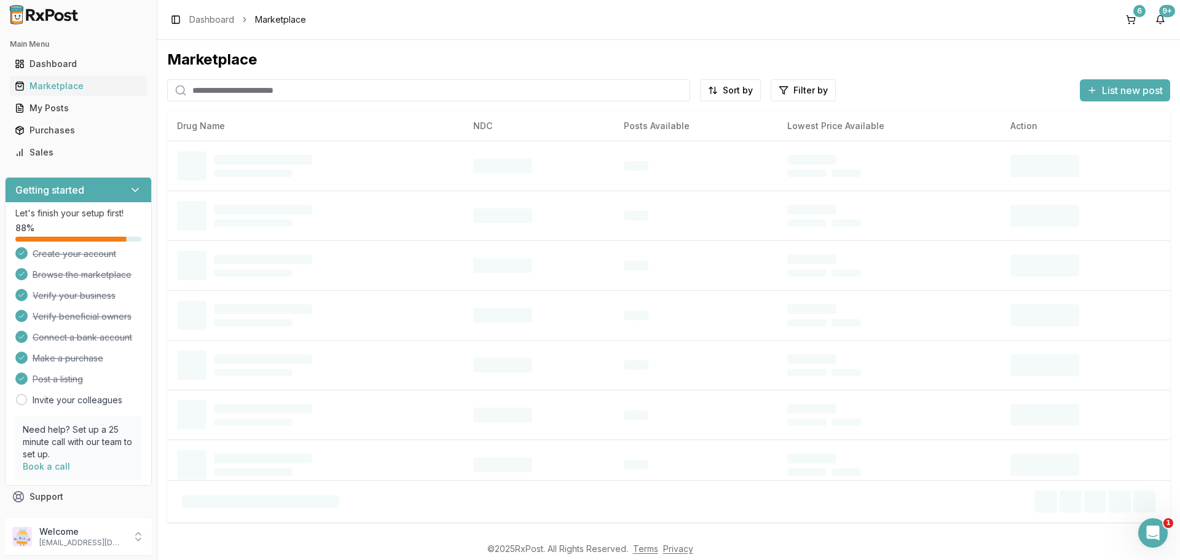
click at [265, 97] on input "search" at bounding box center [428, 90] width 523 height 22
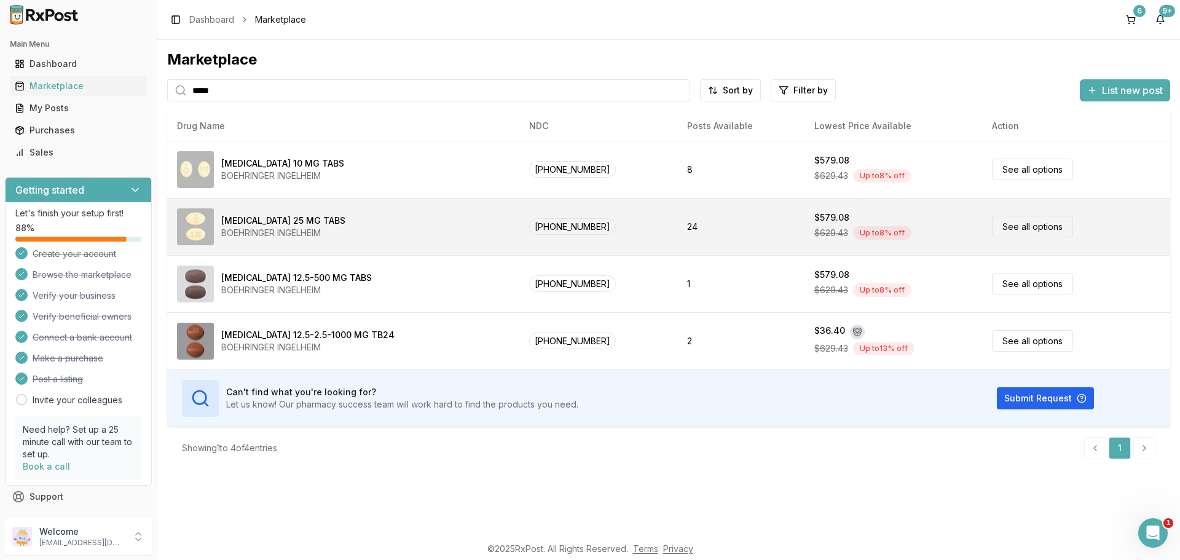
type input "****"
click at [275, 235] on div "BOEHRINGER INGELHEIM" at bounding box center [283, 233] width 124 height 12
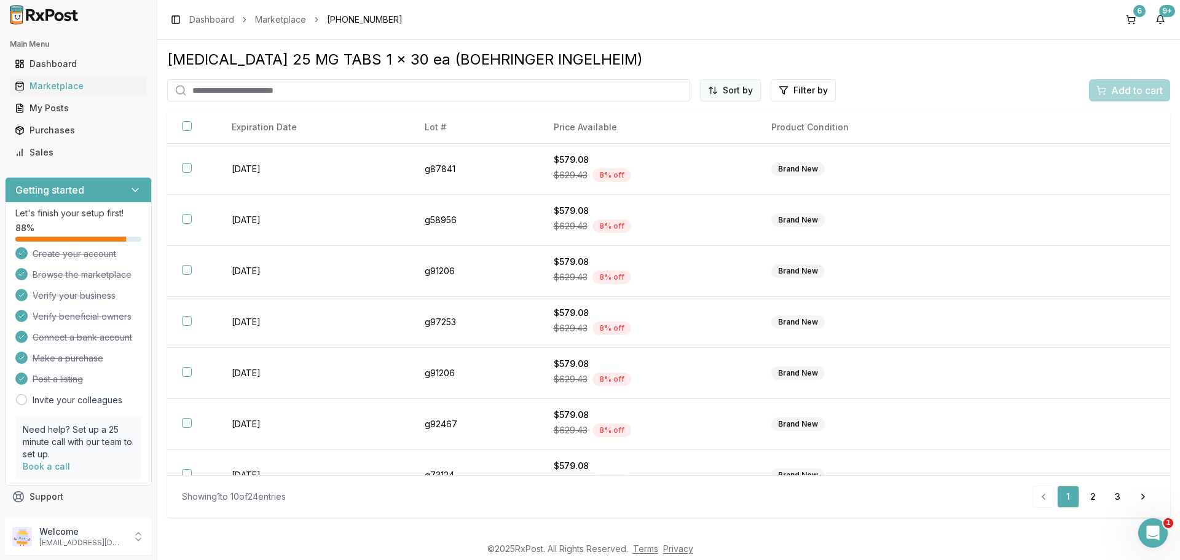
click at [737, 90] on html "Main Menu Dashboard Marketplace My Posts Purchases Sales Getting started Let's …" at bounding box center [590, 280] width 1180 height 560
click at [708, 136] on div "Price (Low to High)" at bounding box center [700, 137] width 117 height 20
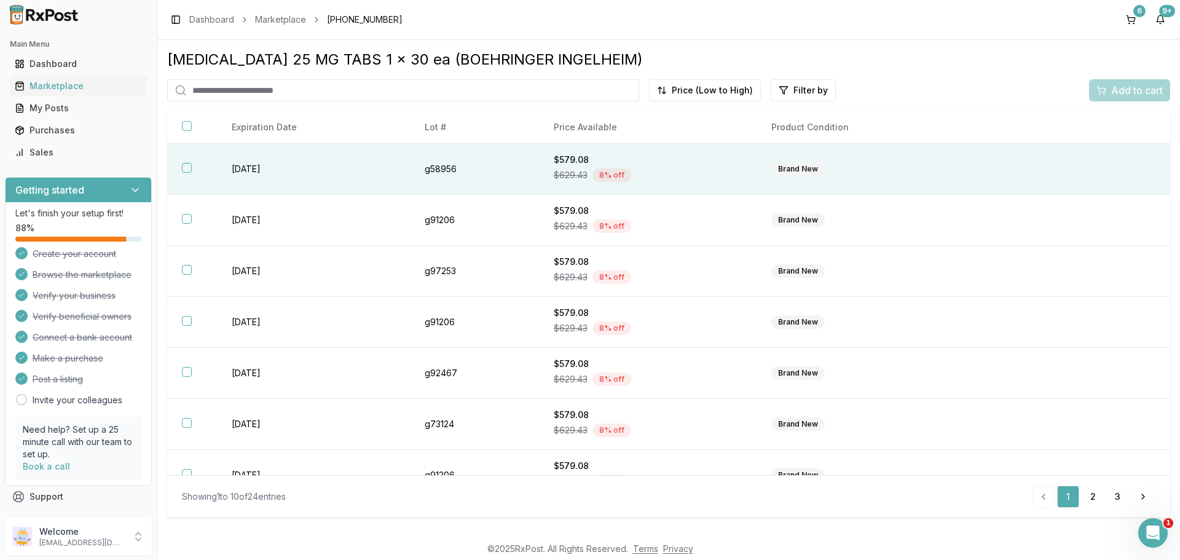
click at [189, 171] on button "button" at bounding box center [187, 168] width 10 height 10
click at [1116, 86] on span "Add to cart" at bounding box center [1137, 90] width 52 height 15
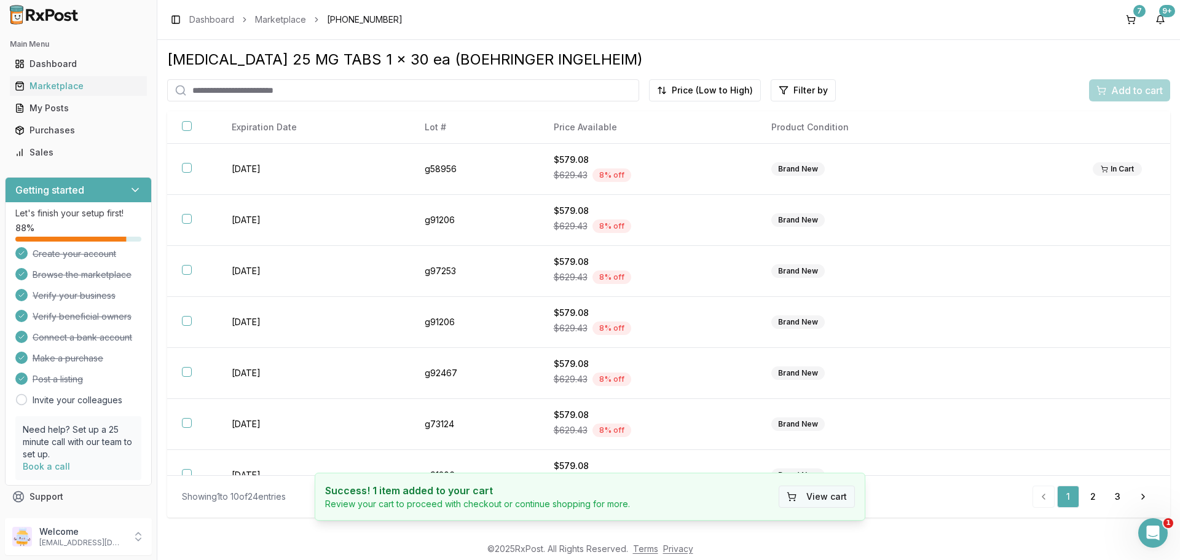
click at [833, 497] on button "View cart" at bounding box center [816, 496] width 76 height 22
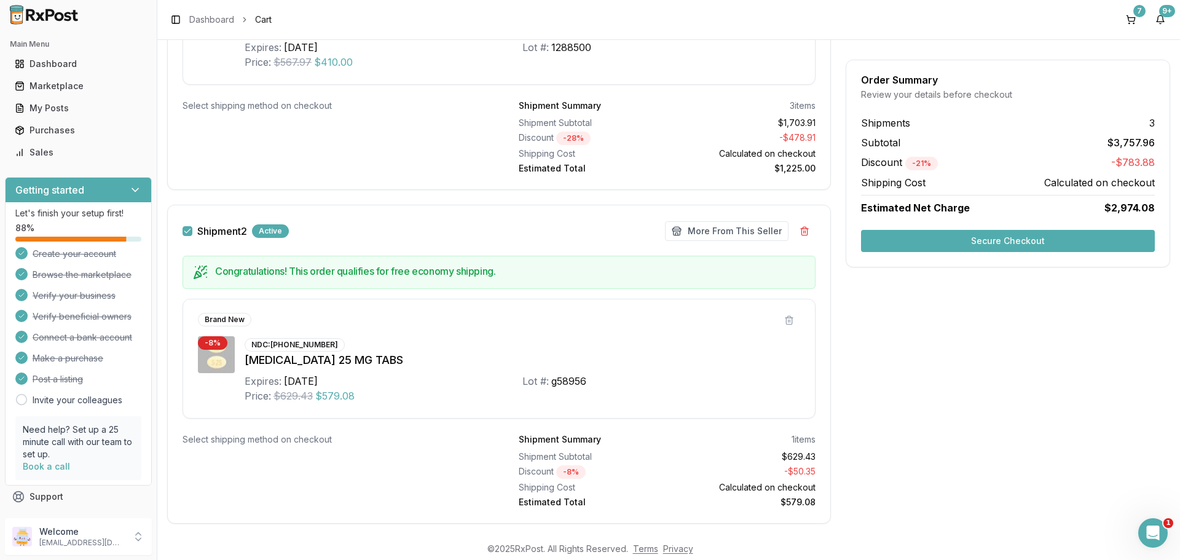
scroll to position [614, 0]
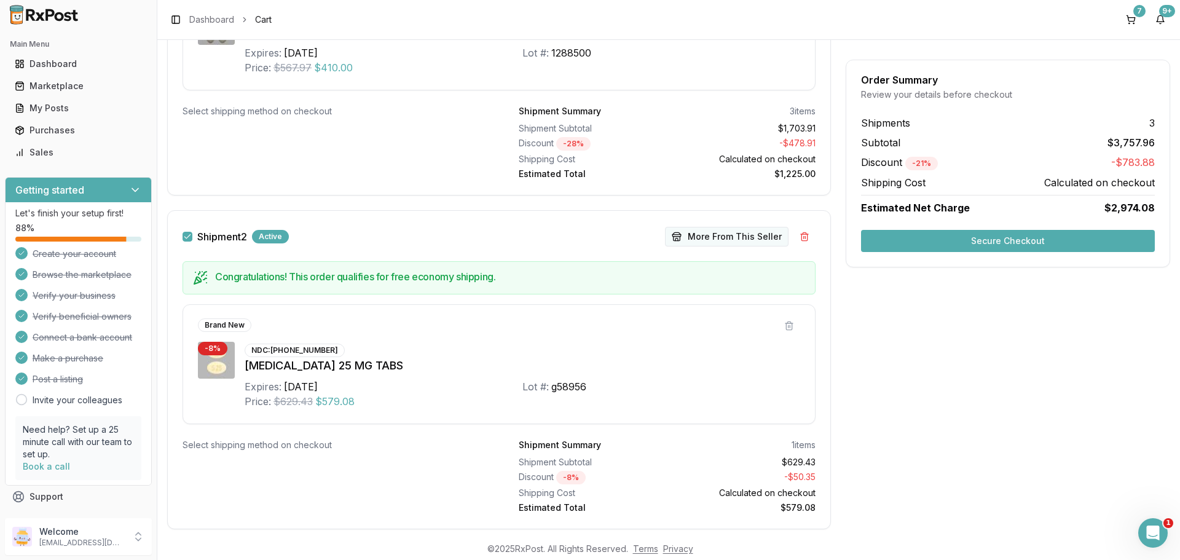
click at [710, 231] on button "More From This Seller" at bounding box center [726, 237] width 123 height 20
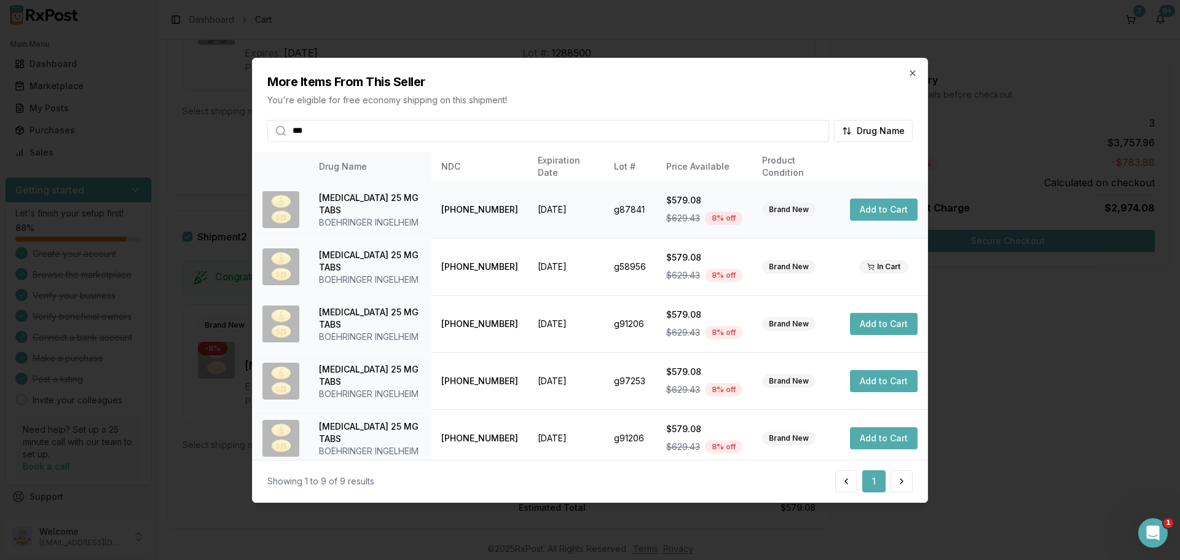
type input "***"
click at [877, 211] on button "Add to Cart" at bounding box center [884, 209] width 68 height 22
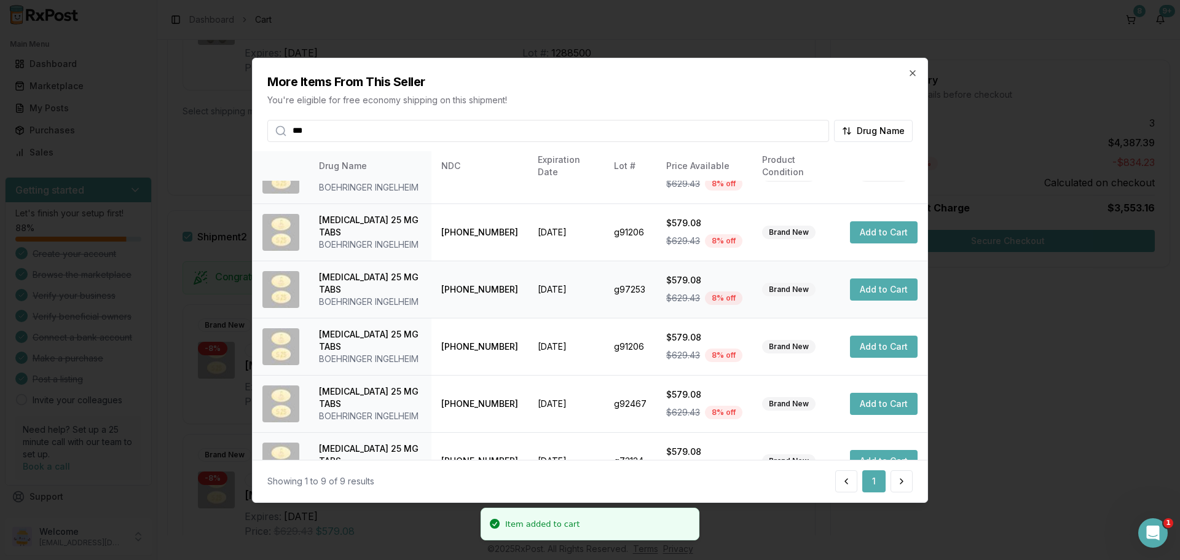
scroll to position [123, 0]
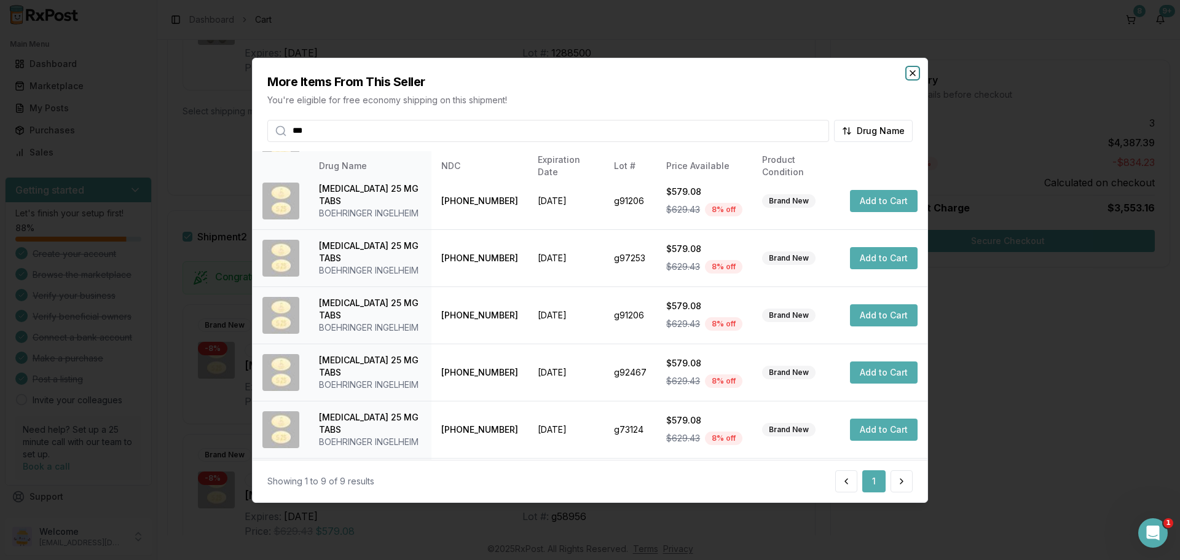
click at [912, 77] on icon "button" at bounding box center [912, 73] width 10 height 10
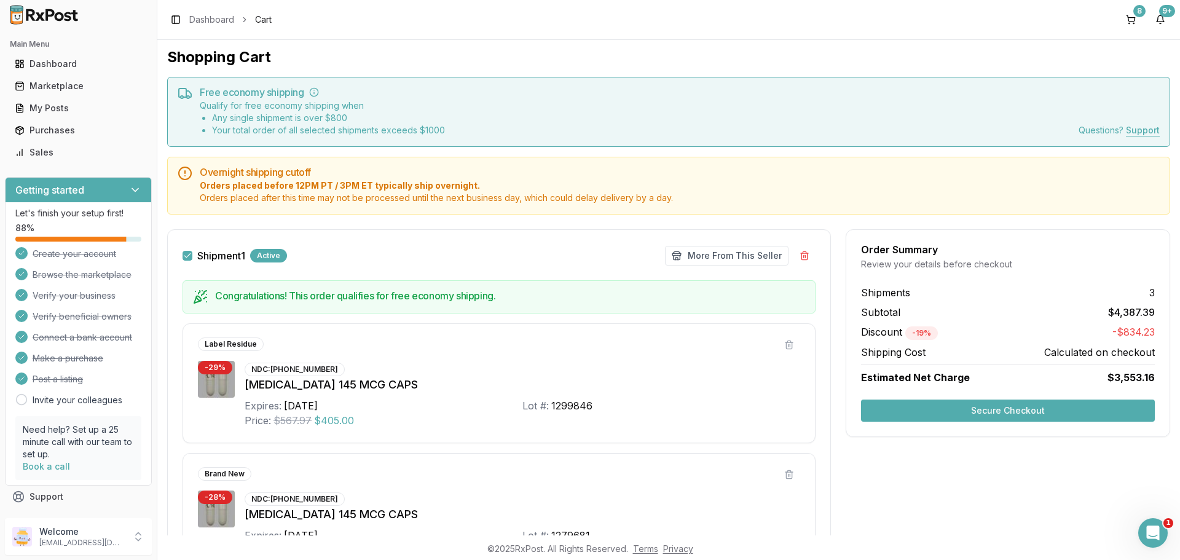
scroll to position [0, 0]
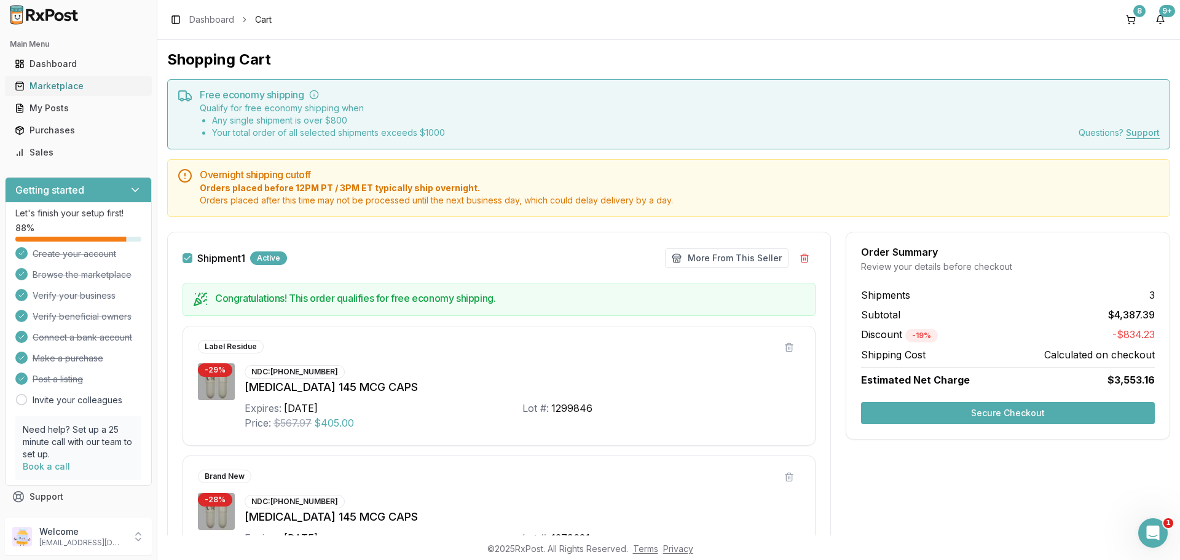
click at [61, 88] on div "Marketplace" at bounding box center [78, 86] width 127 height 12
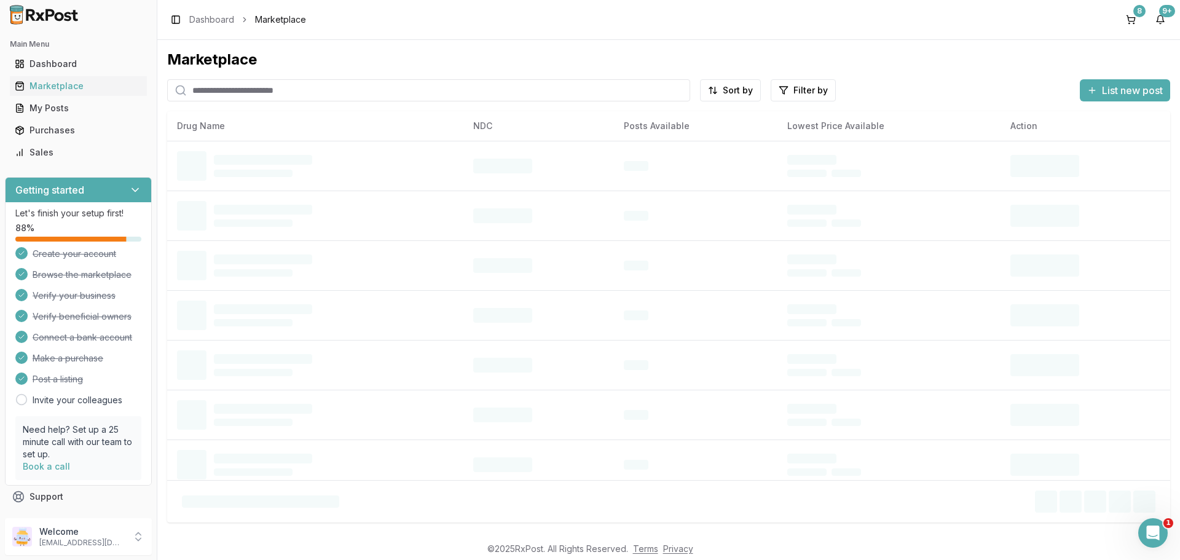
click at [302, 97] on input "search" at bounding box center [428, 90] width 523 height 22
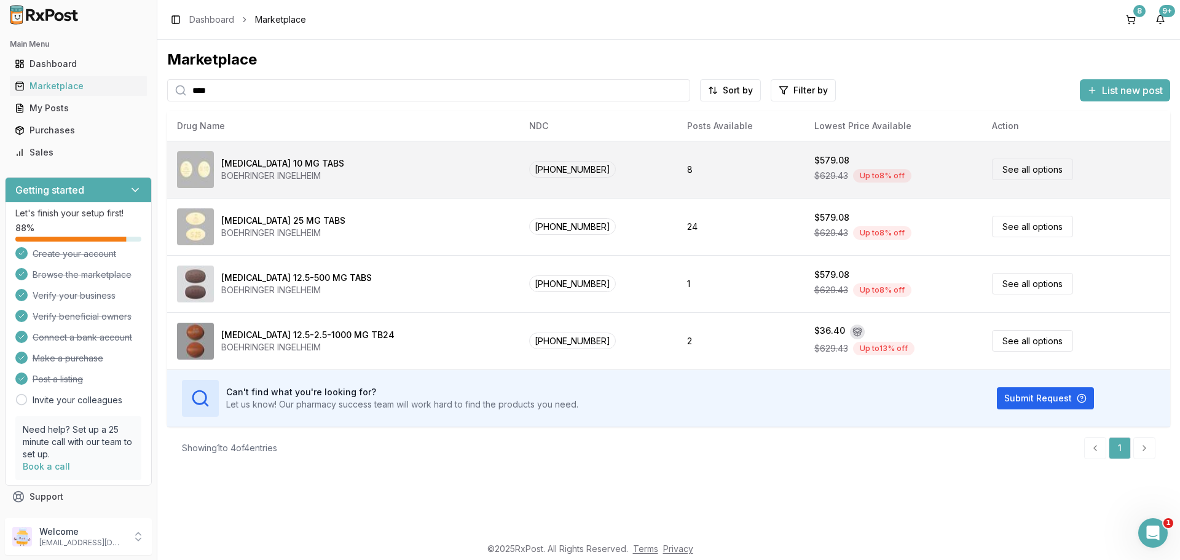
type input "****"
click at [357, 162] on div "[MEDICAL_DATA] 10 MG TABS BOEHRINGER INGELHEIM" at bounding box center [343, 169] width 332 height 37
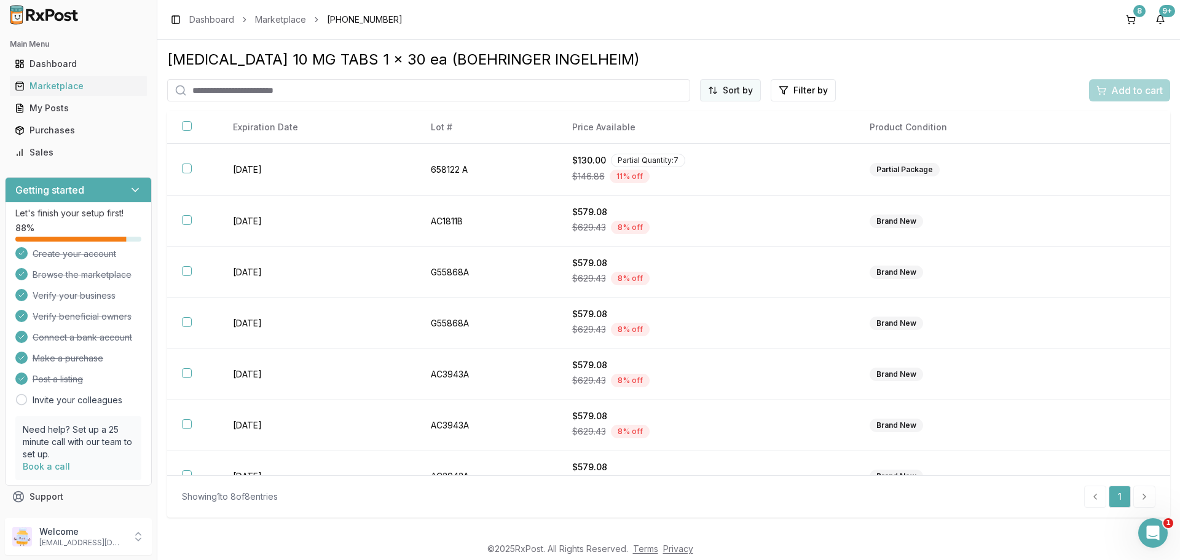
click at [709, 86] on html "Main Menu Dashboard Marketplace My Posts Purchases Sales Getting started Let's …" at bounding box center [590, 280] width 1180 height 560
click at [705, 139] on div "Price (Low to High)" at bounding box center [700, 137] width 117 height 20
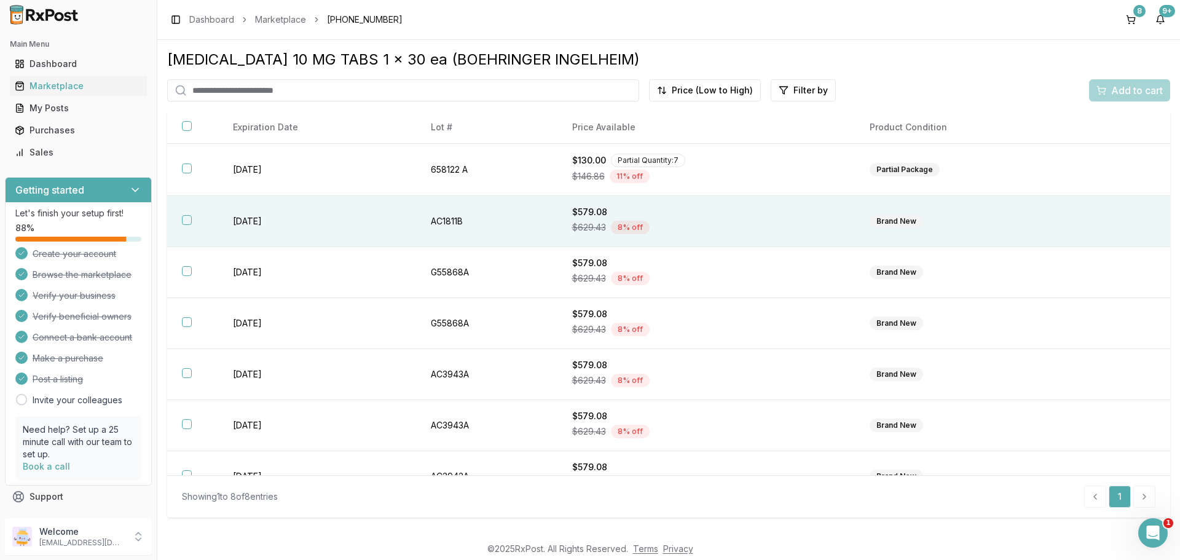
click at [190, 222] on button "button" at bounding box center [187, 220] width 10 height 10
click at [1119, 95] on span "Add to cart" at bounding box center [1137, 90] width 52 height 15
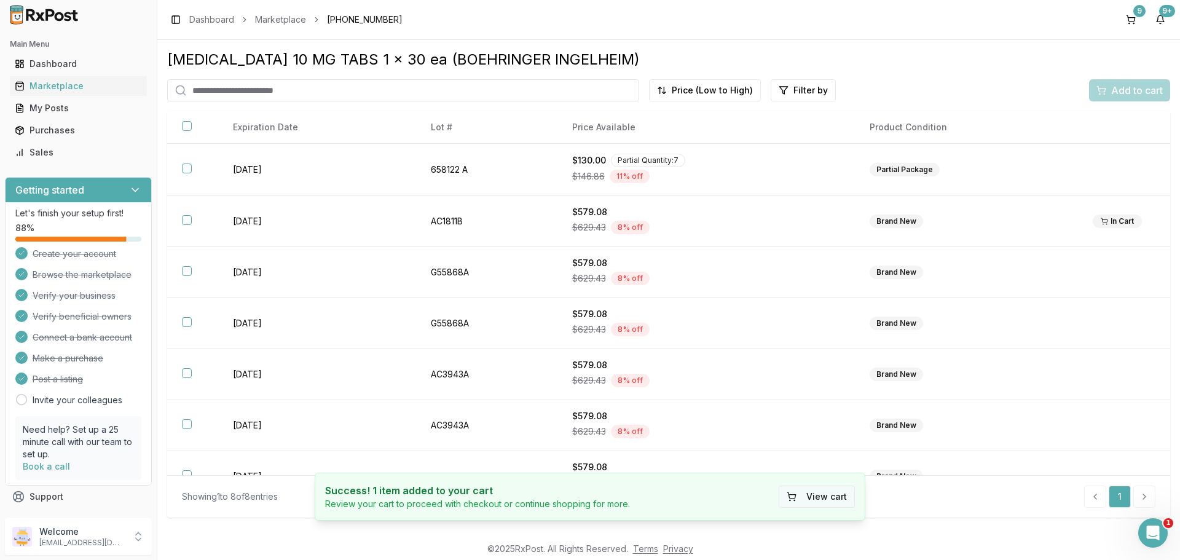
click at [814, 497] on button "View cart" at bounding box center [816, 496] width 76 height 22
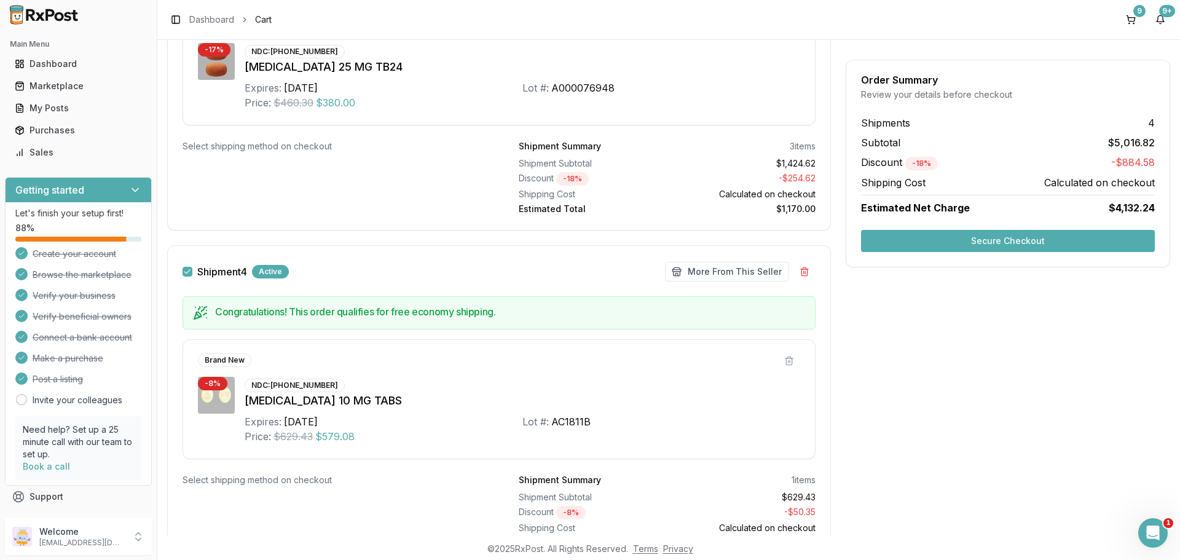
scroll to position [1639, 0]
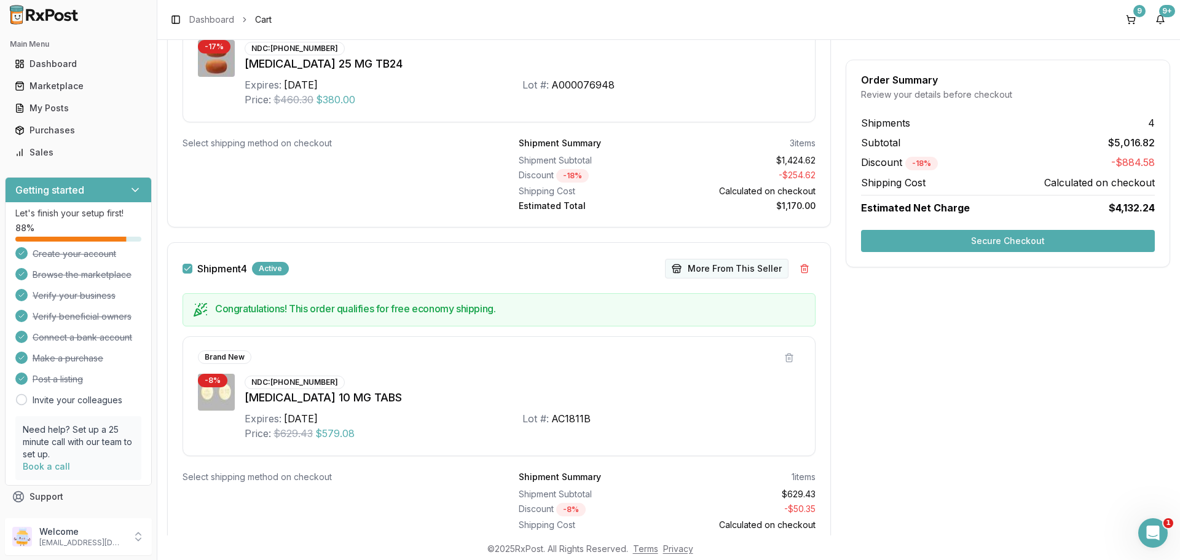
click at [719, 272] on button "More From This Seller" at bounding box center [726, 269] width 123 height 20
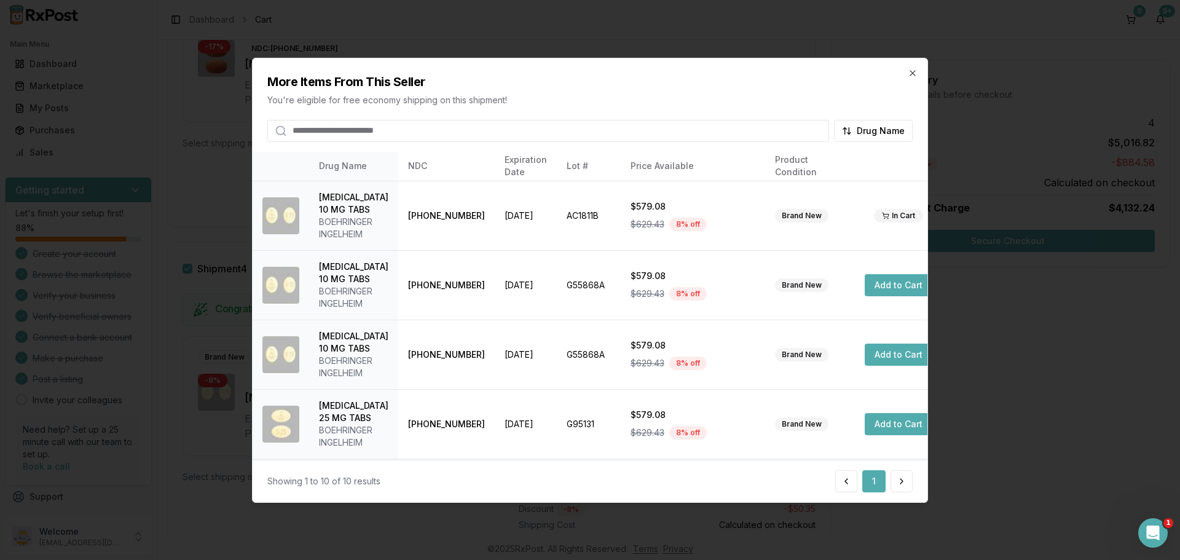
click at [380, 131] on input "search" at bounding box center [548, 130] width 562 height 22
click at [872, 280] on button "Add to Cart" at bounding box center [898, 285] width 68 height 22
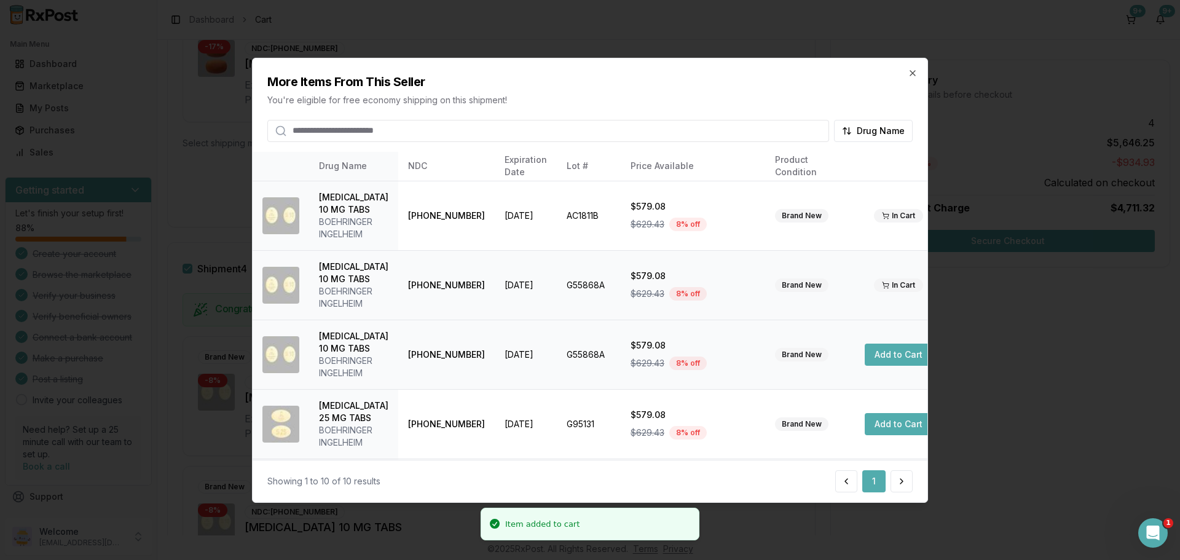
click at [884, 355] on button "Add to Cart" at bounding box center [898, 354] width 68 height 22
click at [913, 72] on icon "button" at bounding box center [912, 72] width 5 height 5
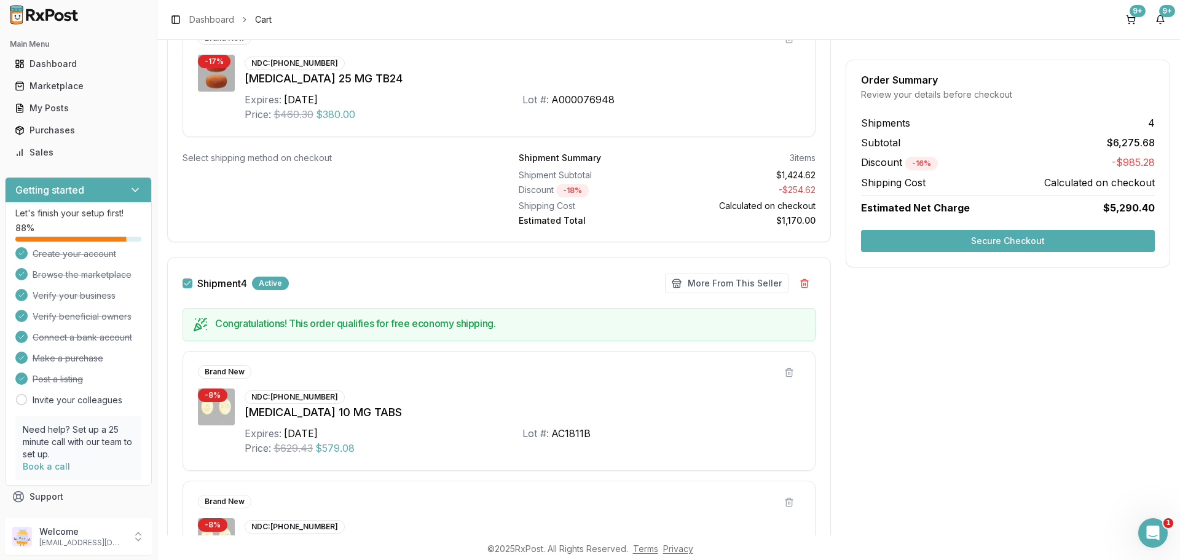
scroll to position [1794, 0]
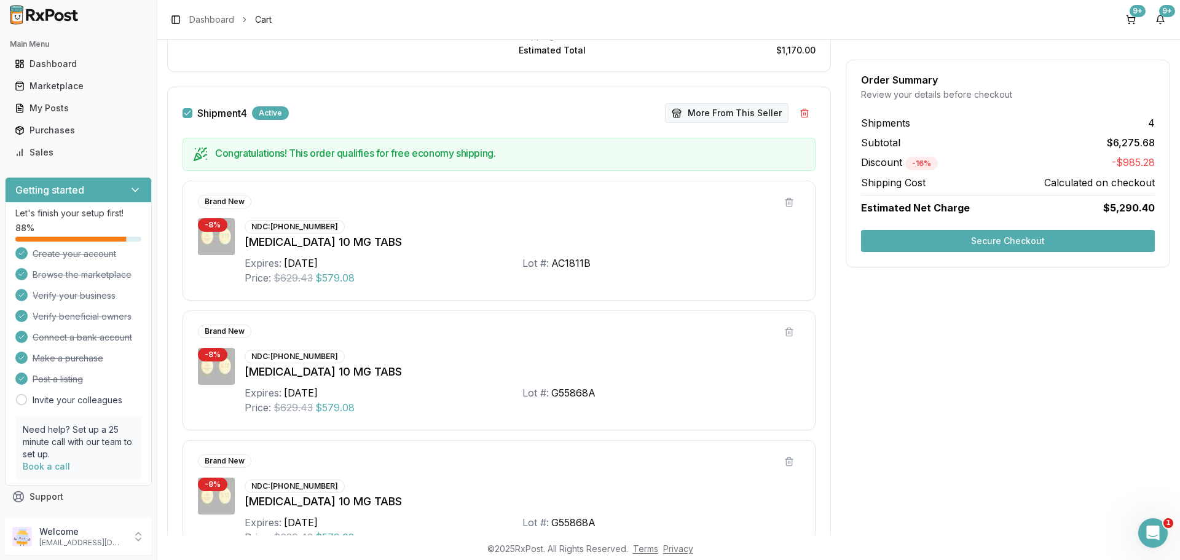
click at [739, 115] on button "More From This Seller" at bounding box center [726, 113] width 123 height 20
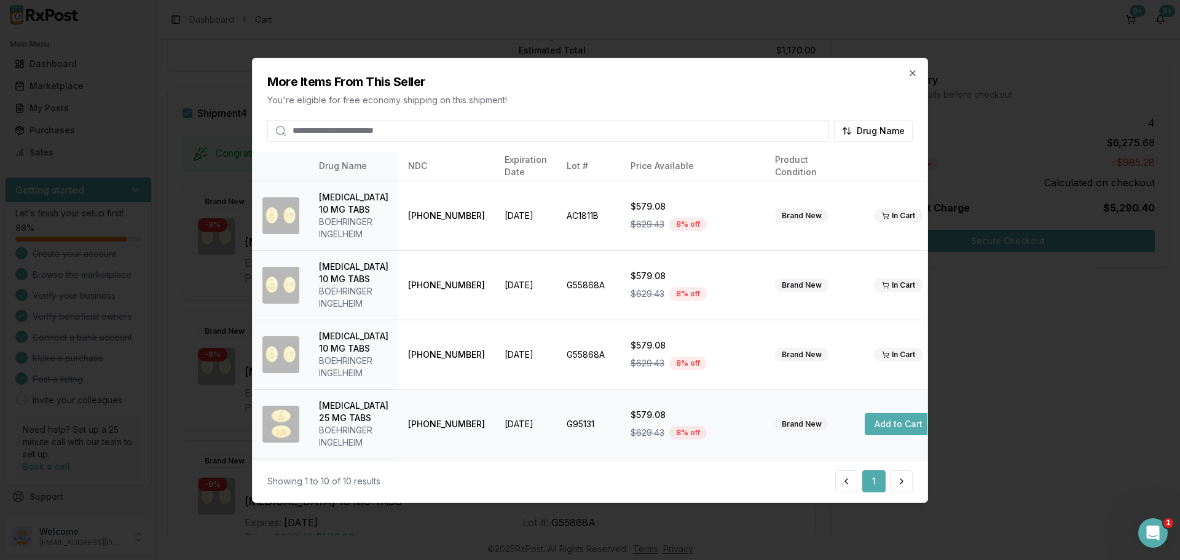
click at [876, 427] on button "Add to Cart" at bounding box center [898, 424] width 68 height 22
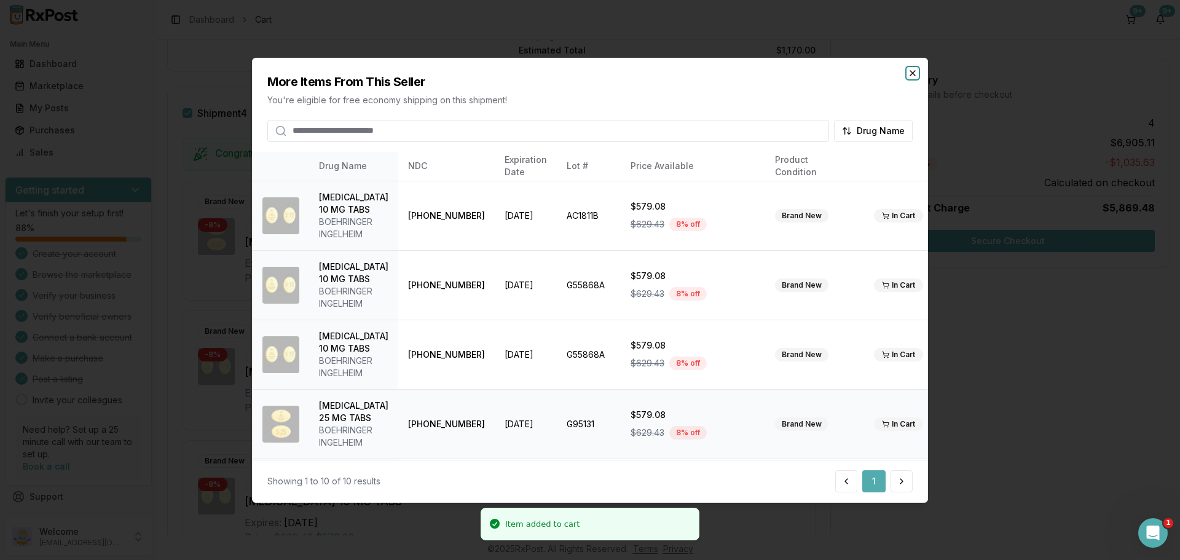
click at [912, 73] on icon "button" at bounding box center [912, 72] width 5 height 5
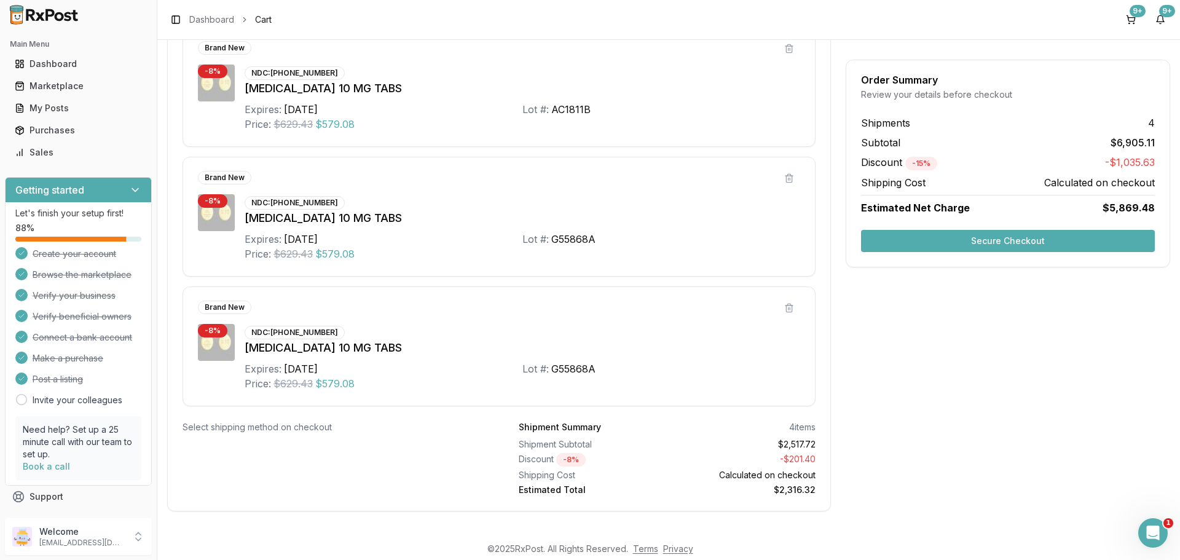
scroll to position [2088, 0]
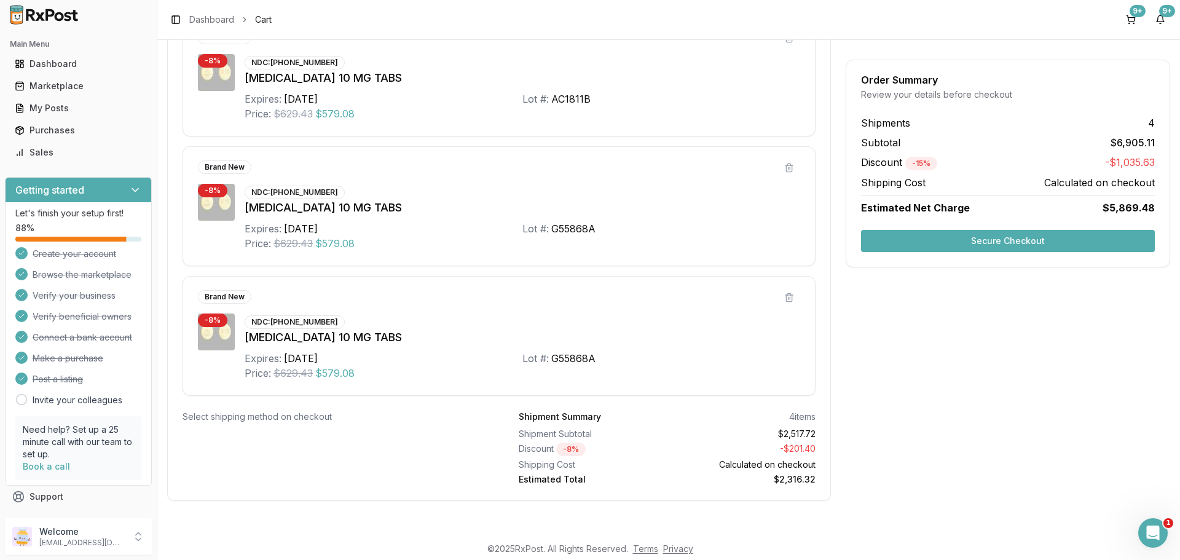
click at [1030, 241] on button "Secure Checkout" at bounding box center [1008, 241] width 294 height 22
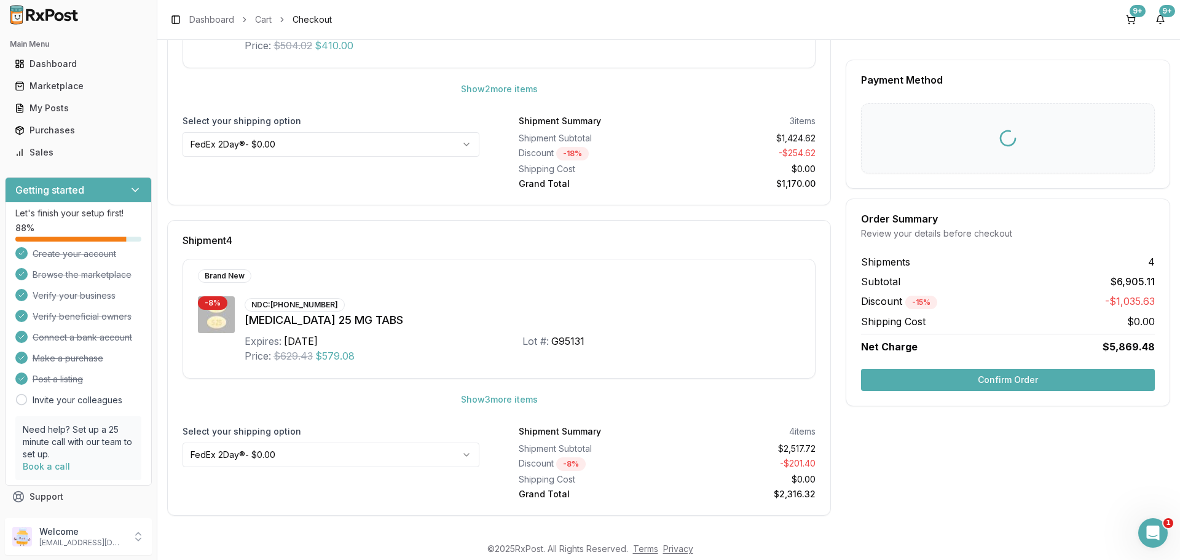
scroll to position [10, 0]
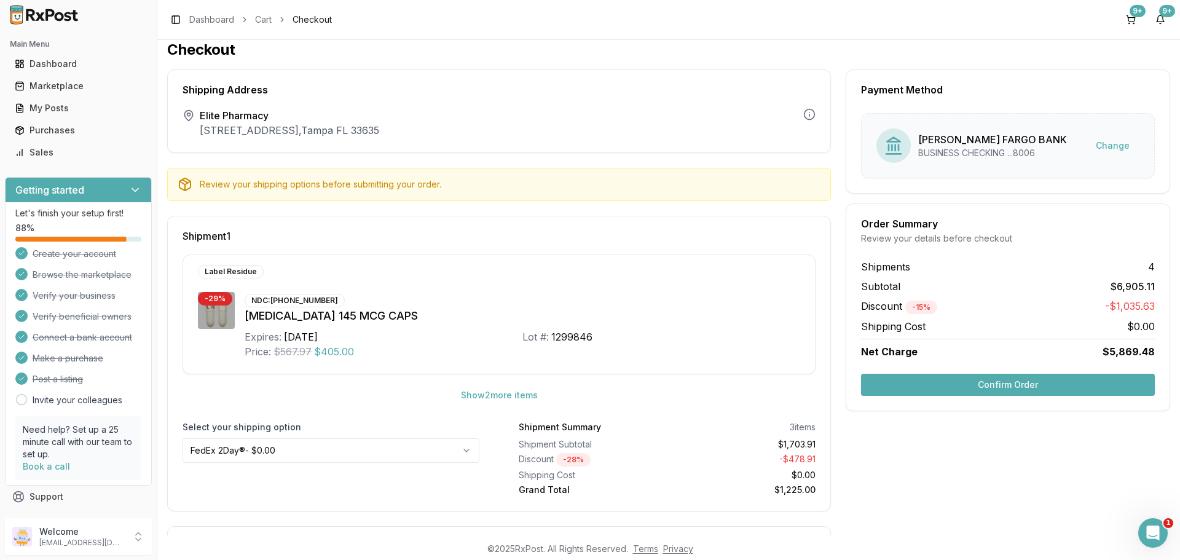
click at [1006, 381] on button "Confirm Order" at bounding box center [1008, 385] width 294 height 22
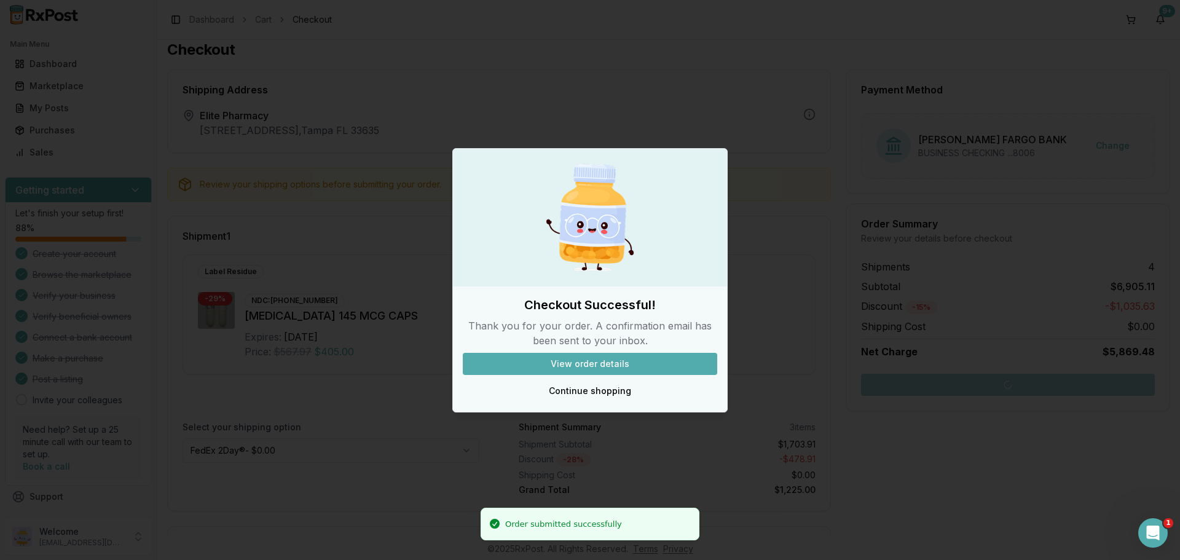
click at [587, 355] on button "View order details" at bounding box center [590, 364] width 254 height 22
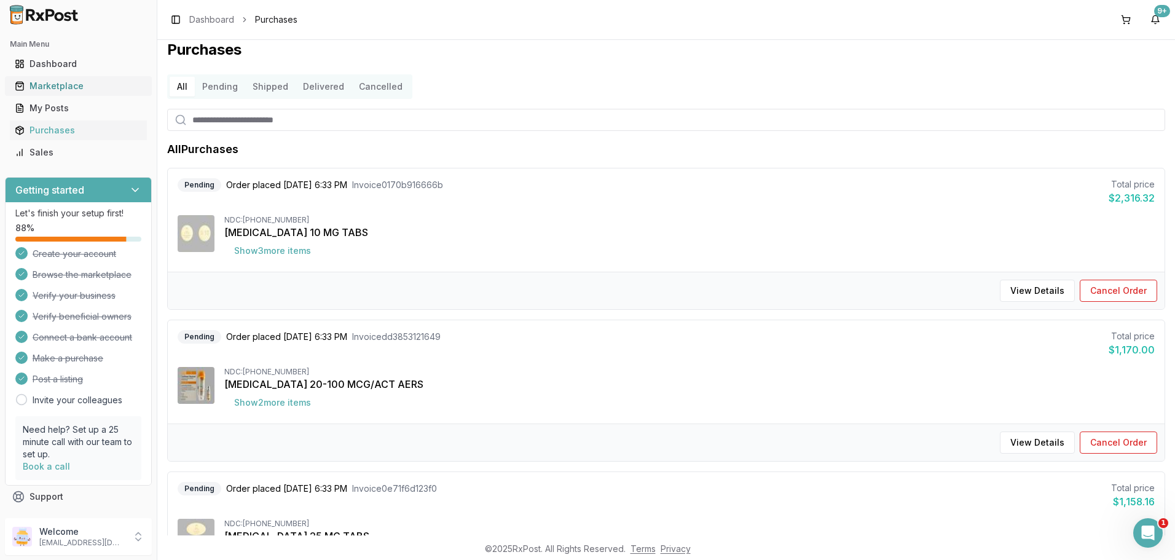
click at [82, 85] on div "Marketplace" at bounding box center [78, 86] width 127 height 12
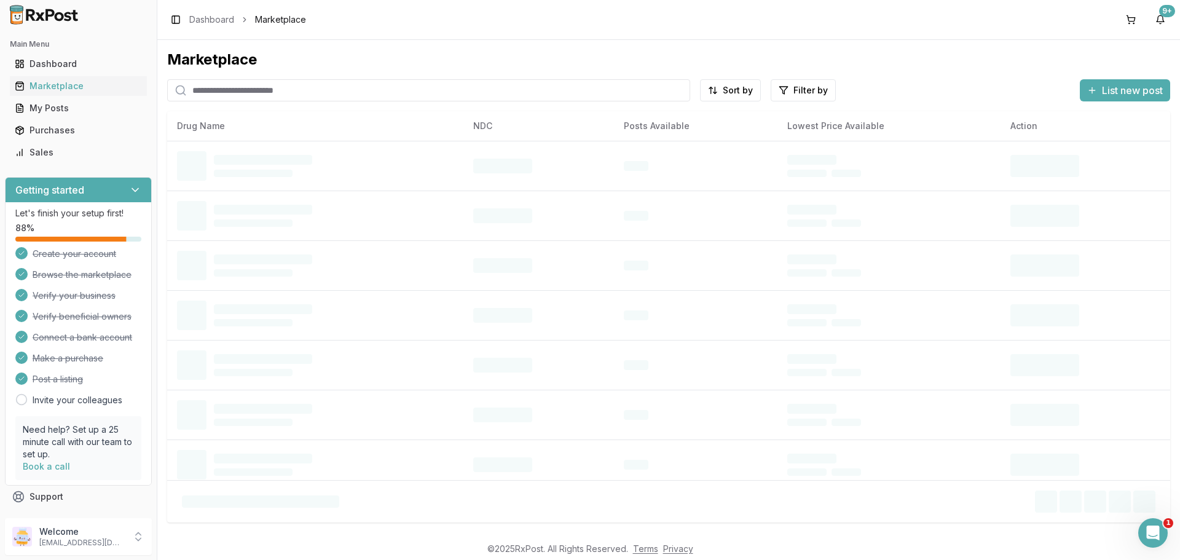
click at [260, 95] on input "search" at bounding box center [428, 90] width 523 height 22
paste input "**********"
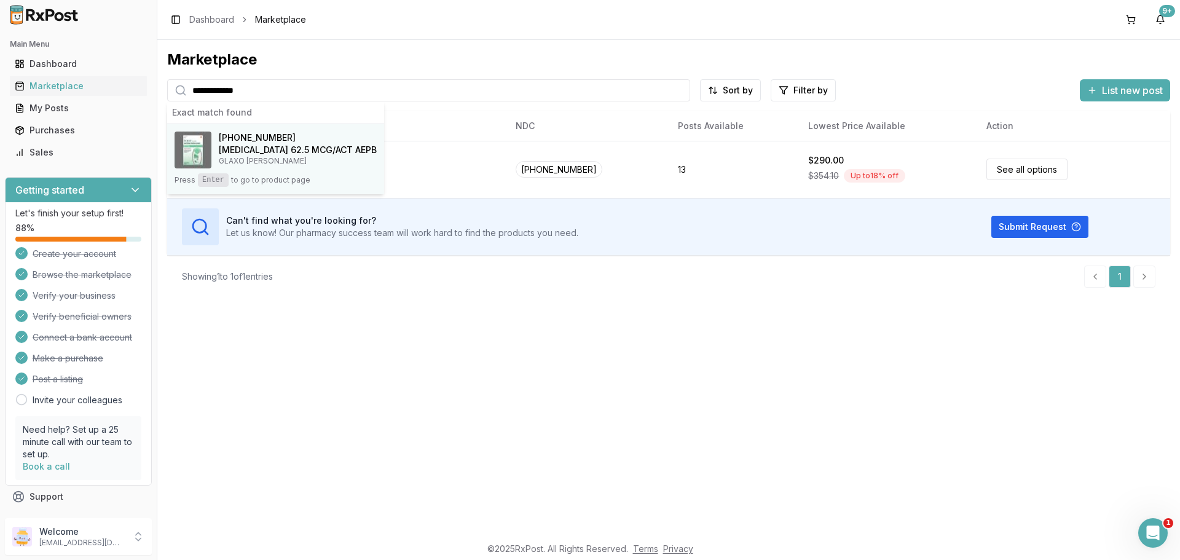
type input "**********"
click at [308, 161] on p "GLAXO [PERSON_NAME]" at bounding box center [298, 161] width 158 height 10
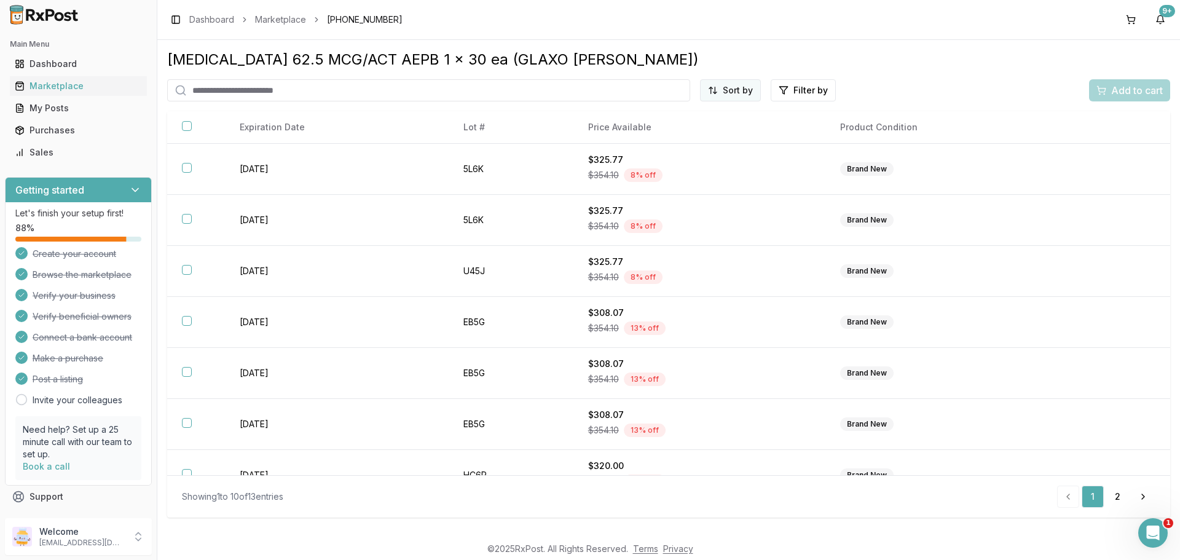
click at [729, 87] on html "Main Menu Dashboard Marketplace My Posts Purchases Sales Getting started Let's …" at bounding box center [590, 280] width 1180 height 560
click at [710, 127] on div "Price (Low to High)" at bounding box center [700, 137] width 117 height 20
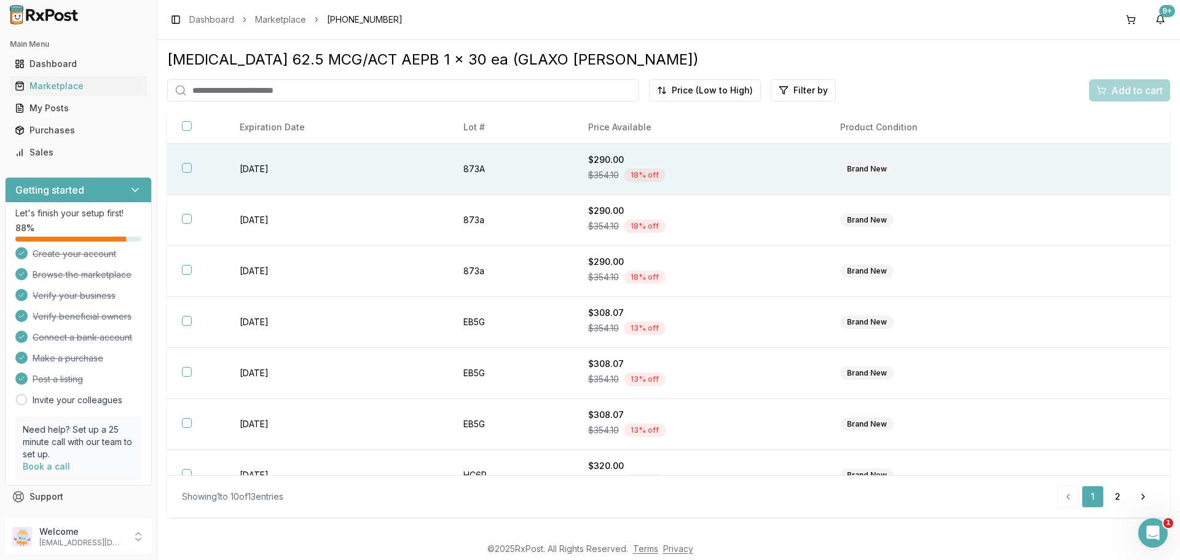
click at [190, 168] on button "button" at bounding box center [187, 168] width 10 height 10
click at [1137, 93] on span "Add to cart" at bounding box center [1137, 90] width 52 height 15
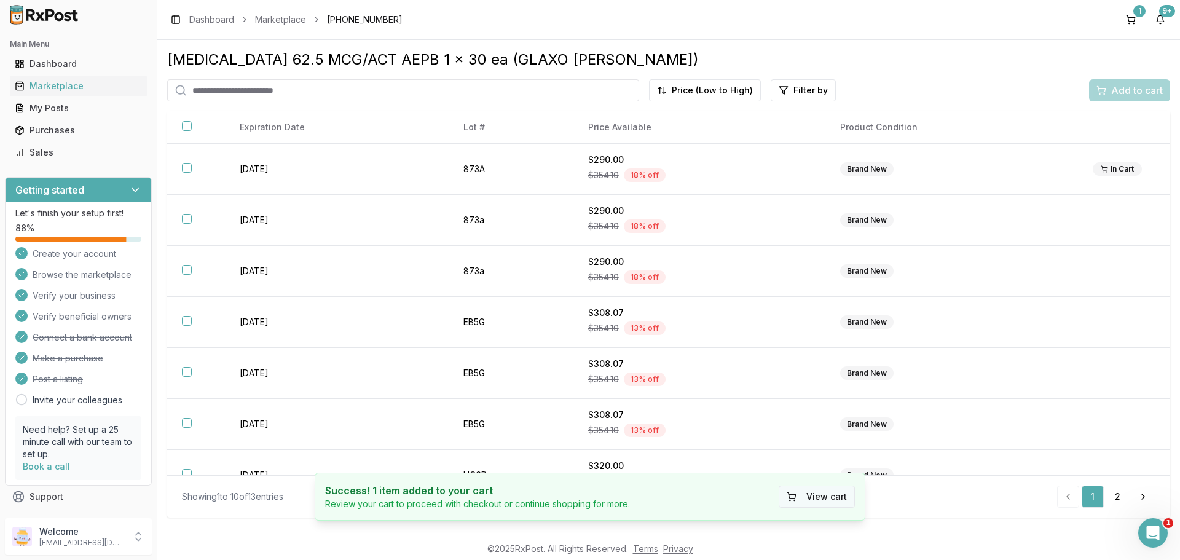
click at [819, 496] on button "View cart" at bounding box center [816, 496] width 76 height 22
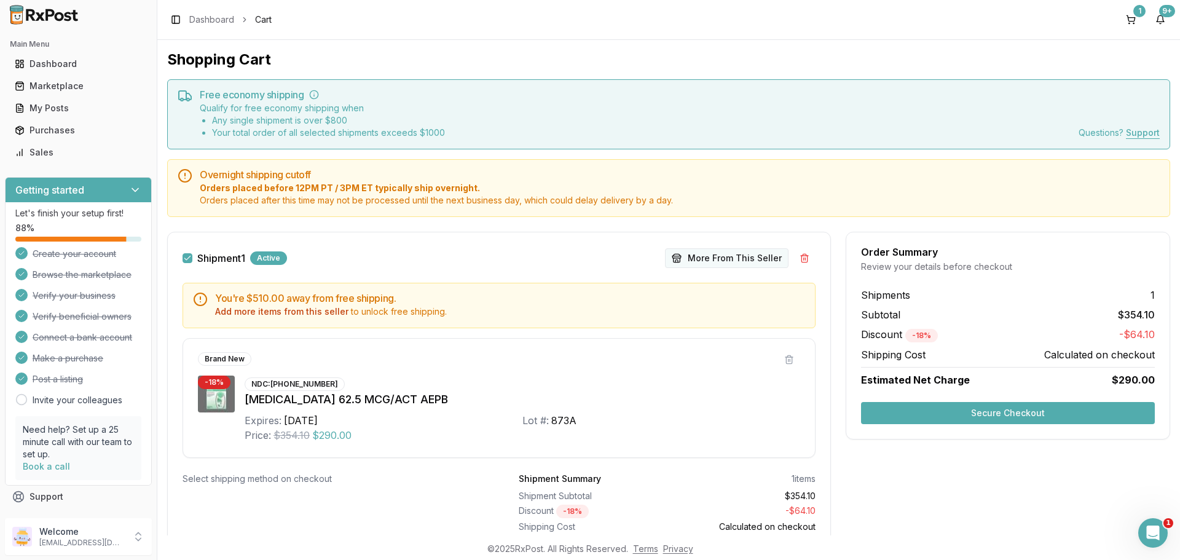
click at [751, 255] on button "More From This Seller" at bounding box center [726, 258] width 123 height 20
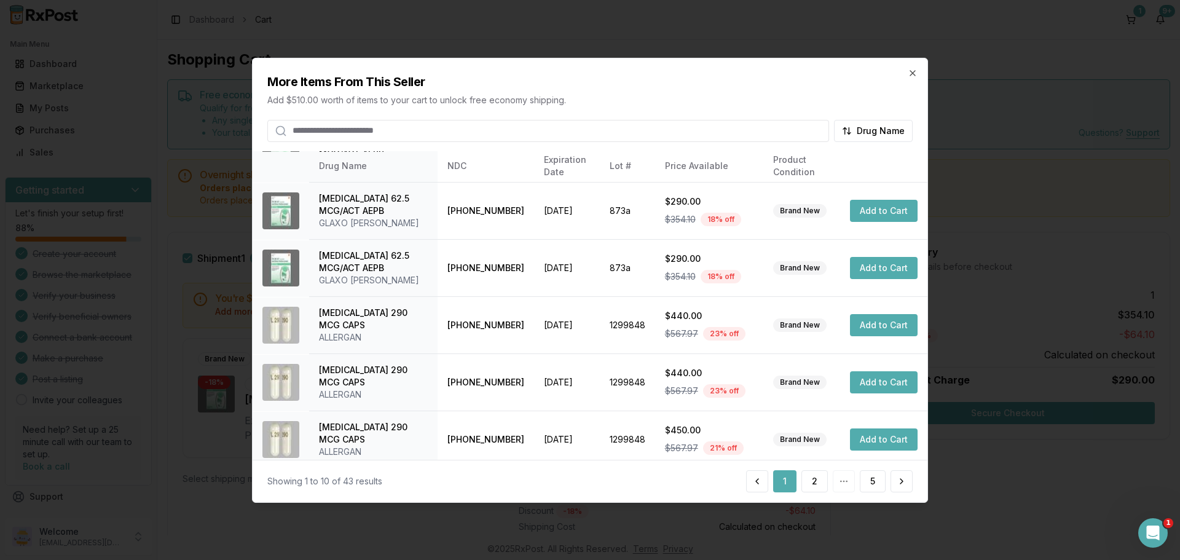
scroll to position [292, 0]
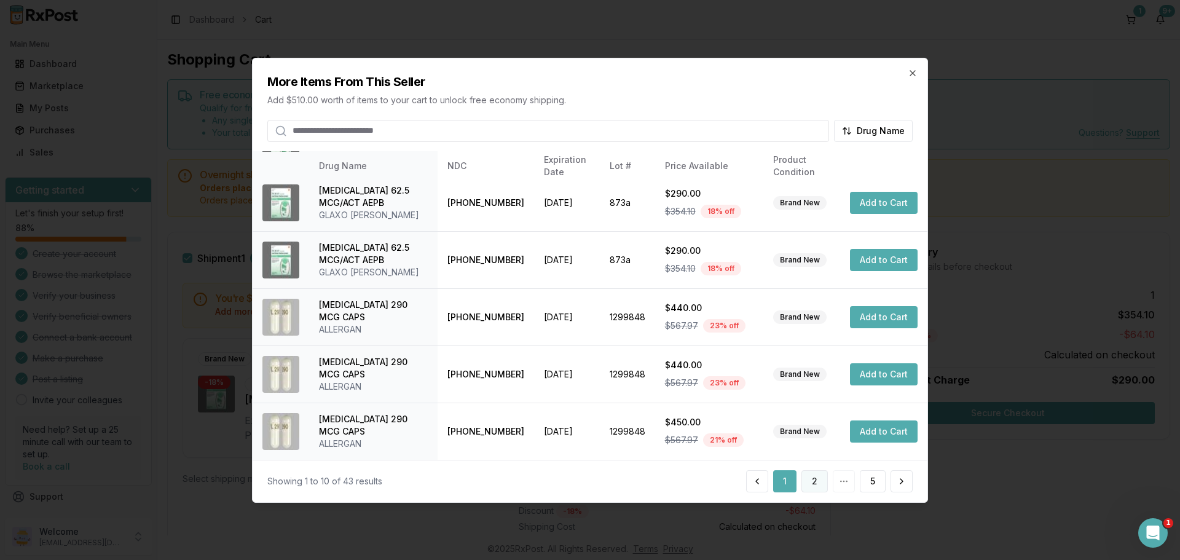
click at [826, 483] on button "2" at bounding box center [814, 481] width 26 height 22
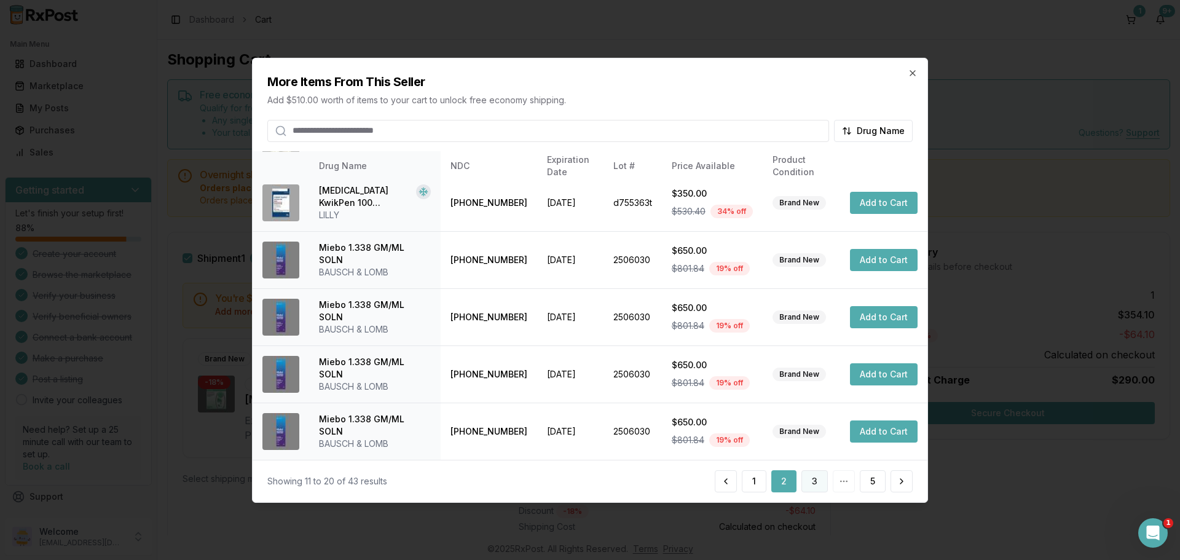
click at [814, 483] on button "3" at bounding box center [814, 481] width 26 height 22
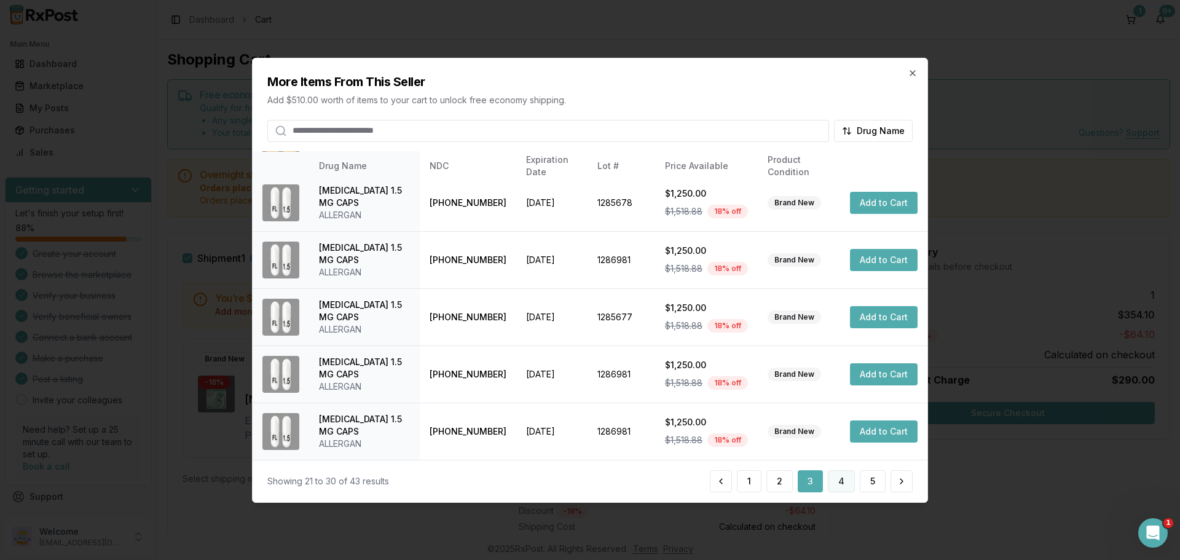
click at [844, 487] on button "4" at bounding box center [841, 481] width 27 height 22
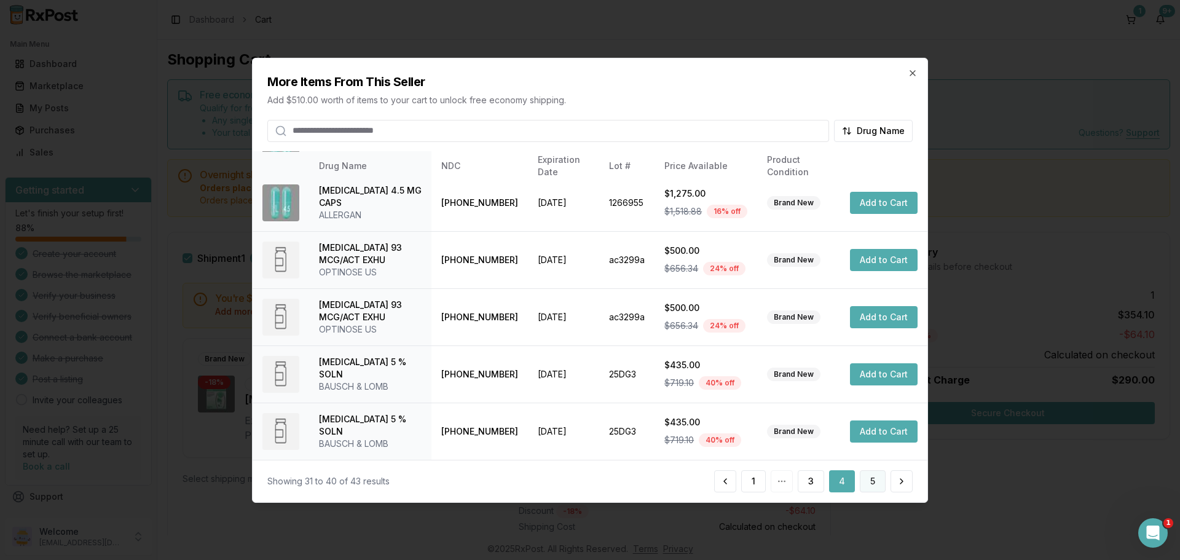
click at [866, 477] on button "5" at bounding box center [873, 481] width 26 height 22
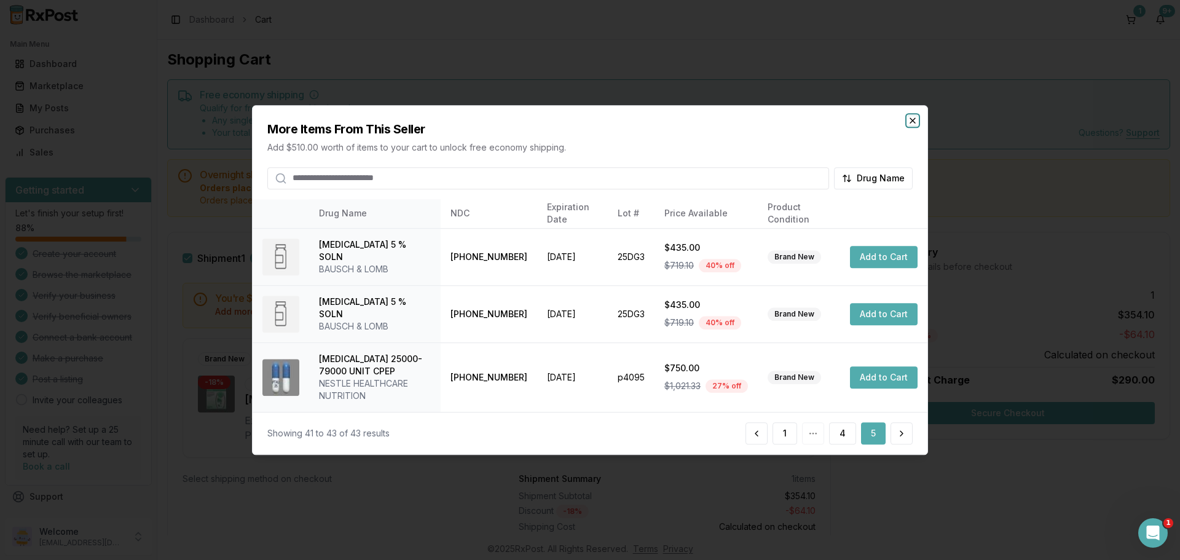
click at [909, 123] on icon "button" at bounding box center [912, 121] width 10 height 10
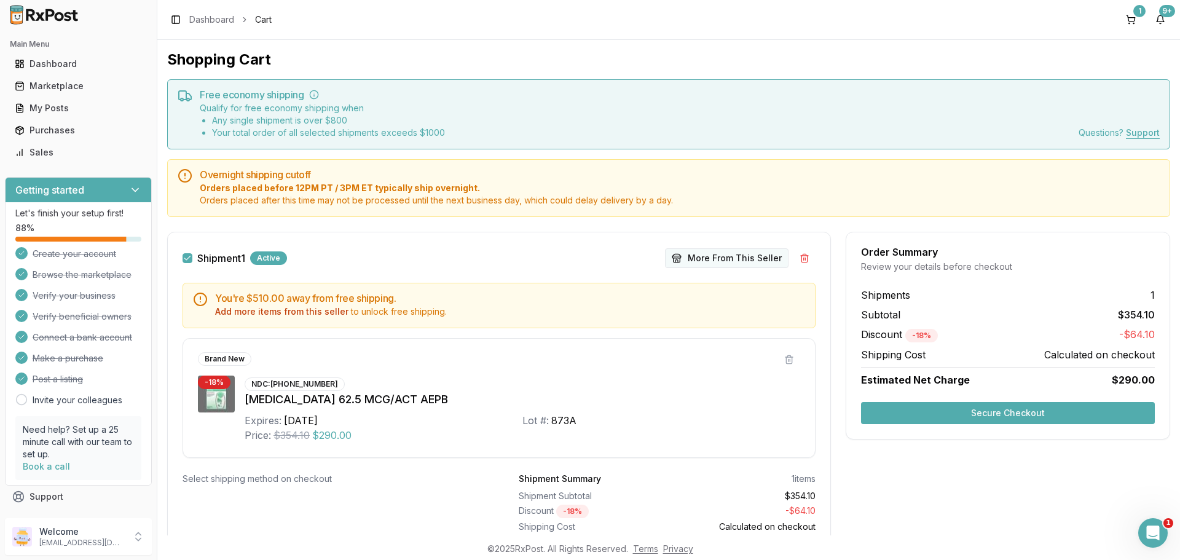
click at [728, 251] on button "More From This Seller" at bounding box center [726, 258] width 123 height 20
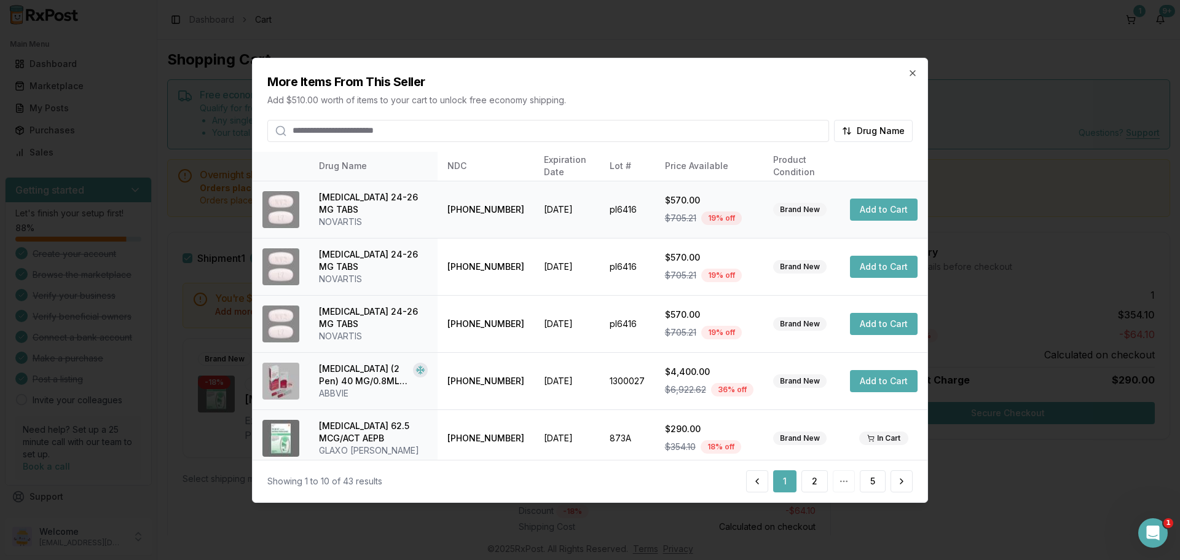
click at [871, 219] on button "Add to Cart" at bounding box center [884, 209] width 68 height 22
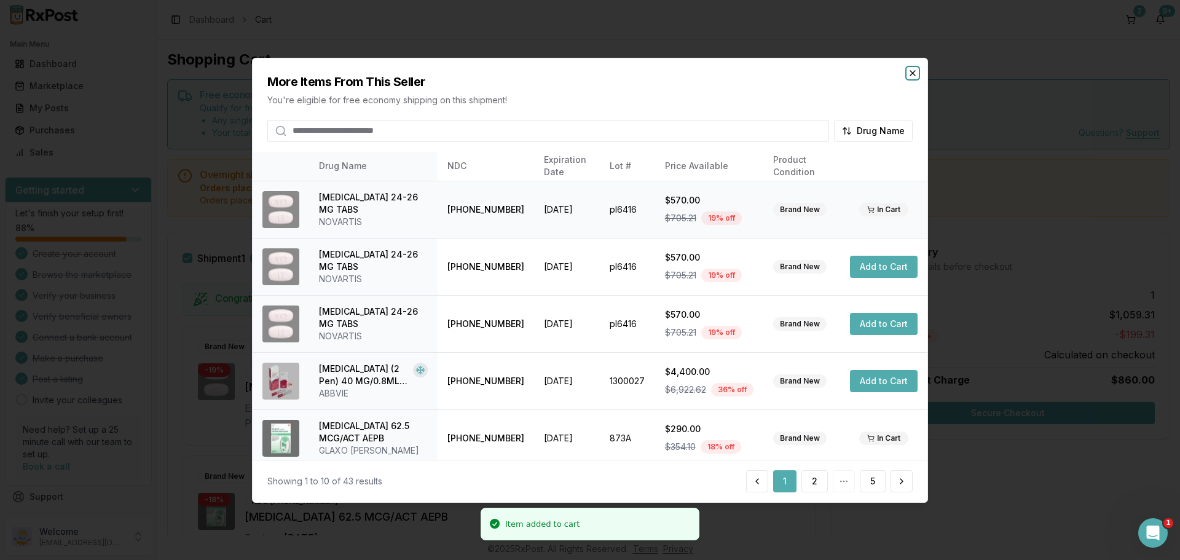
click at [915, 73] on icon "button" at bounding box center [912, 73] width 10 height 10
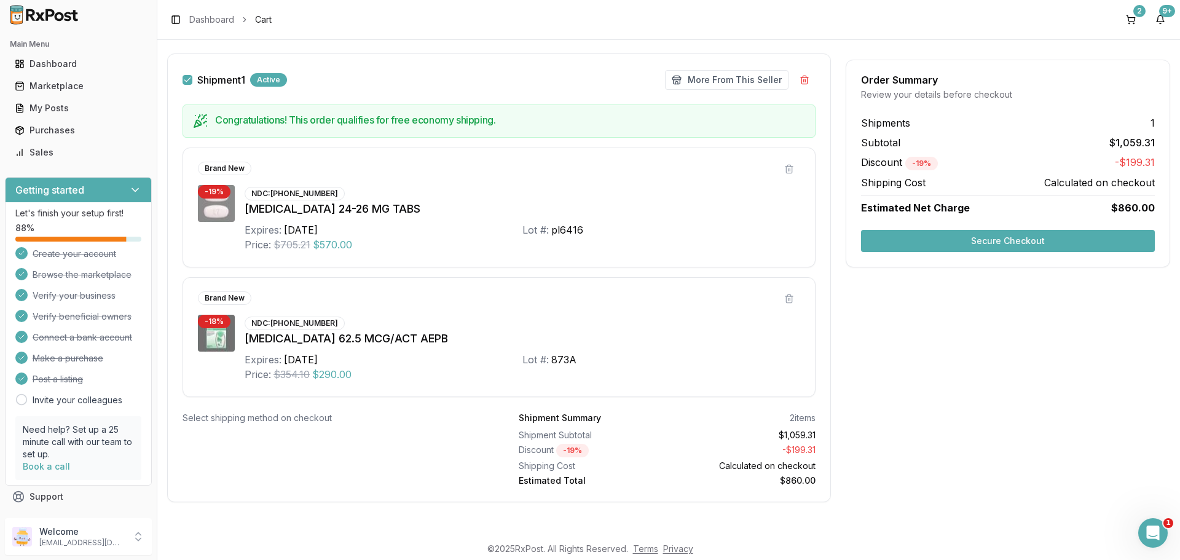
scroll to position [179, 0]
click at [1039, 245] on button "Secure Checkout" at bounding box center [1008, 241] width 294 height 22
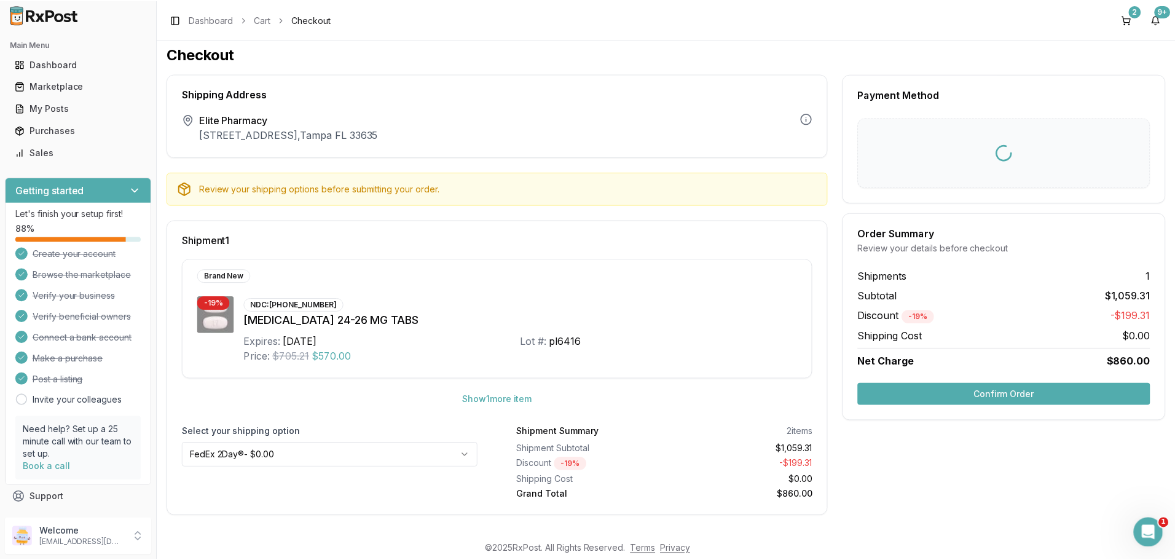
scroll to position [6, 0]
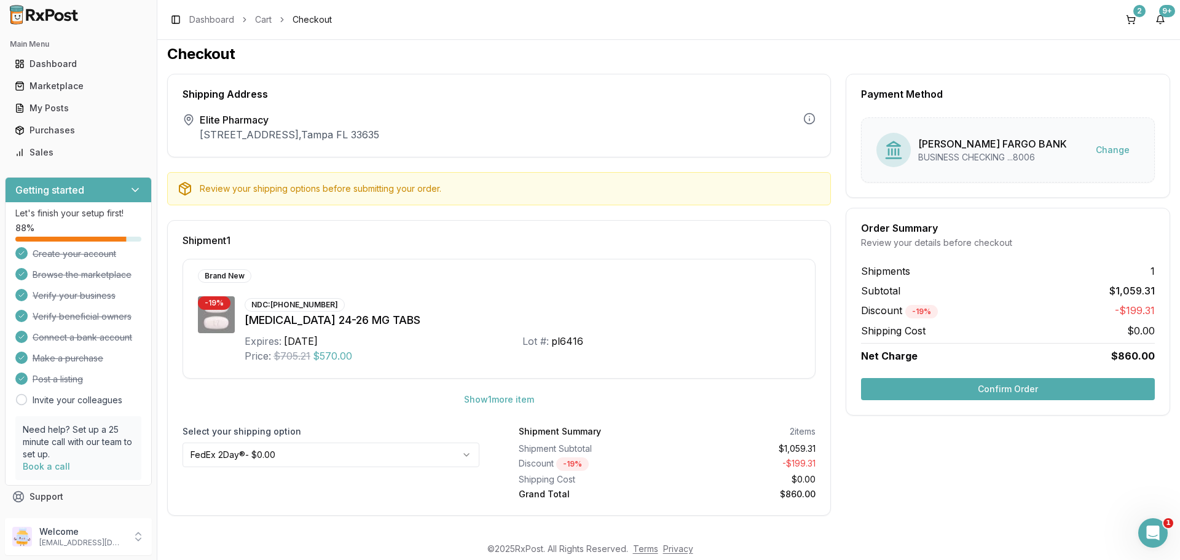
click at [1029, 386] on button "Confirm Order" at bounding box center [1008, 389] width 294 height 22
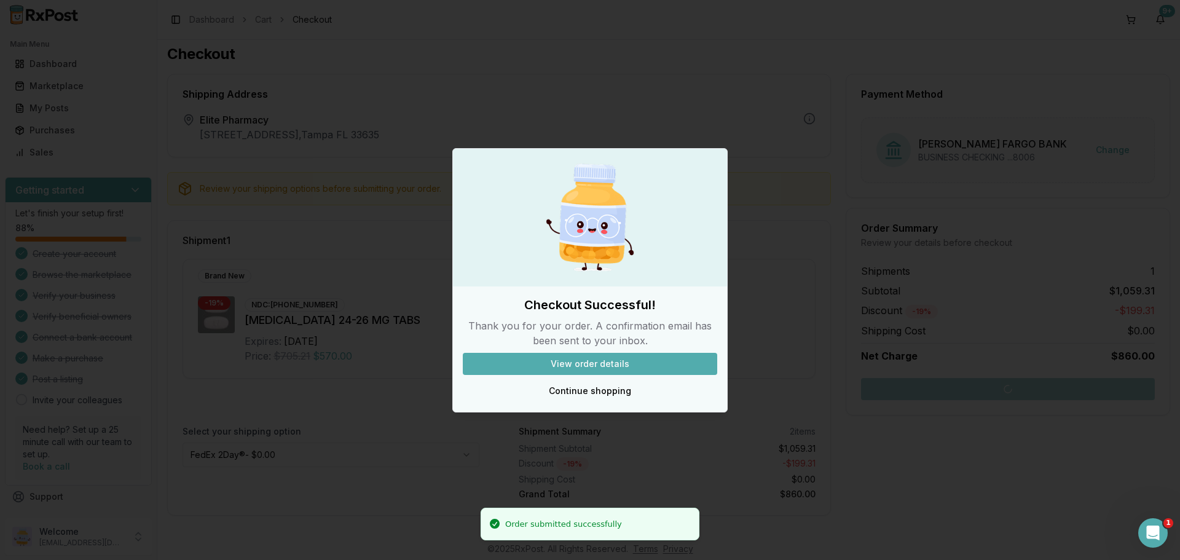
click at [579, 360] on button "View order details" at bounding box center [590, 364] width 254 height 22
